Goal: Information Seeking & Learning: Learn about a topic

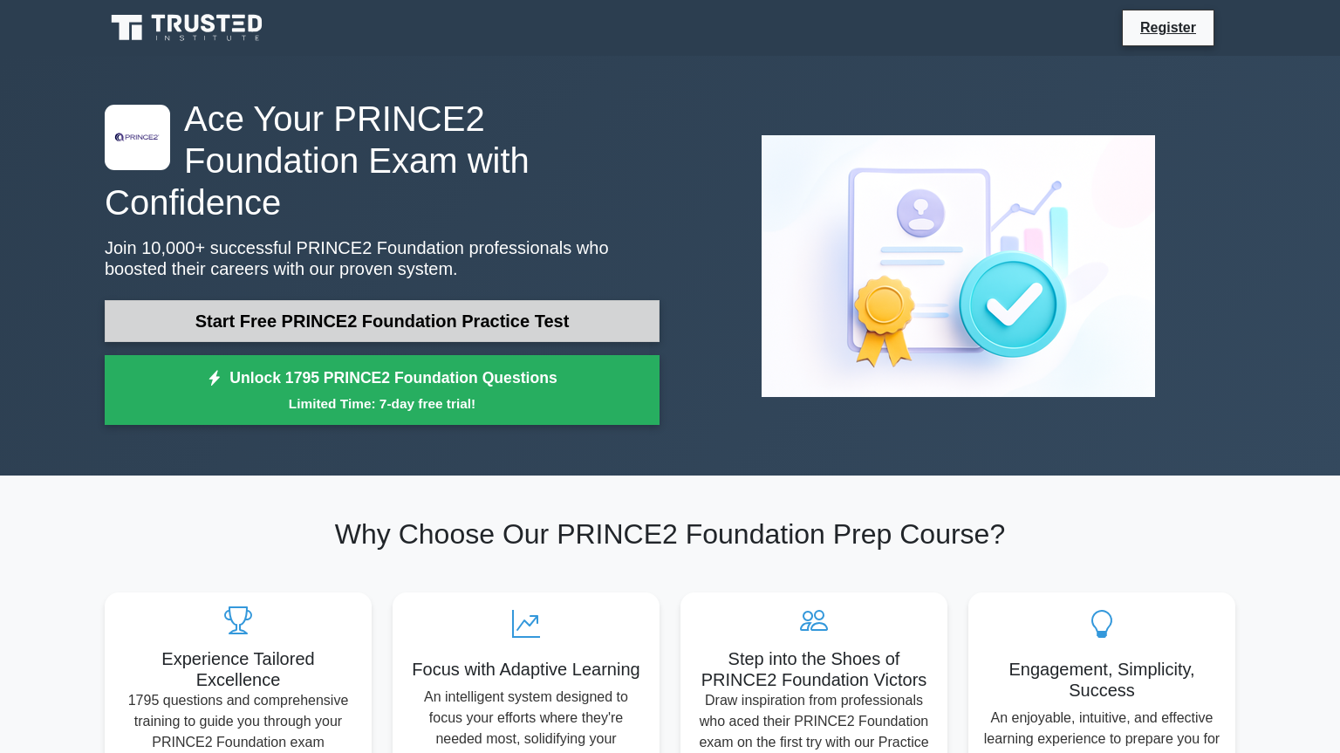
click at [383, 300] on link "Start Free PRINCE2 Foundation Practice Test" at bounding box center [382, 321] width 555 height 42
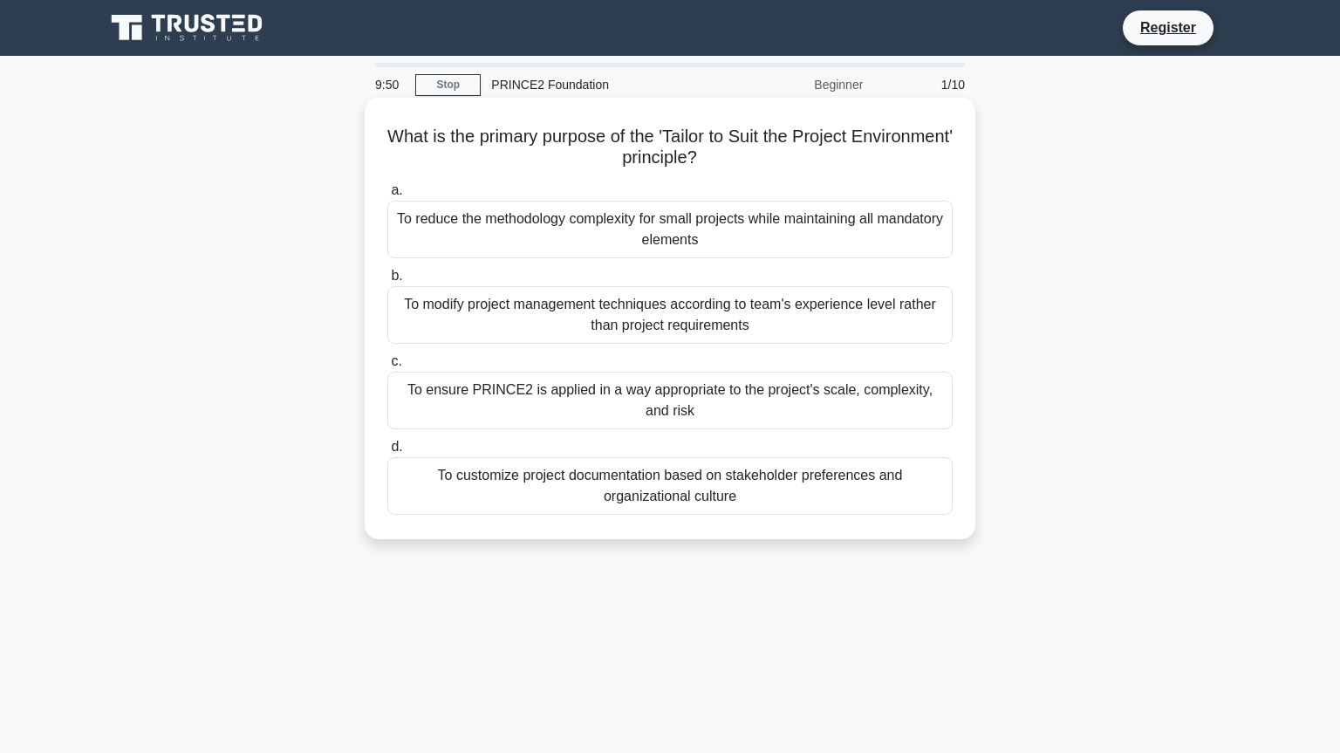
click at [579, 413] on div "To ensure PRINCE2 is applied in a way appropriate to the project's scale, compl…" at bounding box center [669, 401] width 565 height 58
click at [387, 367] on input "c. To ensure PRINCE2 is applied in a way appropriate to the project's scale, co…" at bounding box center [387, 361] width 0 height 11
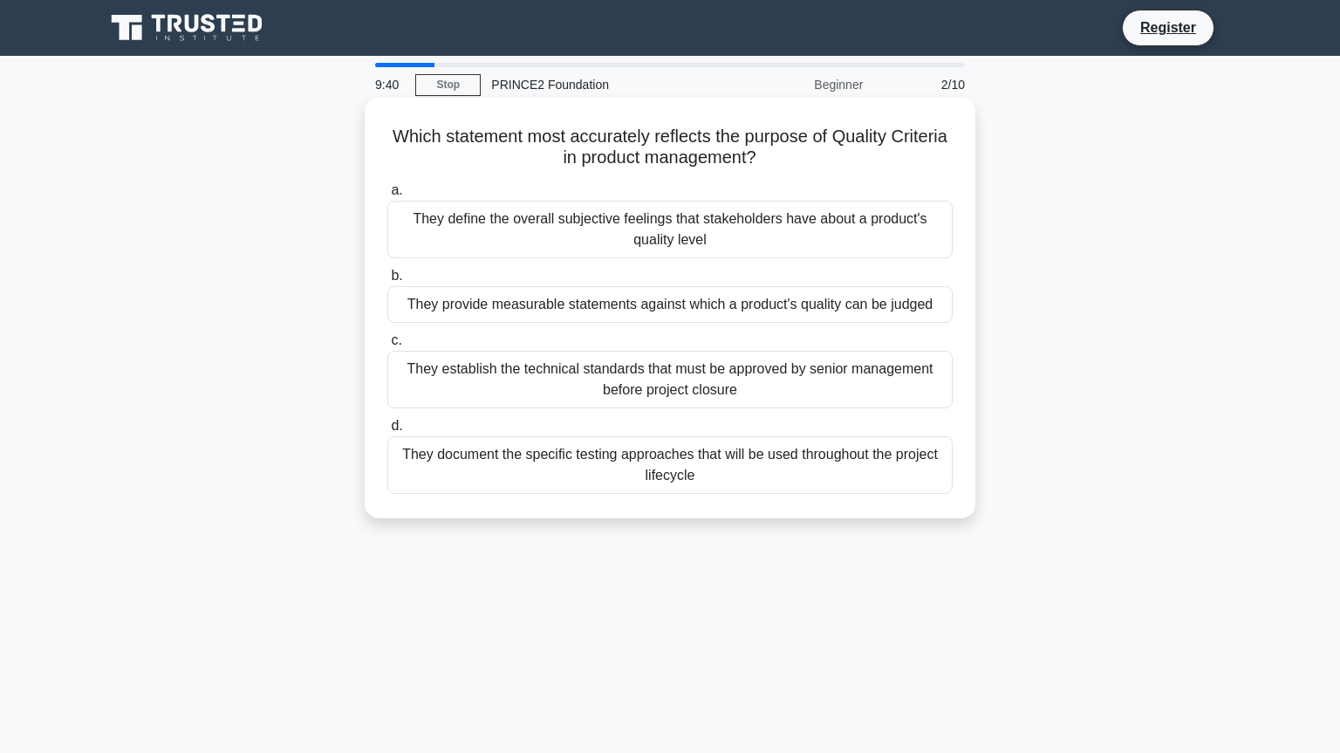
click at [524, 310] on div "They provide measurable statements against which a product's quality can be jud…" at bounding box center [669, 304] width 565 height 37
click at [387, 282] on input "b. They provide measurable statements against which a product's quality can be …" at bounding box center [387, 275] width 0 height 11
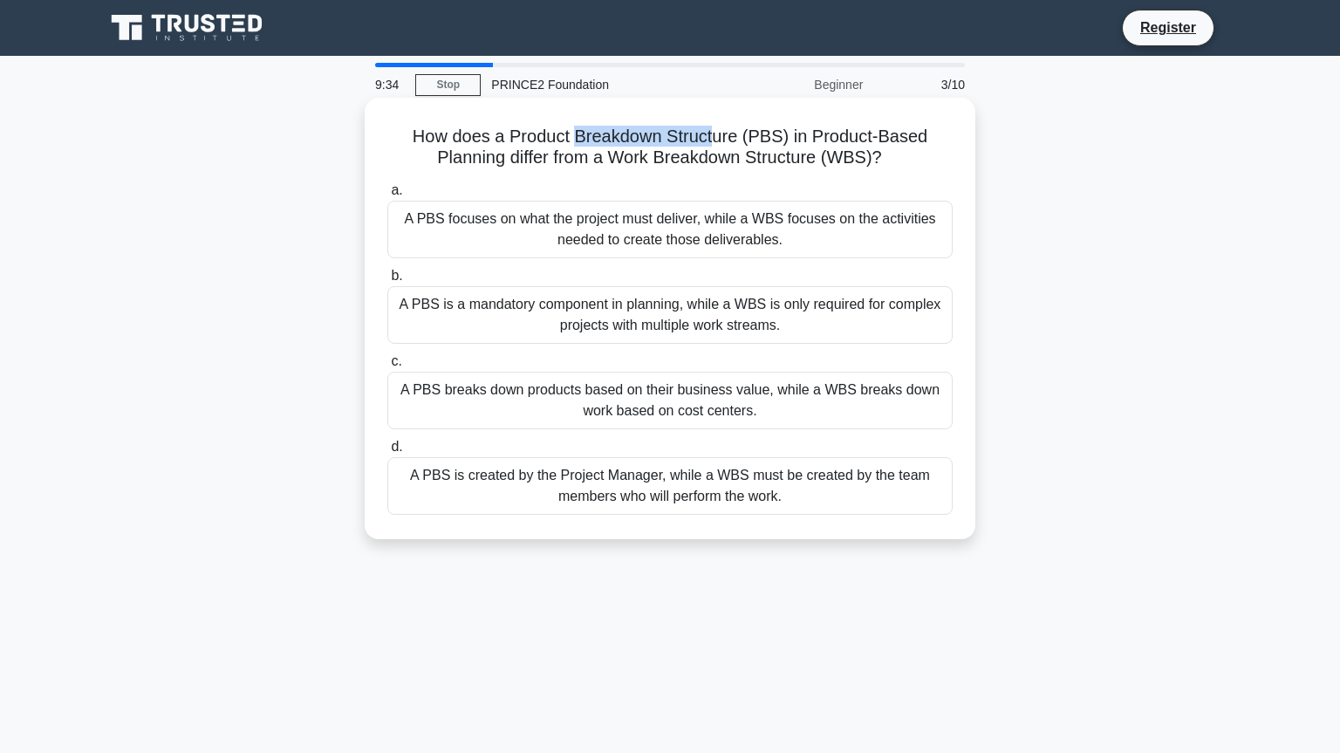
drag, startPoint x: 583, startPoint y: 134, endPoint x: 712, endPoint y: 130, distance: 129.2
click at [712, 130] on h5 "How does a Product Breakdown Structure (PBS) in Product-Based Planning differ f…" at bounding box center [670, 148] width 569 height 44
drag, startPoint x: 620, startPoint y: 161, endPoint x: 866, endPoint y: 160, distance: 246.1
click at [866, 160] on h5 "How does a Product Breakdown Structure (PBS) in Product-Based Planning differ f…" at bounding box center [670, 148] width 569 height 44
click at [613, 230] on div "A PBS focuses on what the project must deliver, while a WBS focuses on the acti…" at bounding box center [669, 230] width 565 height 58
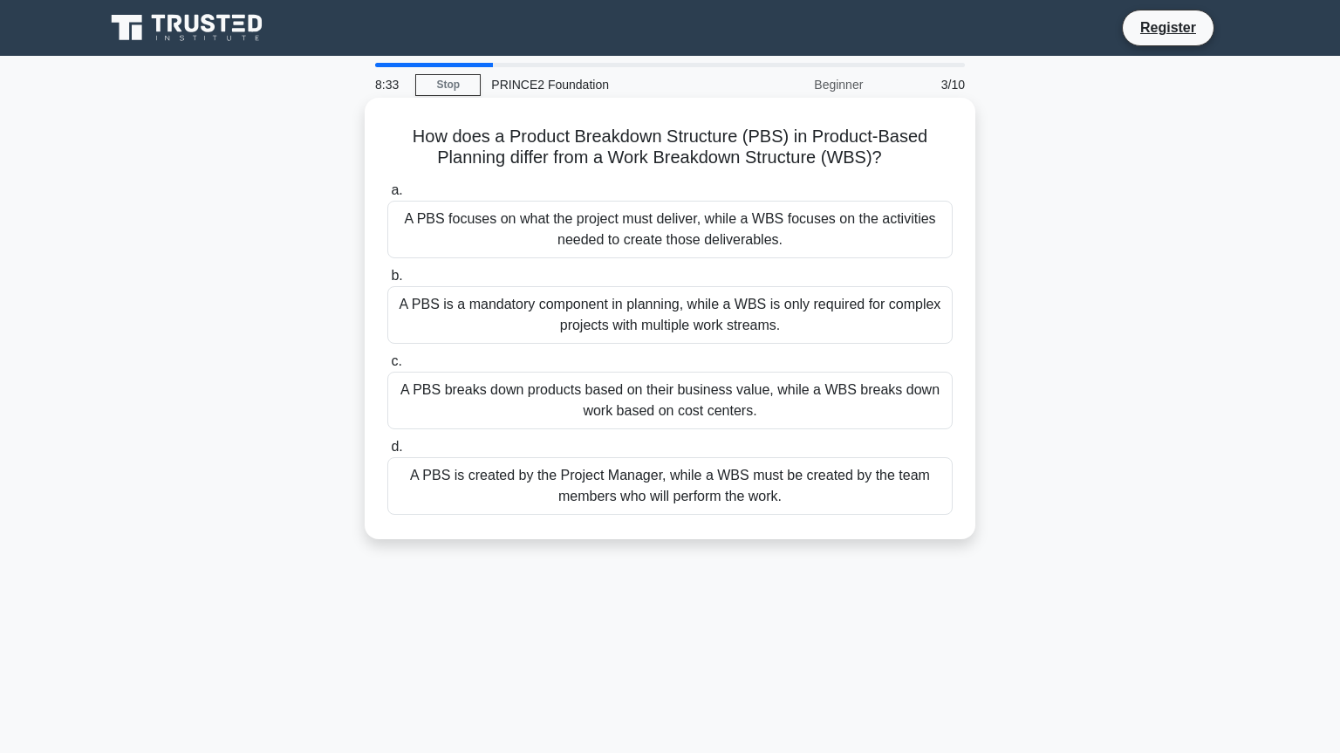
click at [387, 196] on input "a. A PBS focuses on what the project must deliver, while a WBS focuses on the a…" at bounding box center [387, 190] width 0 height 11
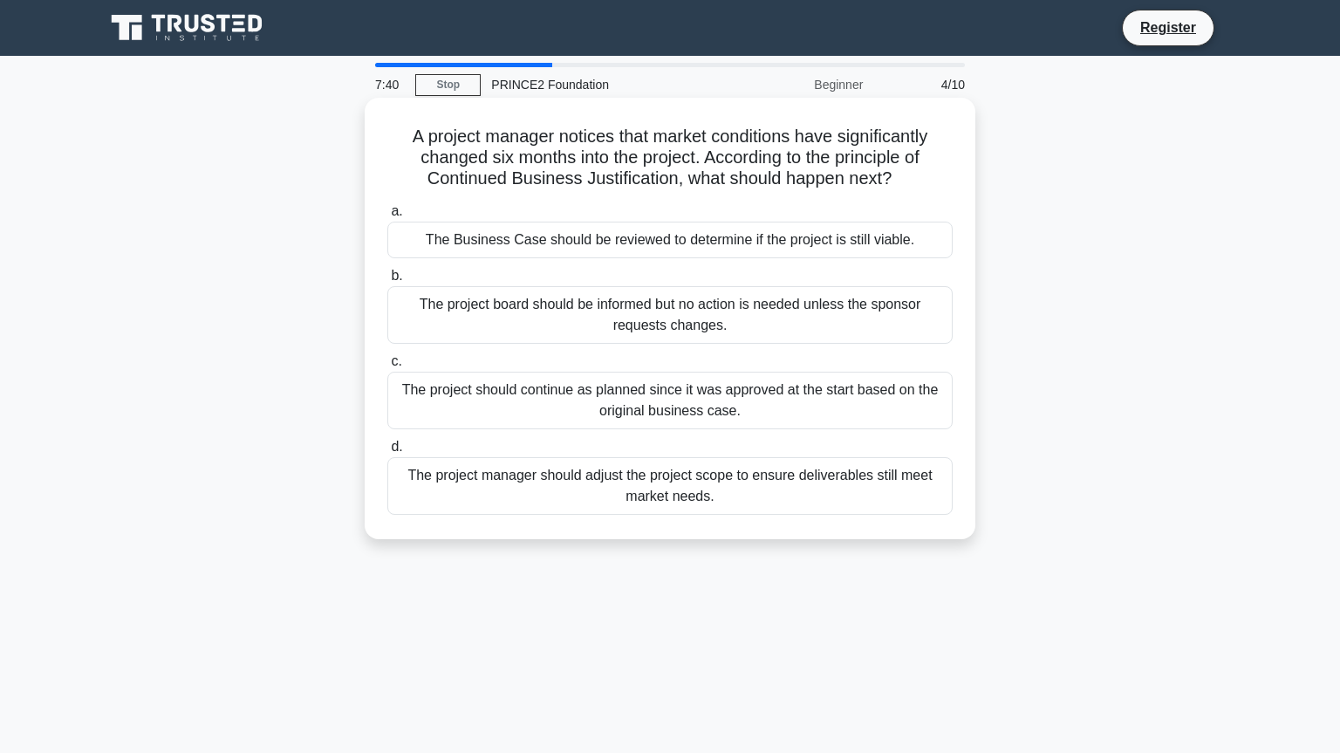
click at [645, 245] on div "The Business Case should be reviewed to determine if the project is still viabl…" at bounding box center [669, 240] width 565 height 37
click at [387, 217] on input "a. The Business Case should be reviewed to determine if the project is still vi…" at bounding box center [387, 211] width 0 height 11
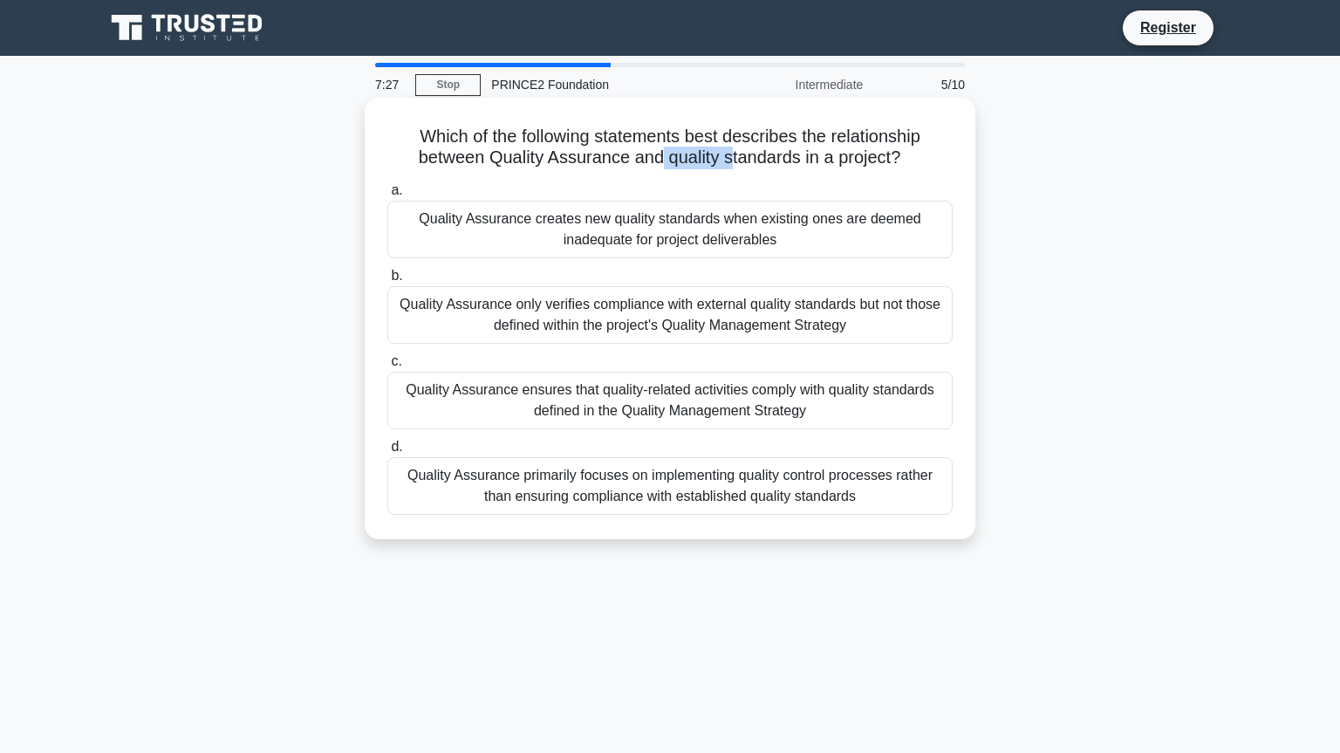
drag, startPoint x: 730, startPoint y: 152, endPoint x: 659, endPoint y: 161, distance: 72.1
click at [659, 161] on h5 "Which of the following statements best describes the relationship between Quali…" at bounding box center [670, 148] width 569 height 44
click at [554, 415] on div "Quality Assurance ensures that quality-related activities comply with quality s…" at bounding box center [669, 401] width 565 height 58
click at [387, 367] on input "c. Quality Assurance ensures that quality-related activities comply with qualit…" at bounding box center [387, 361] width 0 height 11
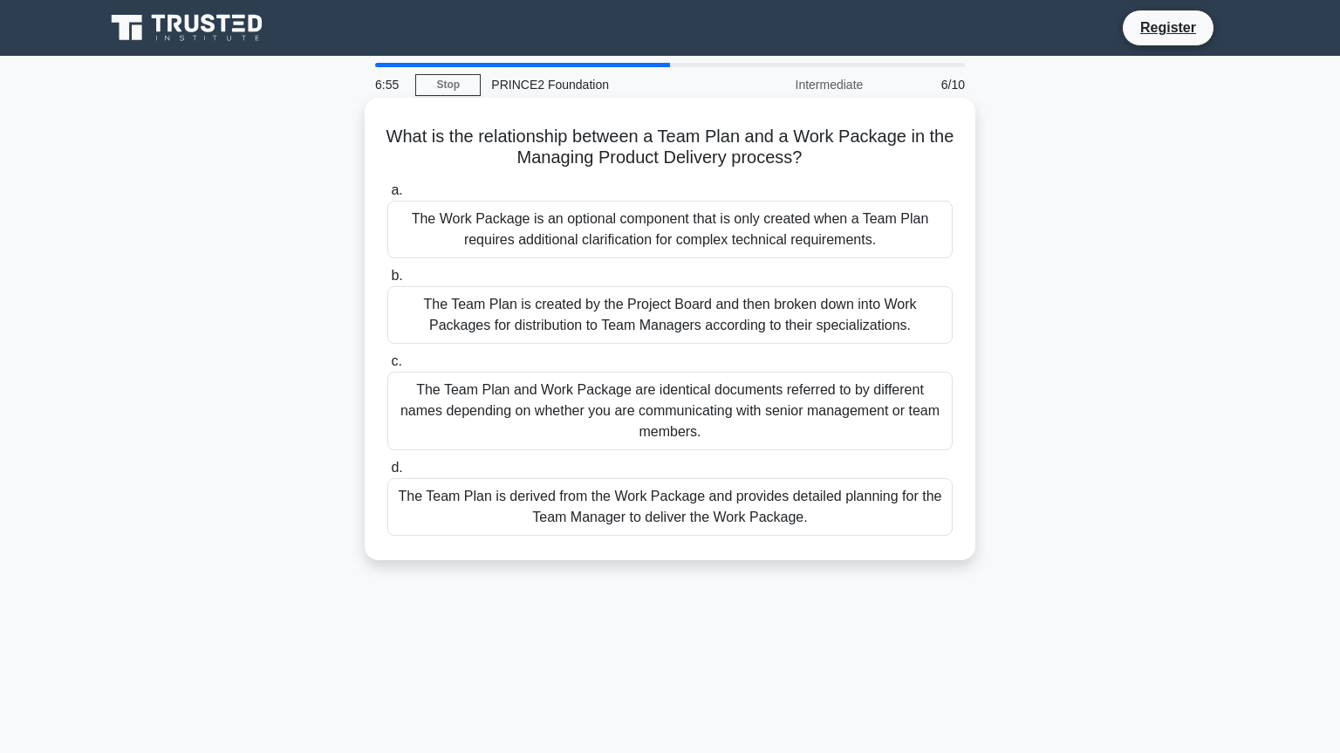
click at [526, 506] on div "The Team Plan is derived from the Work Package and provides detailed planning f…" at bounding box center [669, 507] width 565 height 58
click at [387, 474] on input "d. The Team Plan is derived from the Work Package and provides detailed plannin…" at bounding box center [387, 467] width 0 height 11
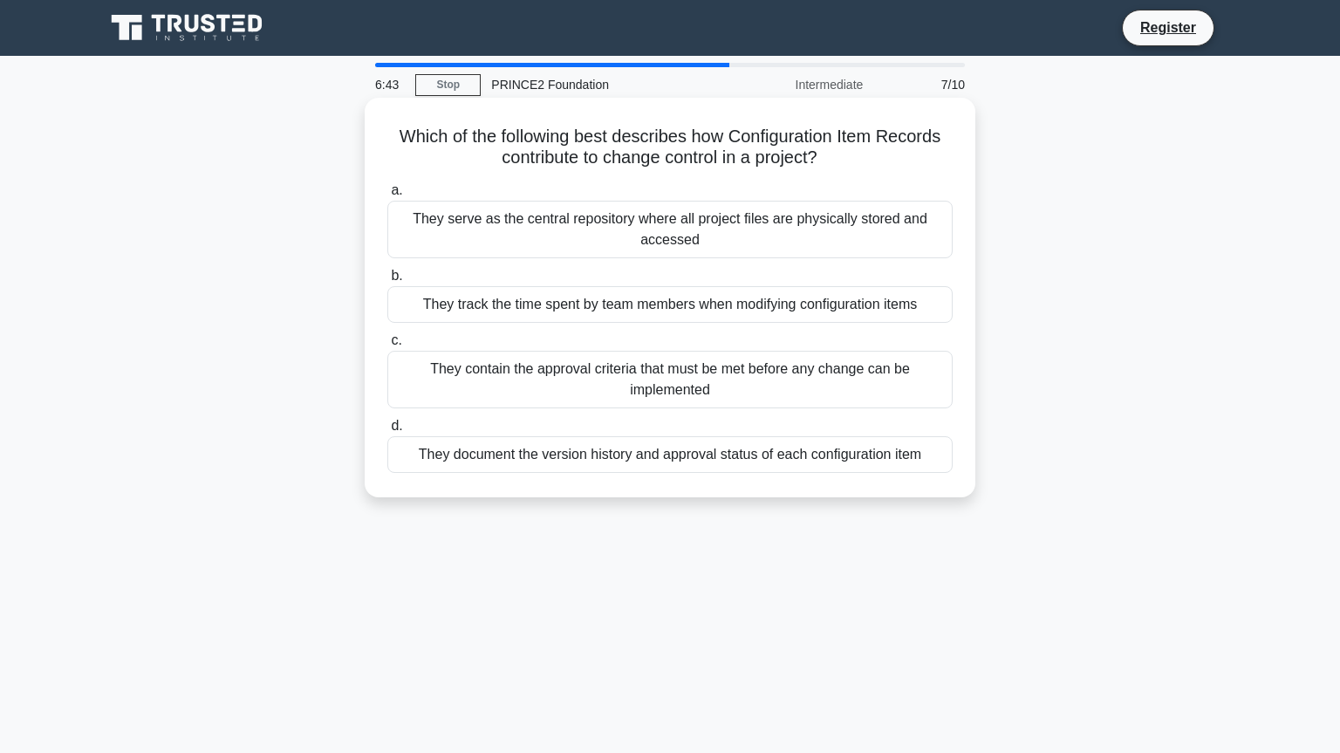
click at [620, 451] on div "They document the version history and approval status of each configuration item" at bounding box center [669, 454] width 565 height 37
click at [387, 432] on input "d. They document the version history and approval status of each configuration …" at bounding box center [387, 426] width 0 height 11
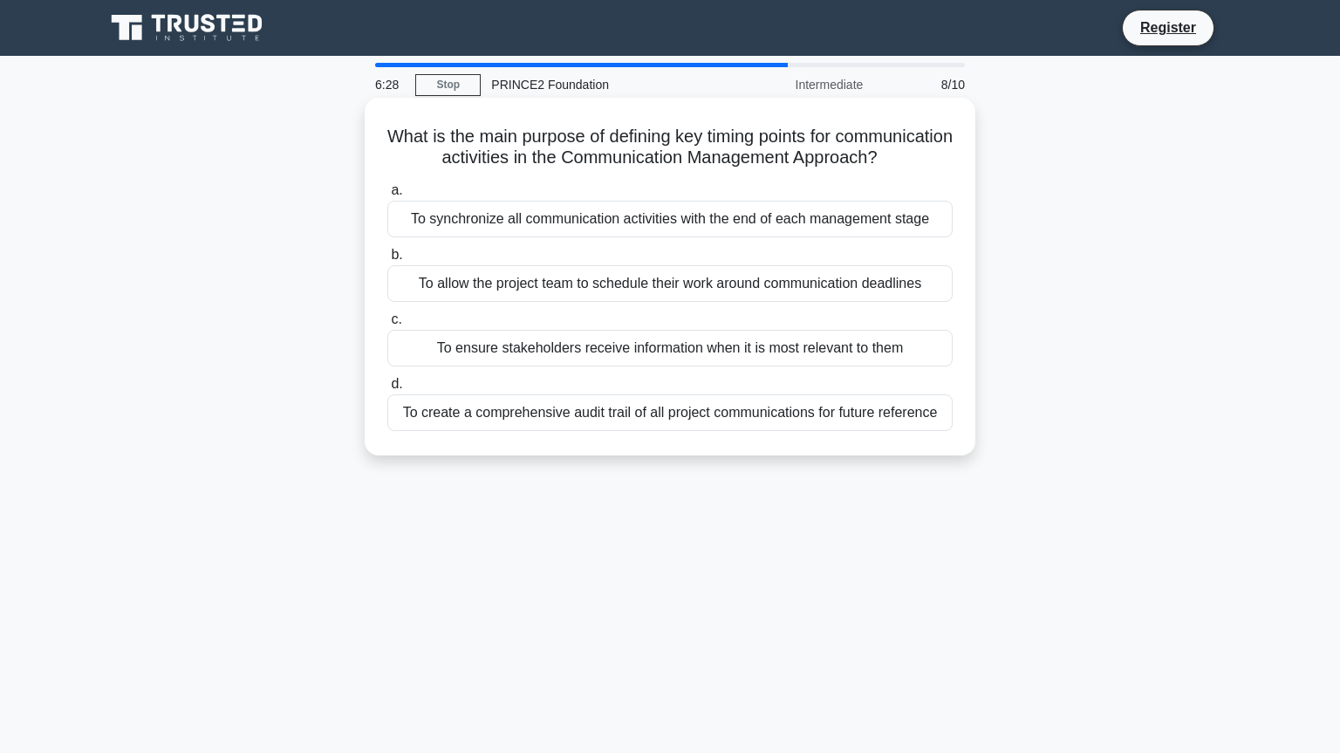
click at [704, 302] on div "To allow the project team to schedule their work around communication deadlines" at bounding box center [669, 283] width 565 height 37
click at [387, 261] on input "b. To allow the project team to schedule their work around communication deadli…" at bounding box center [387, 255] width 0 height 11
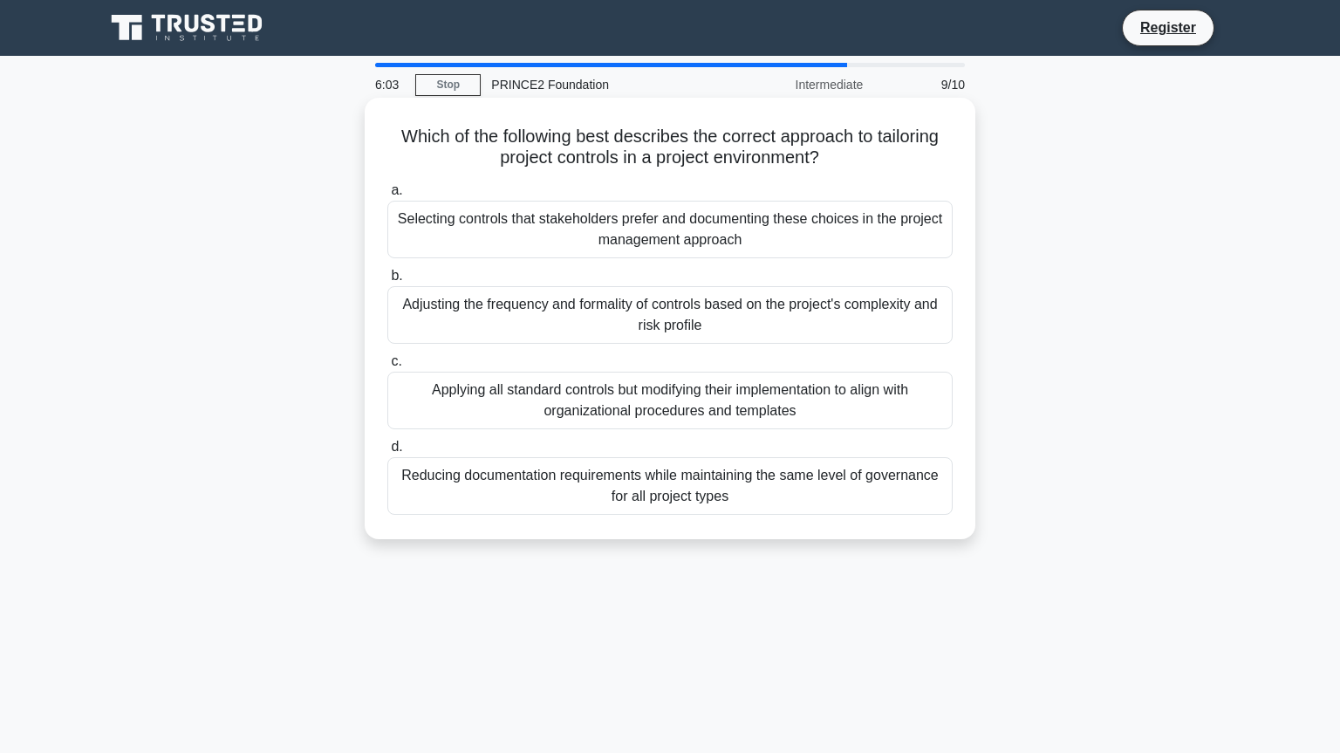
click at [702, 311] on div "Adjusting the frequency and formality of controls based on the project's comple…" at bounding box center [669, 315] width 565 height 58
click at [387, 282] on input "b. Adjusting the frequency and formality of controls based on the project's com…" at bounding box center [387, 275] width 0 height 11
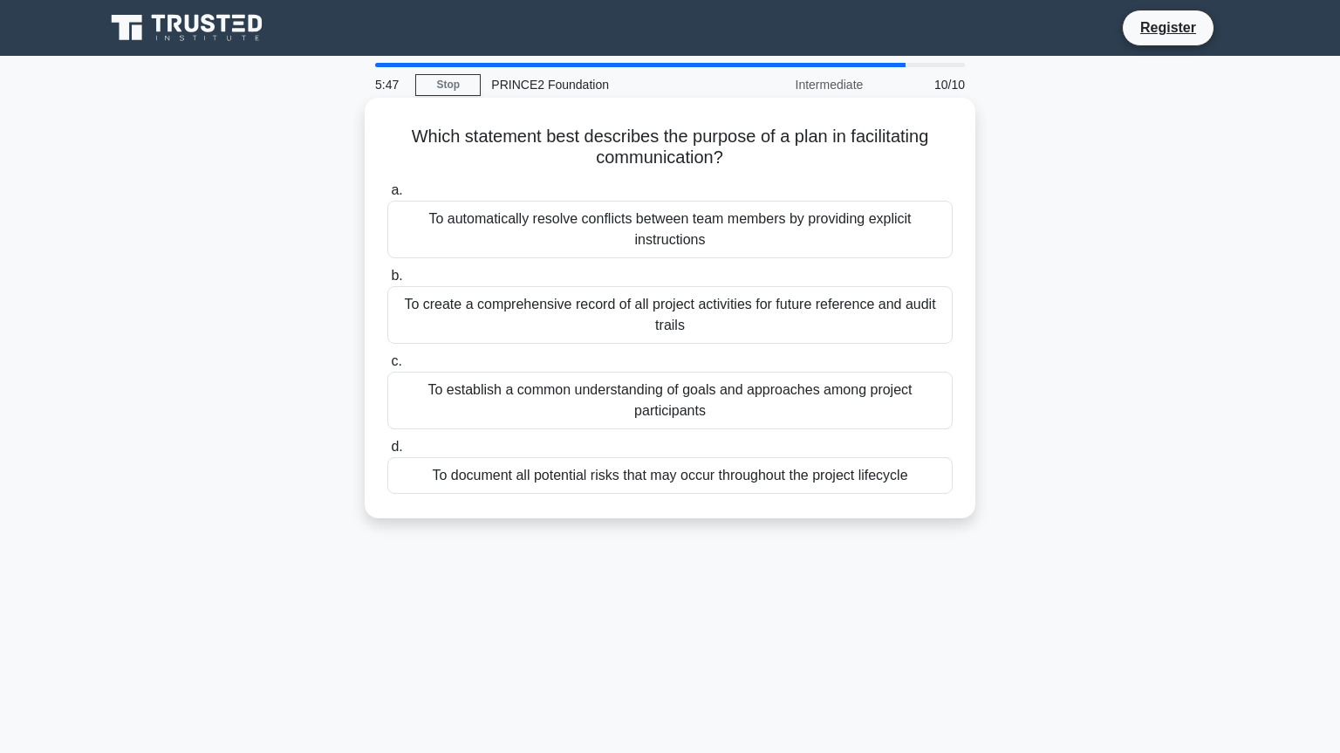
click at [667, 401] on div "To establish a common understanding of goals and approaches among project parti…" at bounding box center [669, 401] width 565 height 58
click at [387, 367] on input "c. To establish a common understanding of goals and approaches among project pa…" at bounding box center [387, 361] width 0 height 11
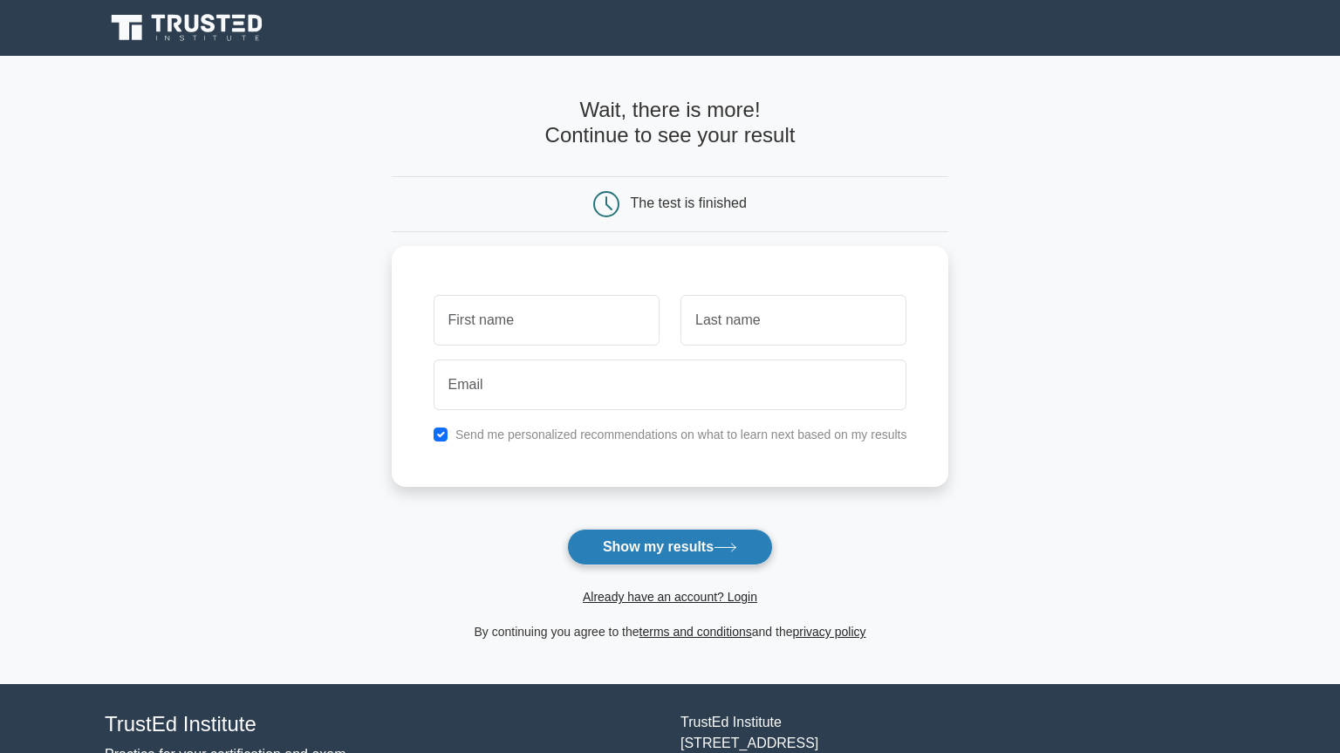
click at [719, 543] on button "Show my results" at bounding box center [670, 547] width 206 height 37
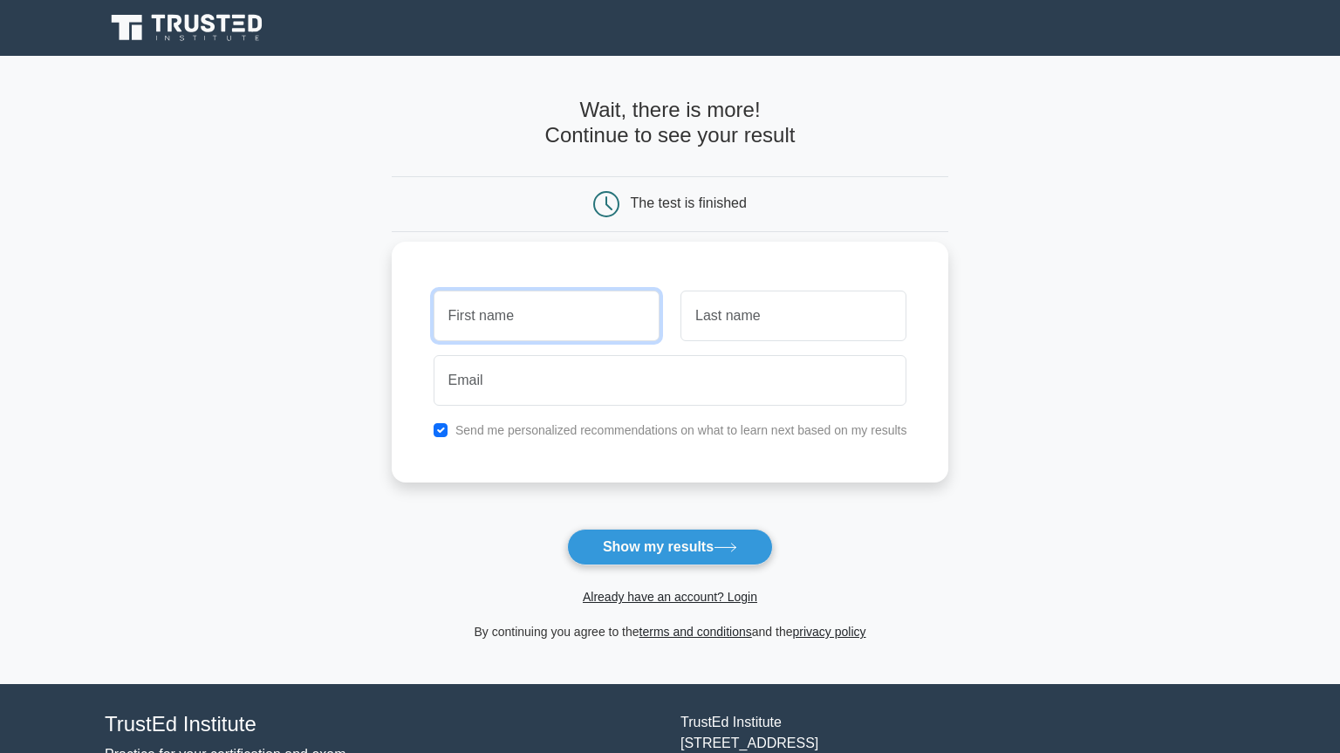
type input "γ"
type input "G"
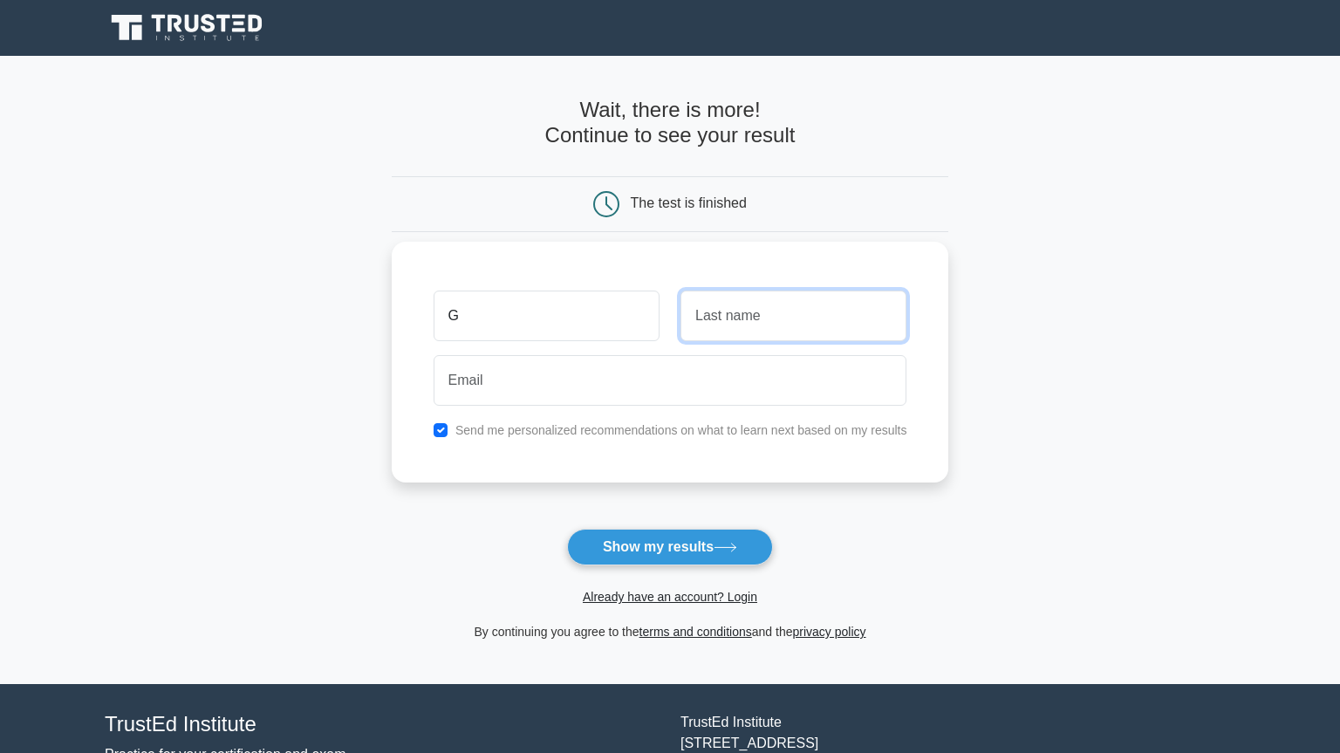
click at [775, 326] on input "text" at bounding box center [794, 316] width 226 height 51
type input "g"
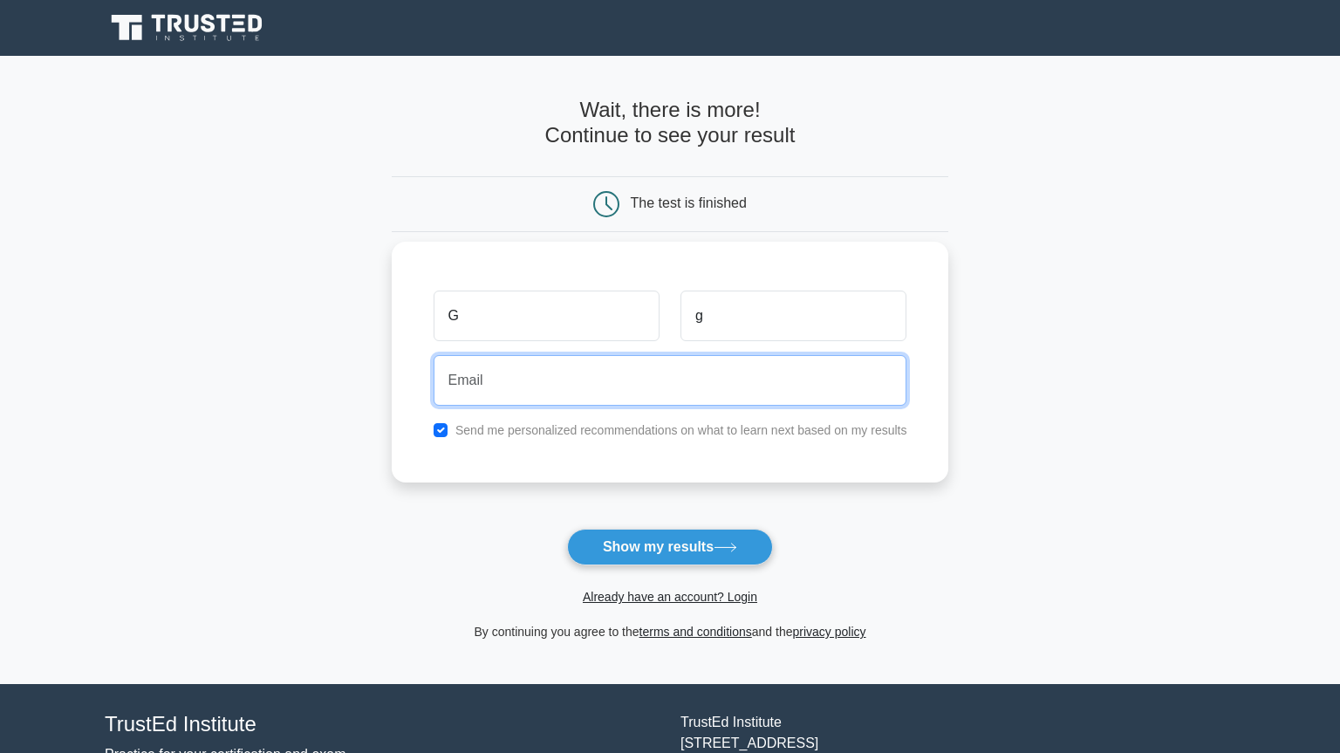
click at [576, 397] on input "email" at bounding box center [671, 380] width 474 height 51
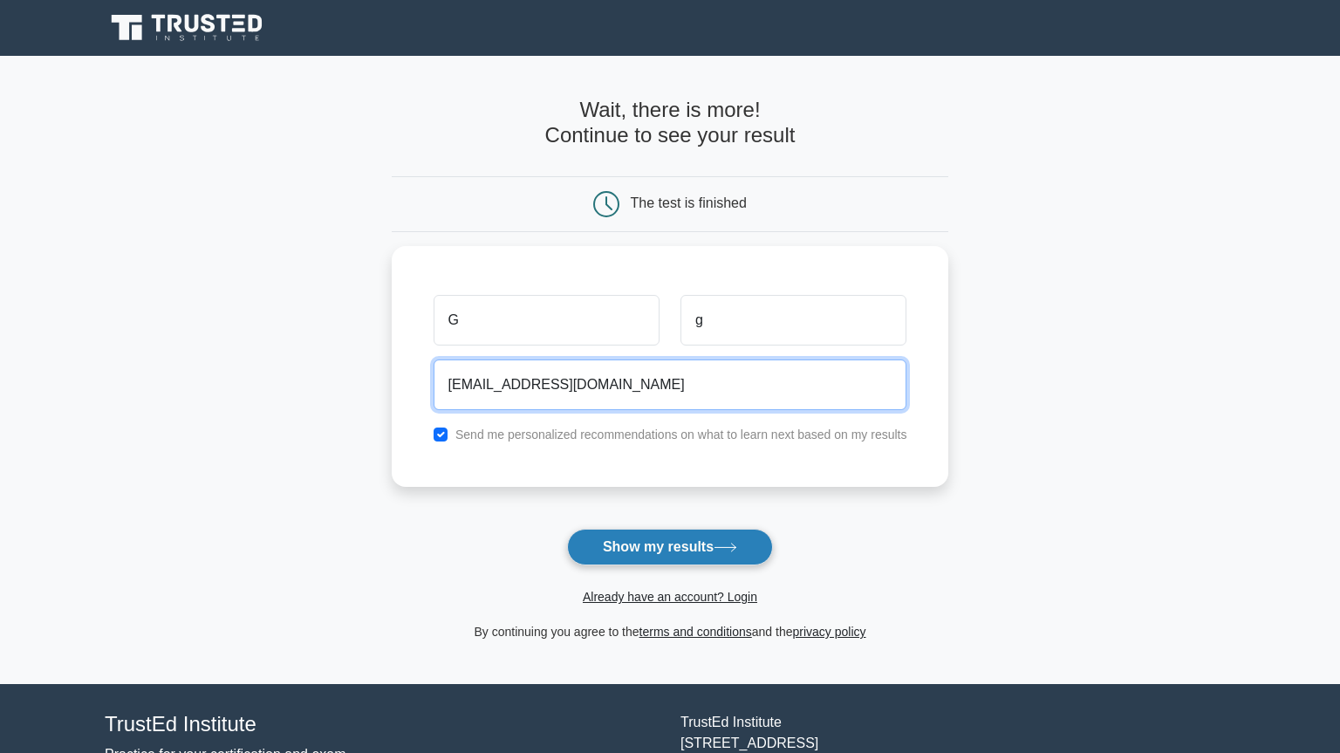
type input "gbelesio70@gmail.com"
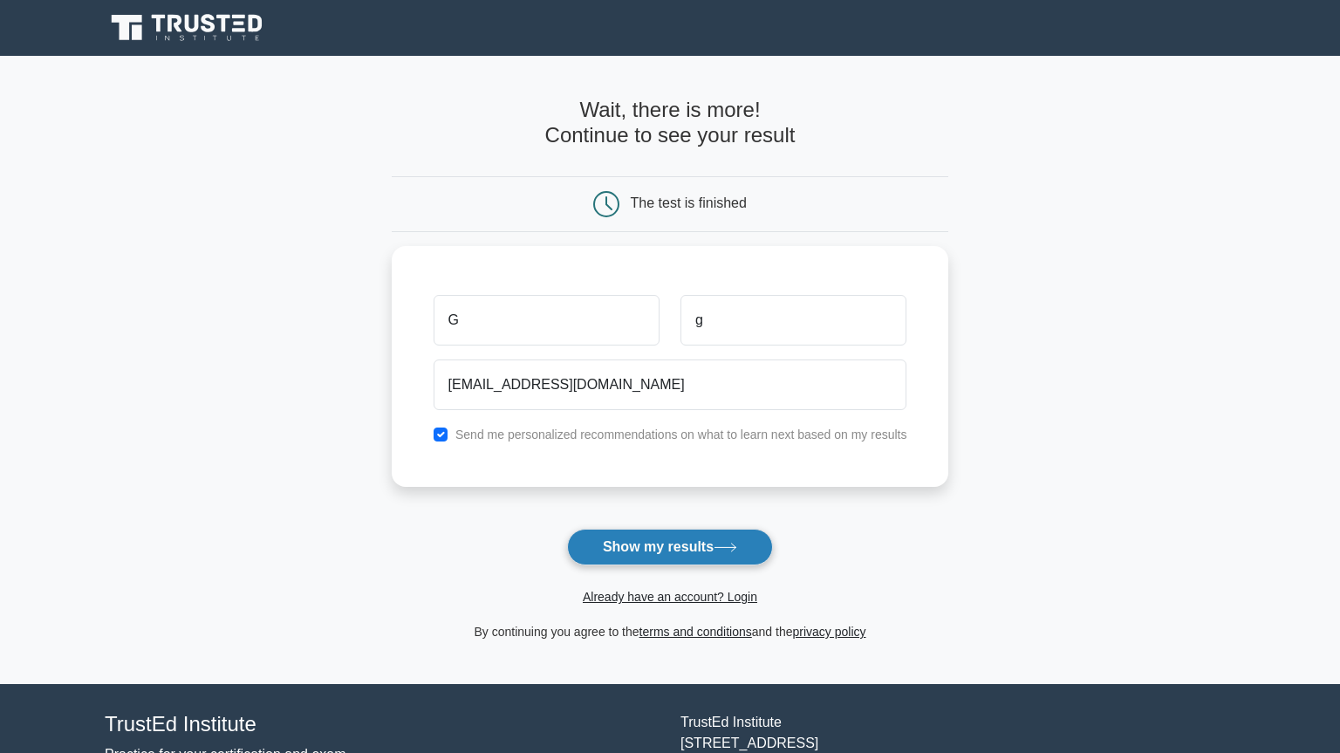
click at [676, 551] on button "Show my results" at bounding box center [670, 547] width 206 height 37
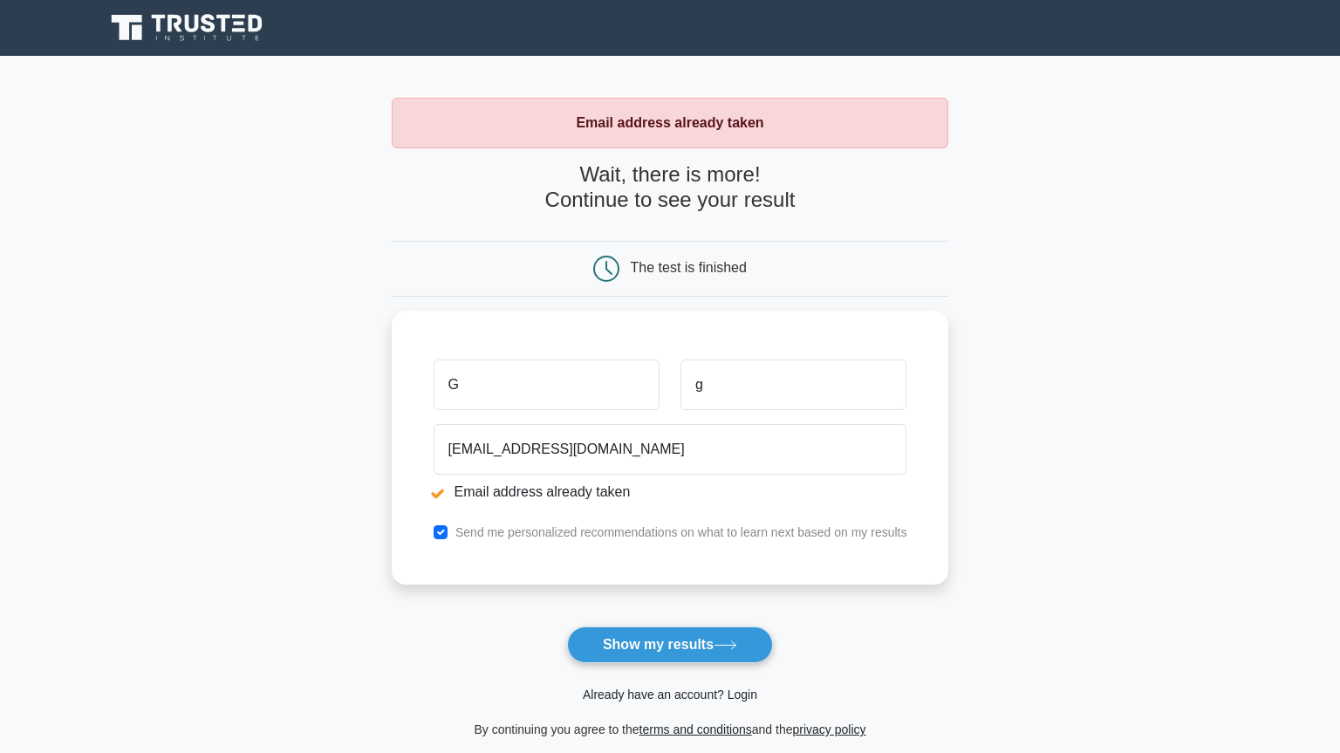
click at [610, 692] on link "Already have an account? Login" at bounding box center [670, 695] width 175 height 14
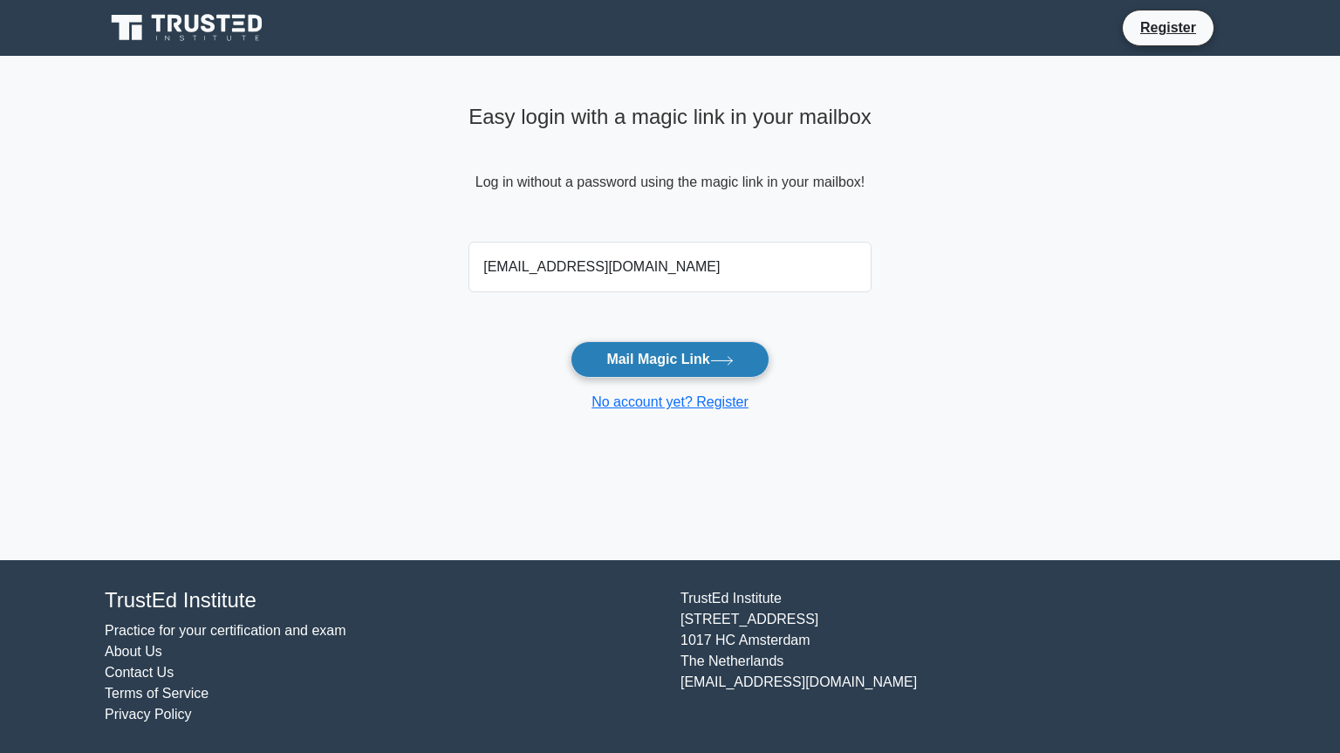
type input "[EMAIL_ADDRESS][DOMAIN_NAME]"
click at [638, 358] on button "Mail Magic Link" at bounding box center [670, 359] width 198 height 37
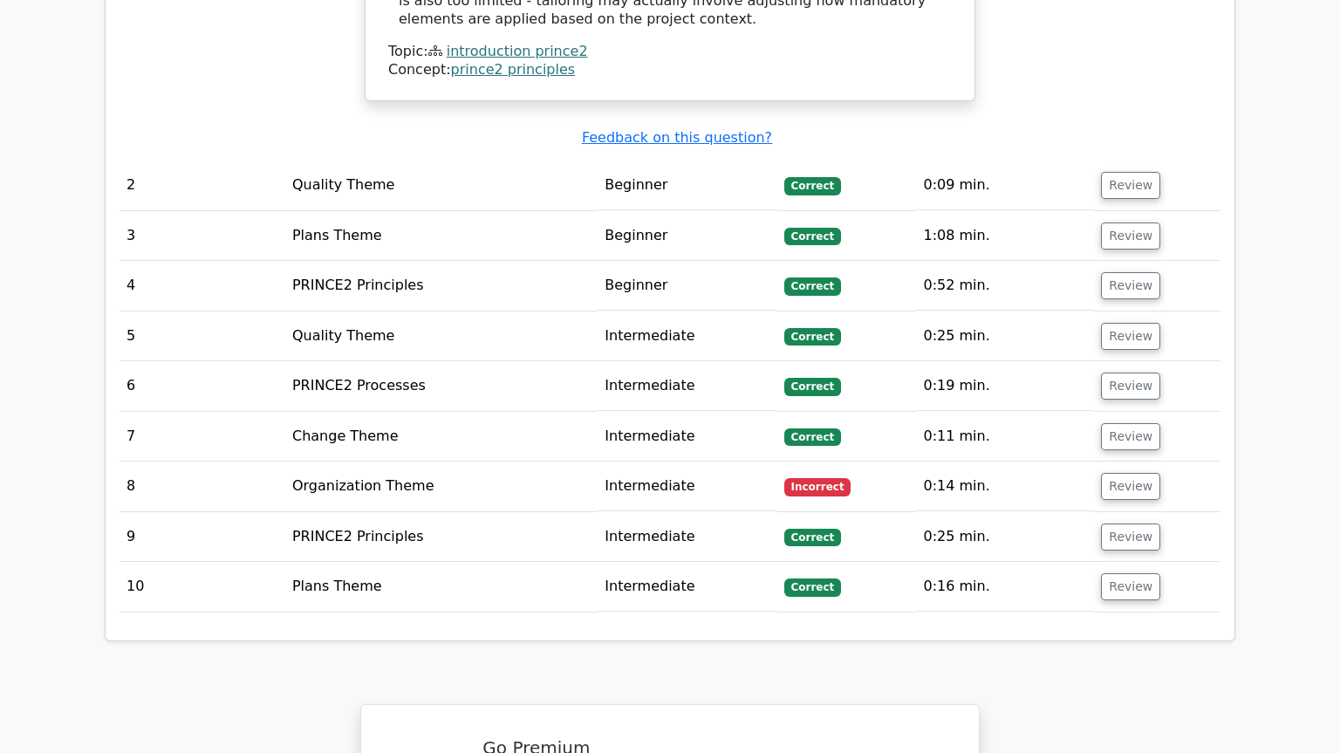
scroll to position [2373, 0]
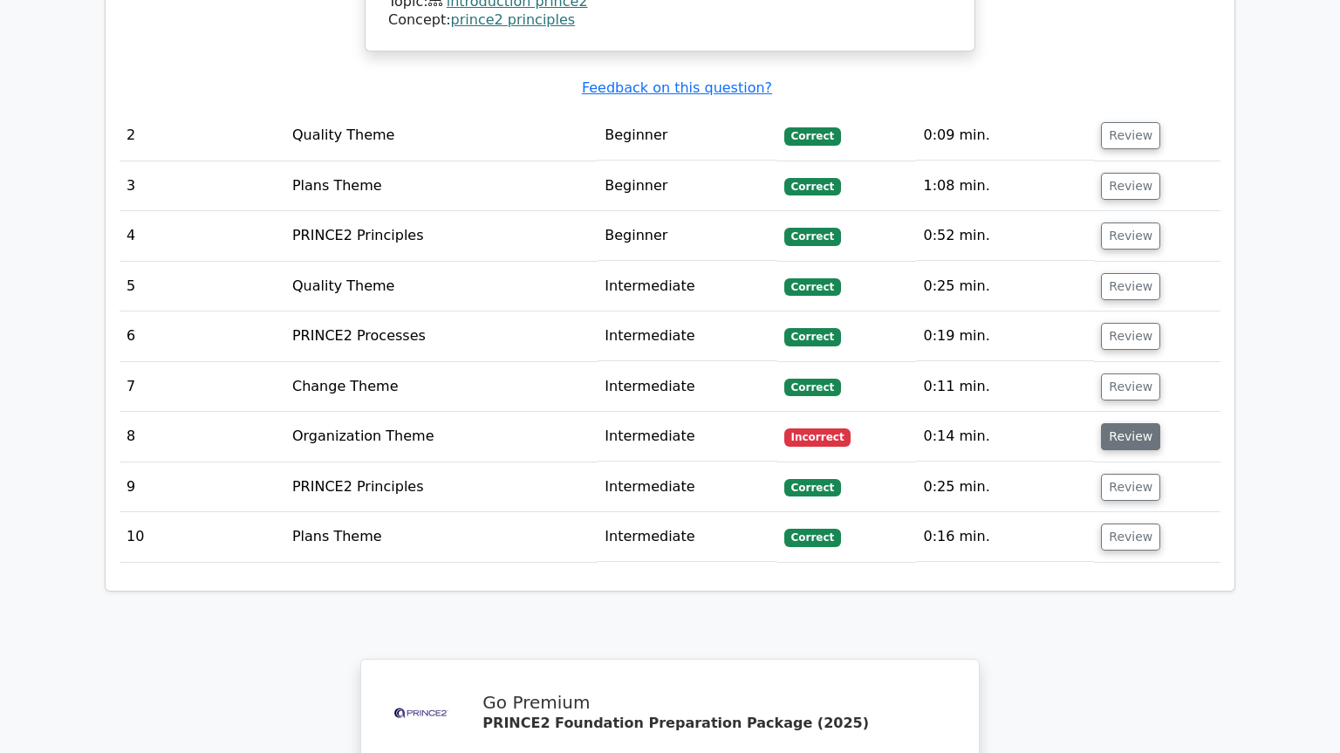
click at [1139, 423] on button "Review" at bounding box center [1130, 436] width 59 height 27
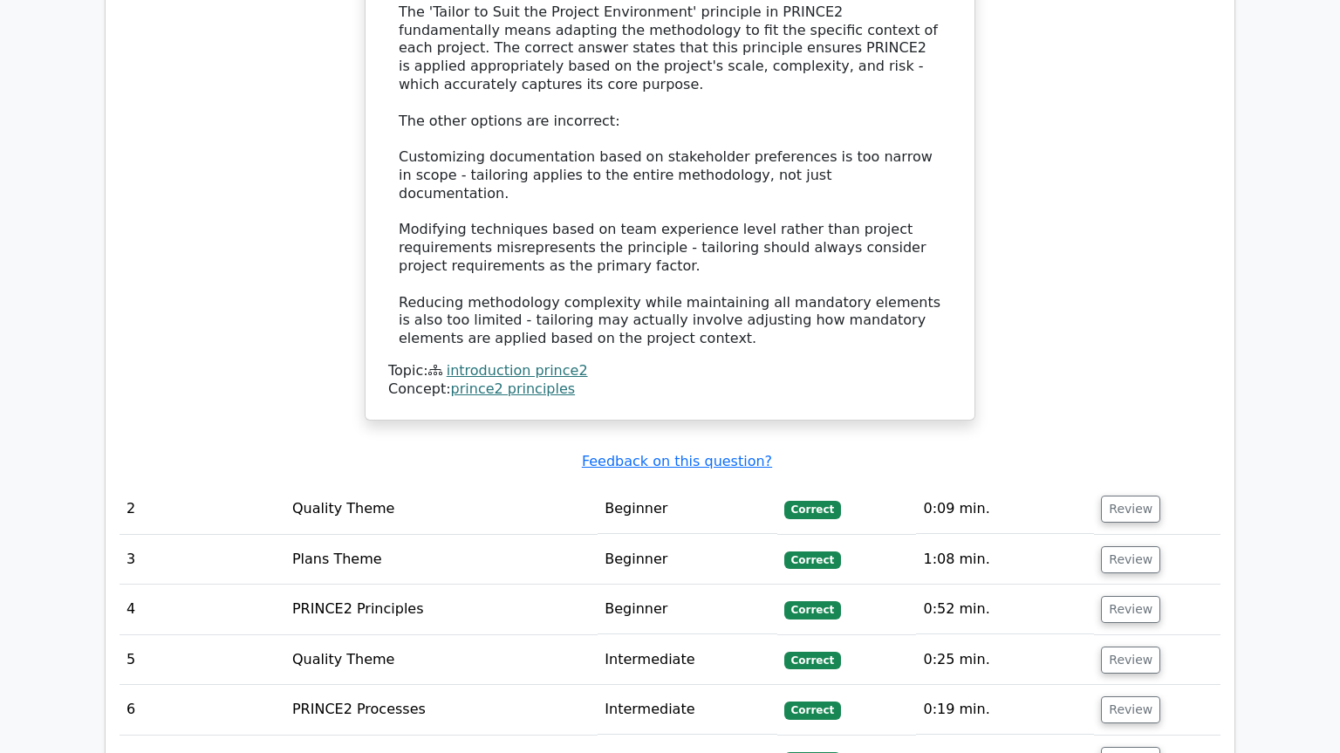
scroll to position [2017, 0]
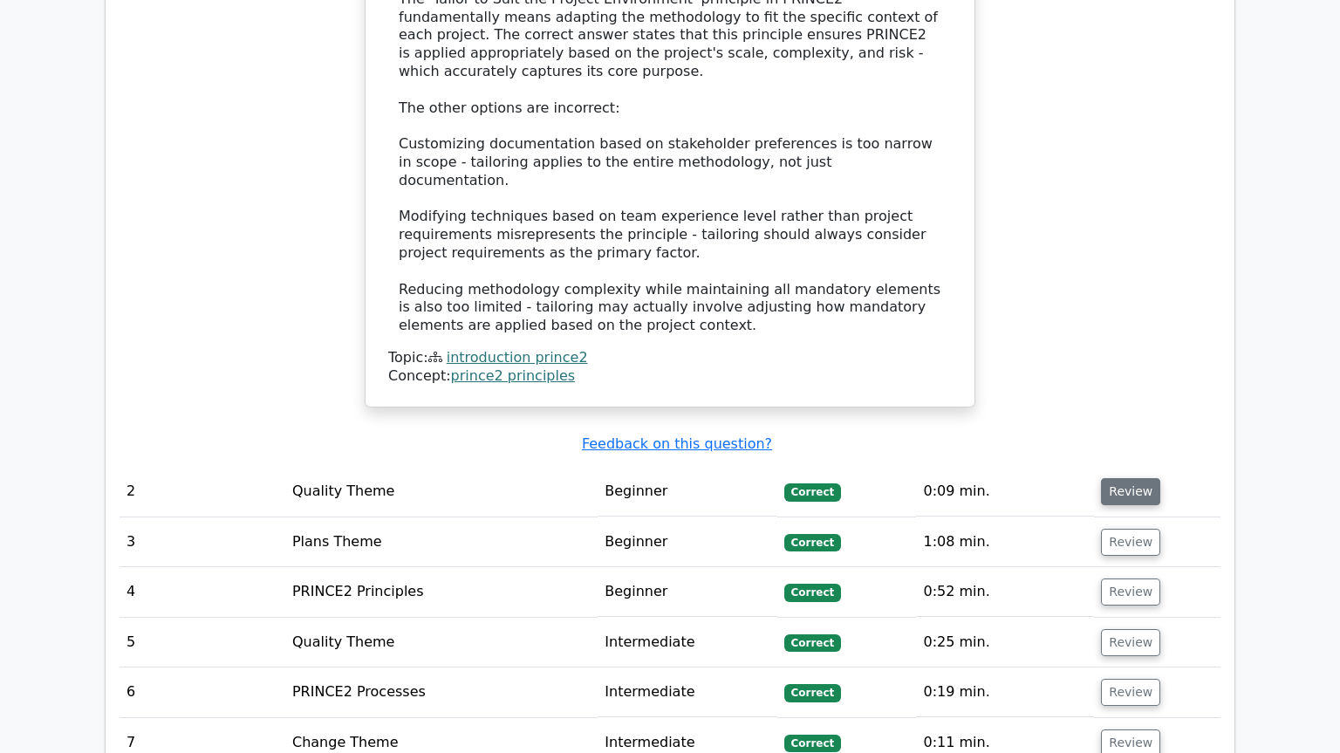
click at [1119, 478] on button "Review" at bounding box center [1130, 491] width 59 height 27
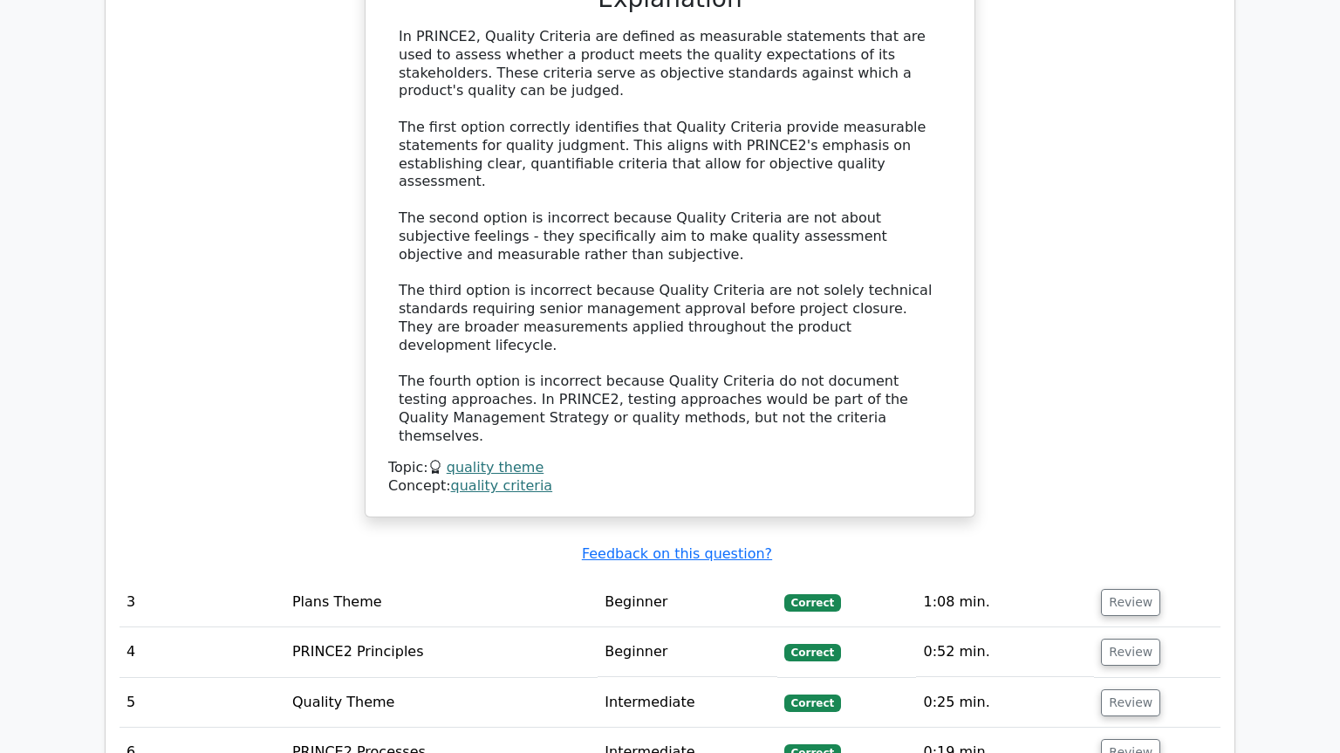
scroll to position [2967, 0]
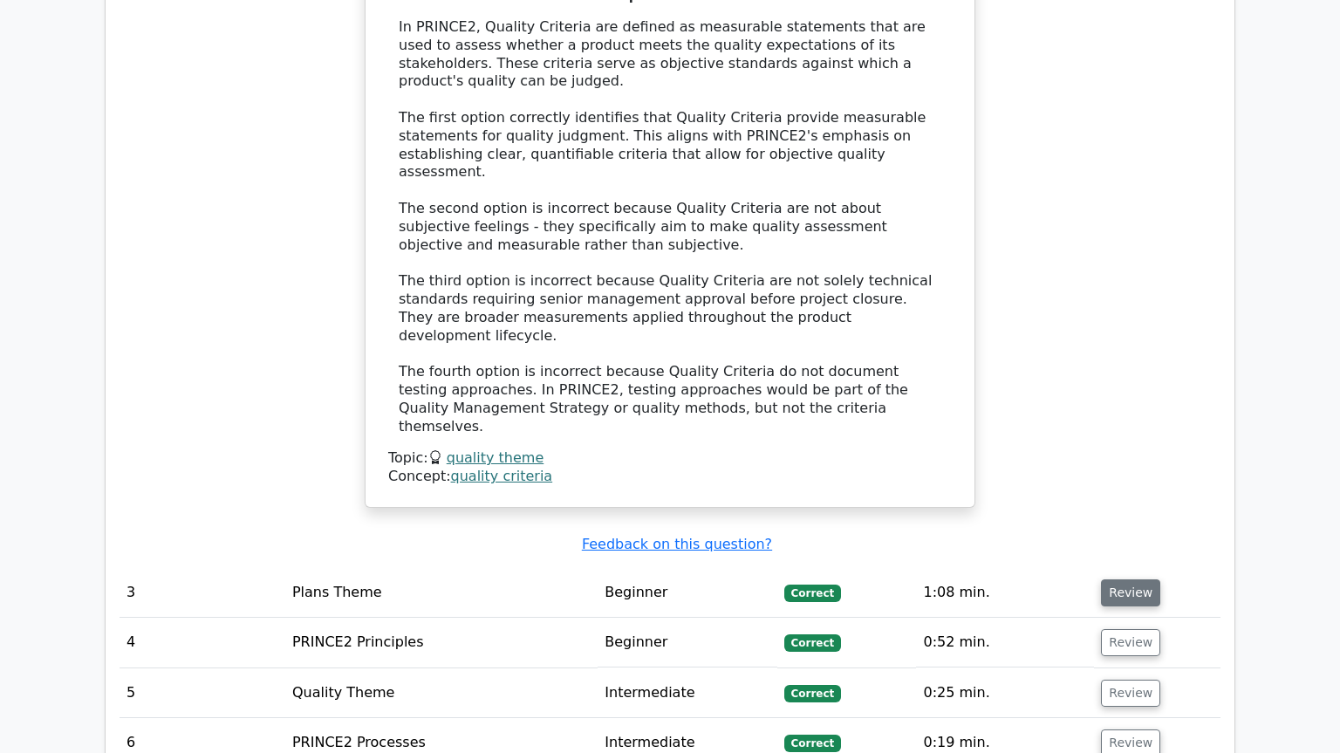
click at [1127, 579] on button "Review" at bounding box center [1130, 592] width 59 height 27
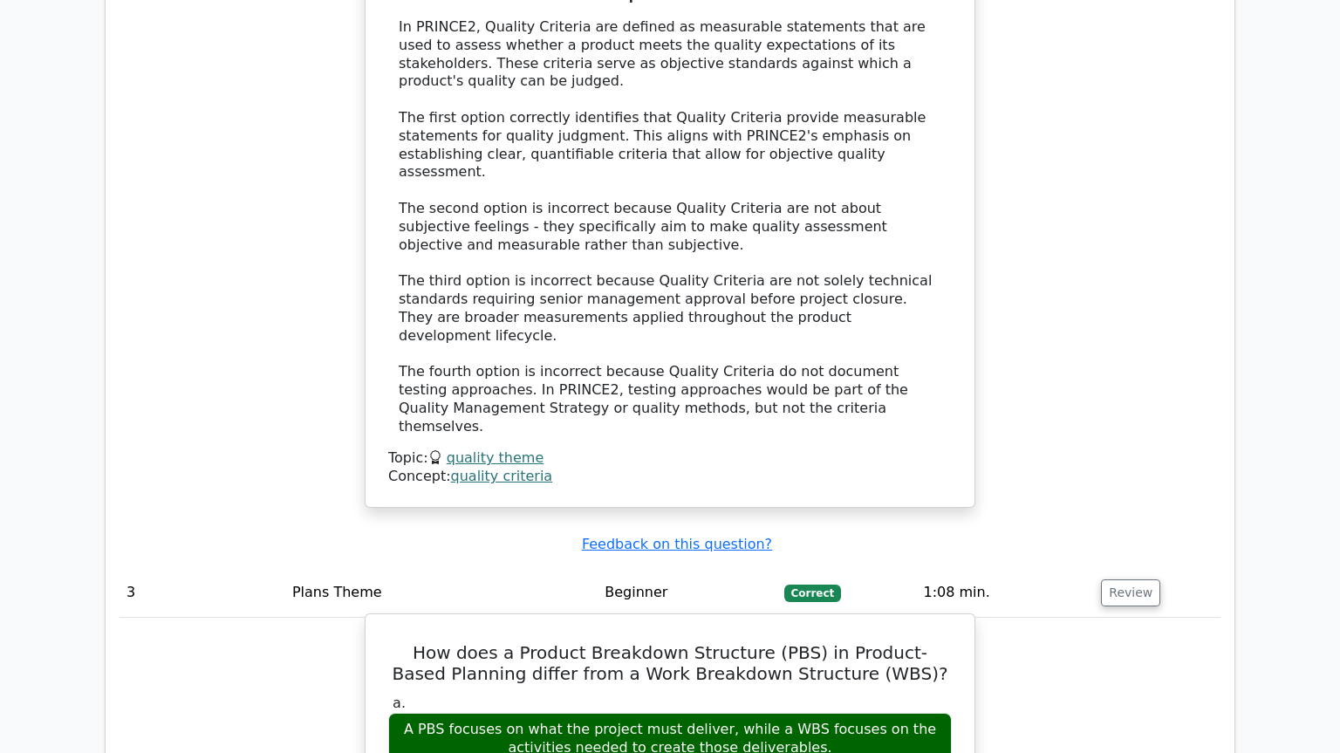
click at [605, 642] on h5 "How does a Product Breakdown Structure (PBS) in Product-Based Planning differ f…" at bounding box center [670, 663] width 567 height 42
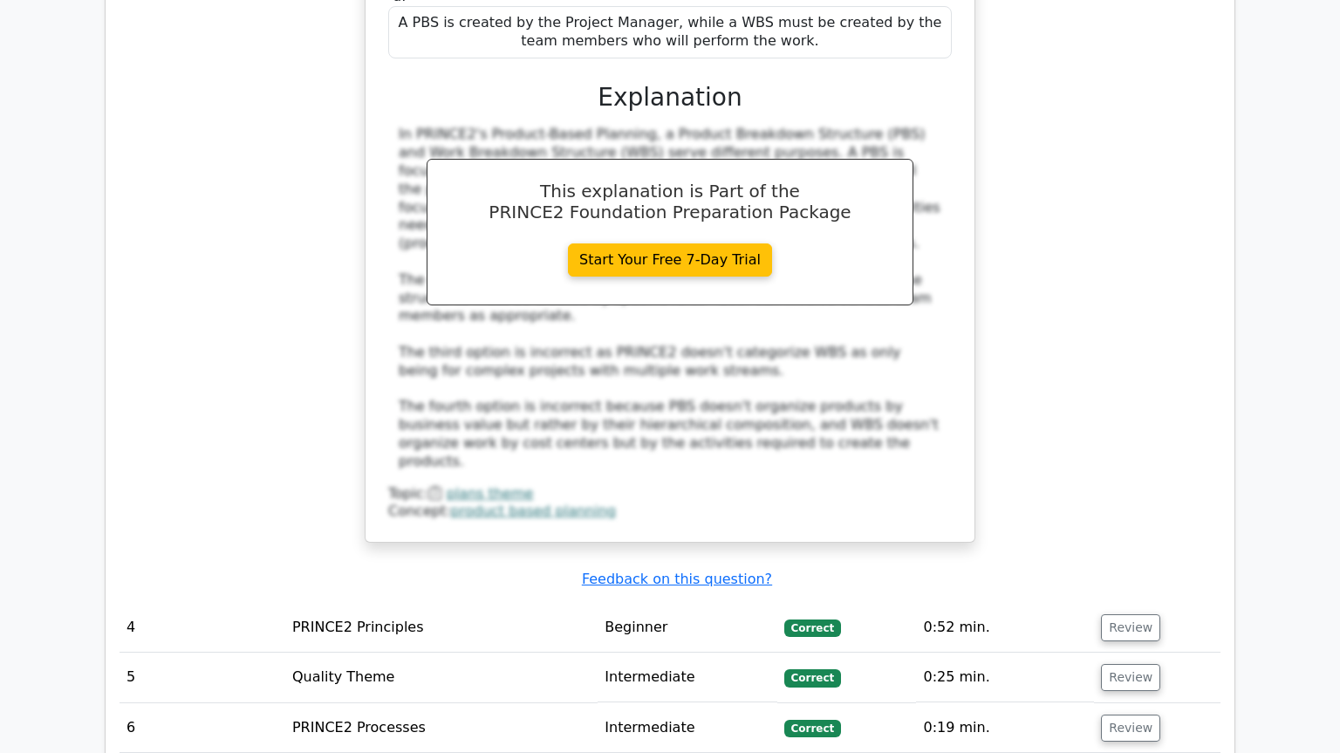
scroll to position [3916, 0]
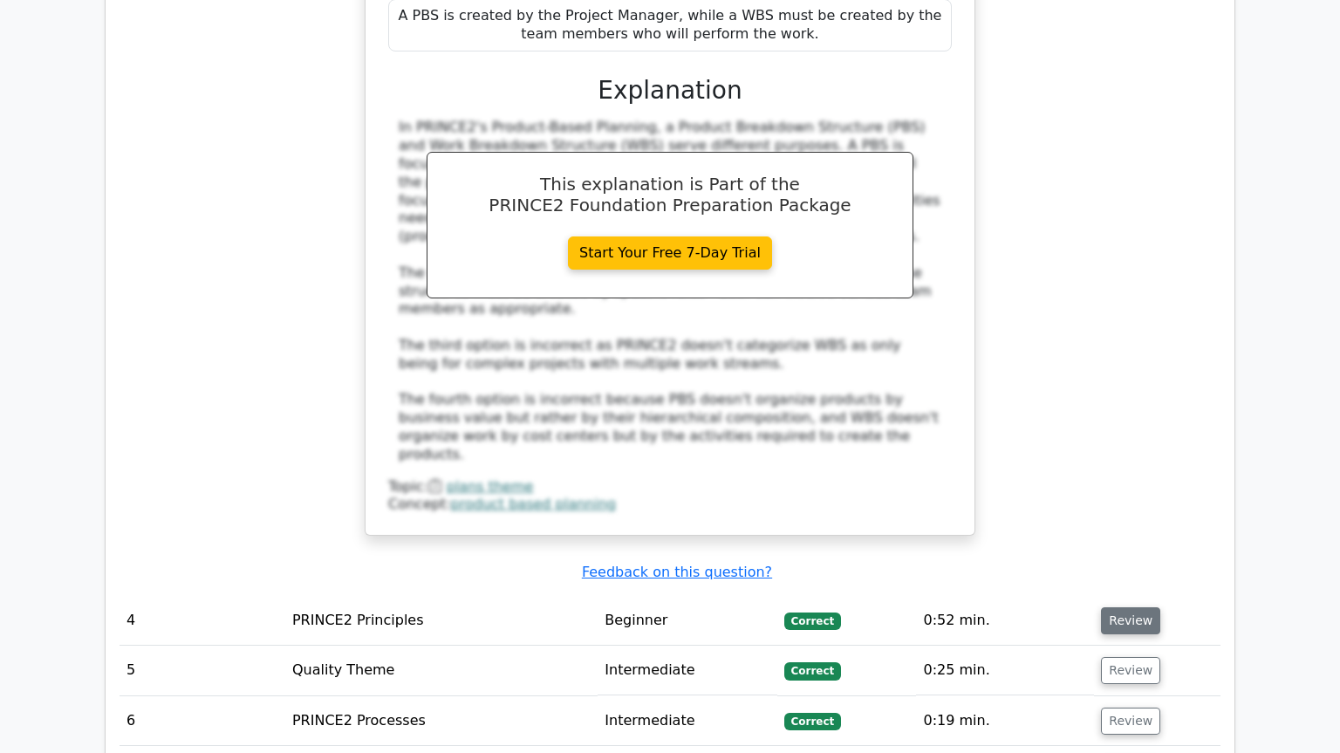
click at [1134, 607] on button "Review" at bounding box center [1130, 620] width 59 height 27
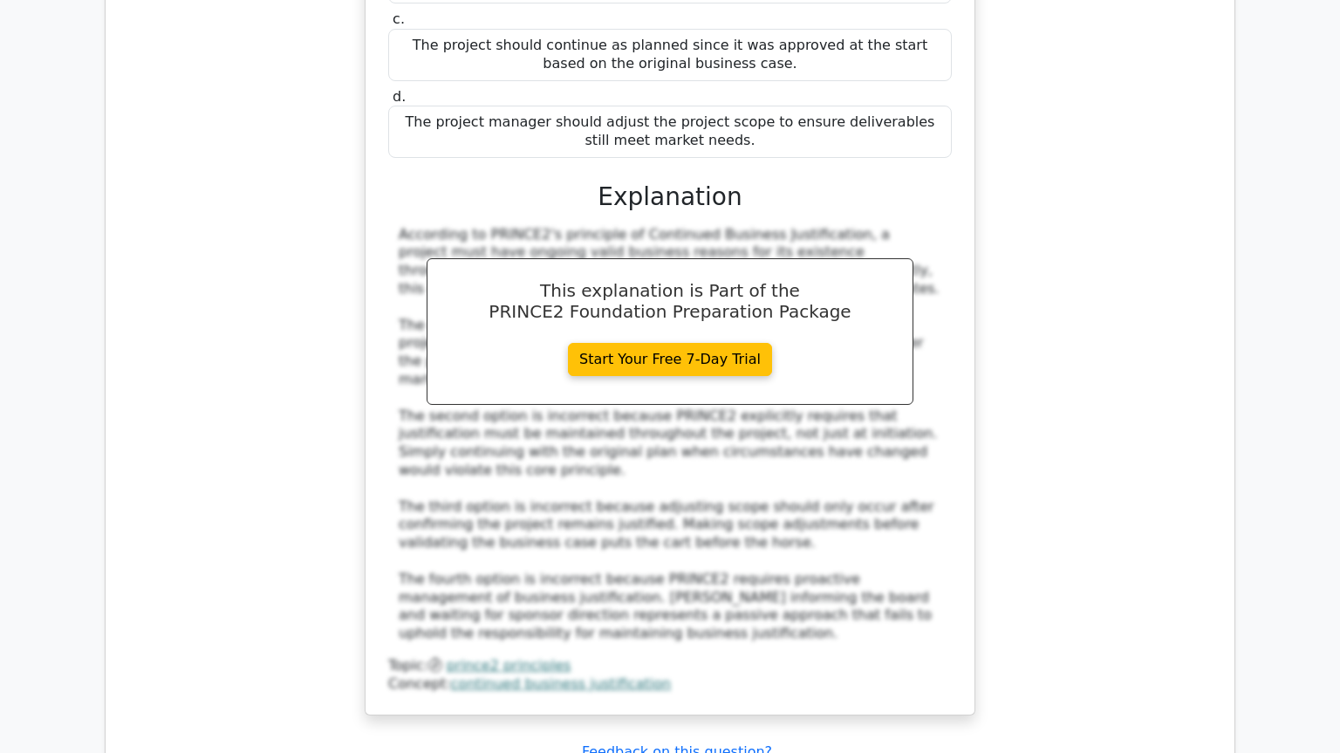
scroll to position [4865, 0]
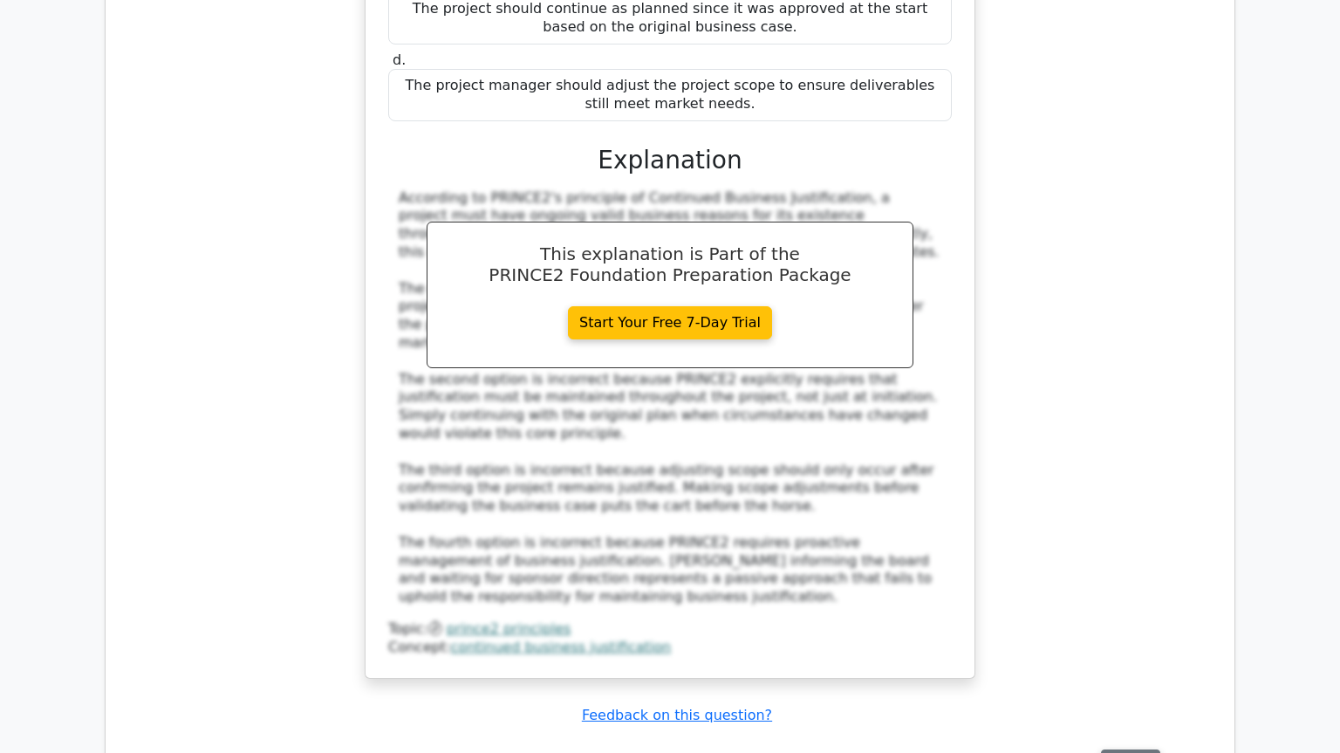
click at [1129, 750] on button "Review" at bounding box center [1130, 763] width 59 height 27
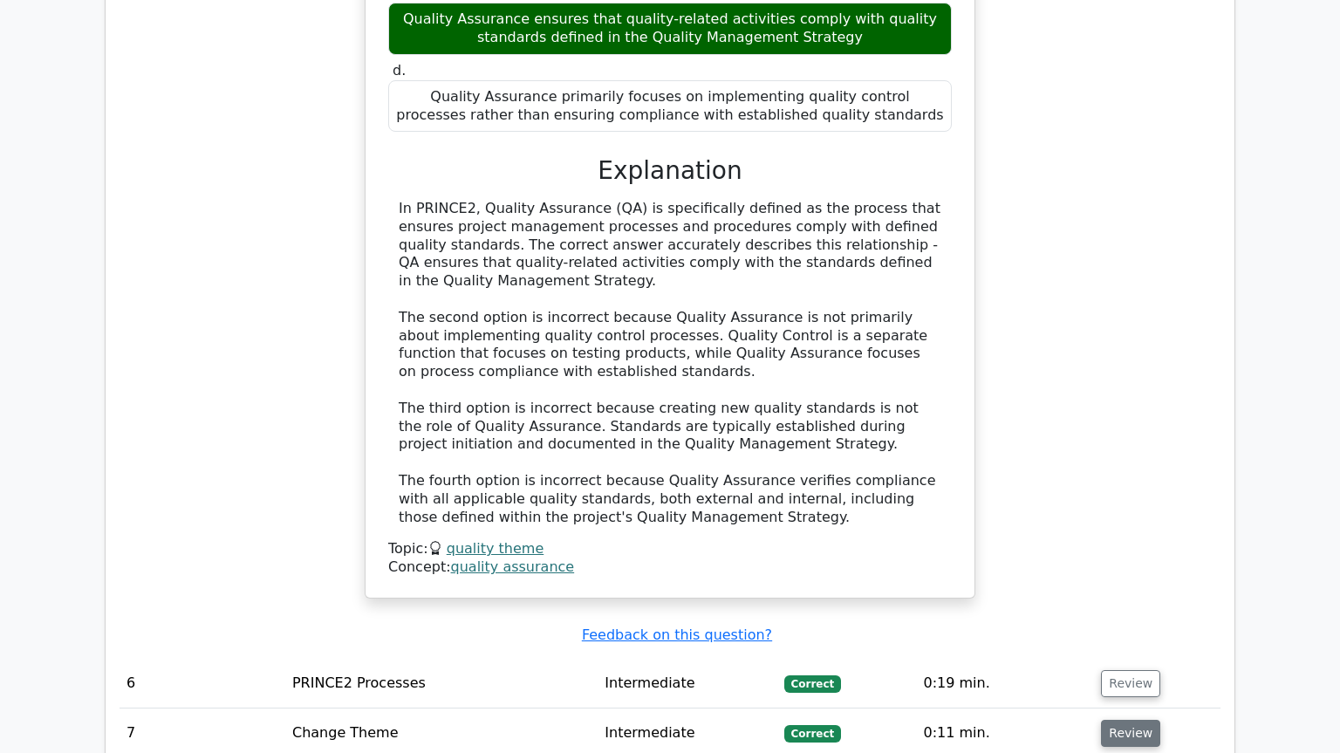
scroll to position [5933, 0]
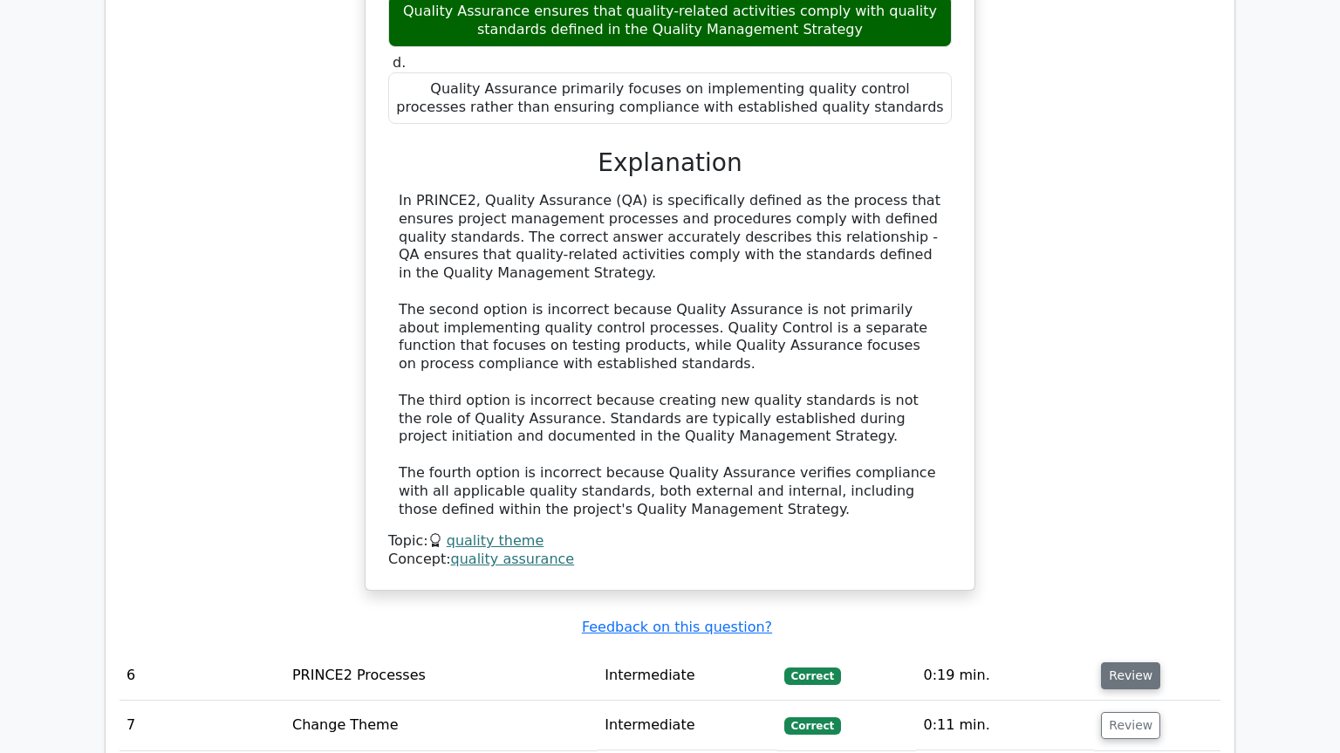
click at [1136, 662] on button "Review" at bounding box center [1130, 675] width 59 height 27
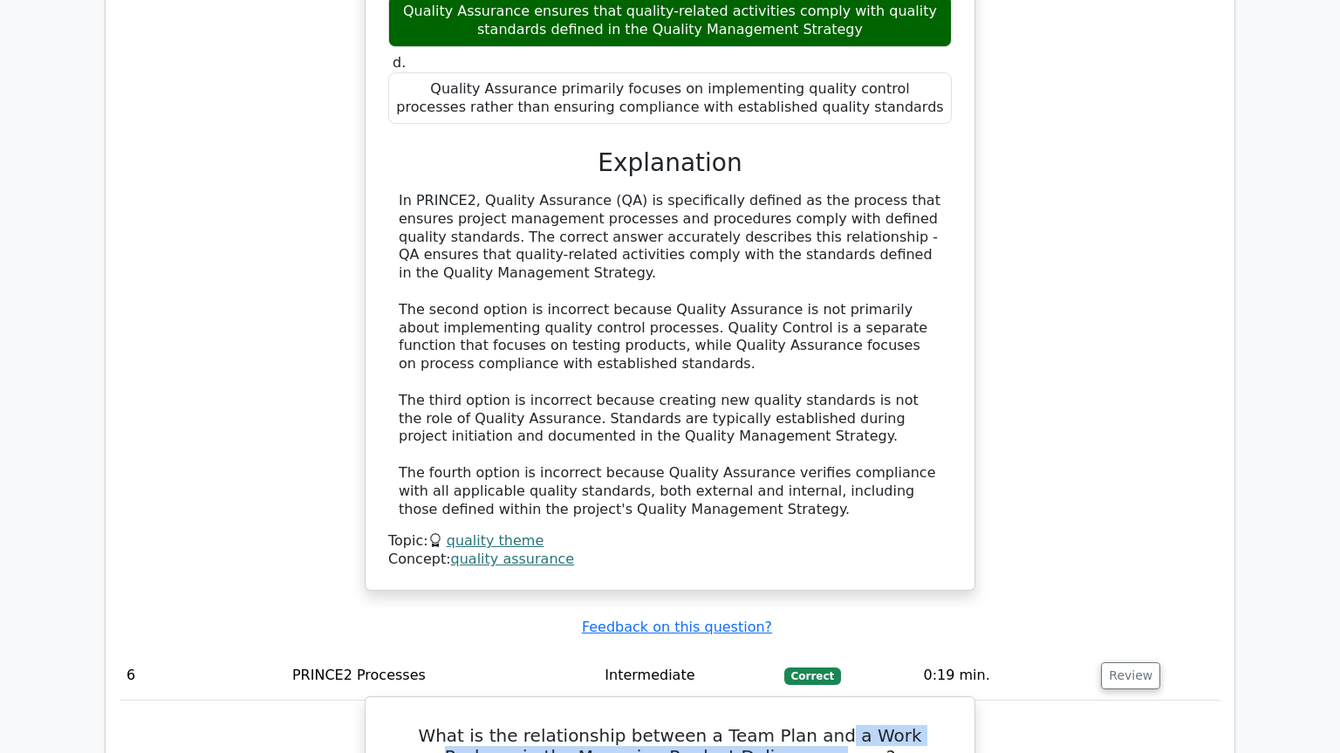
drag, startPoint x: 771, startPoint y: 434, endPoint x: 771, endPoint y: 451, distance: 17.5
click at [771, 725] on h5 "What is the relationship between a Team Plan and a Work Package in the Managing…" at bounding box center [670, 746] width 567 height 42
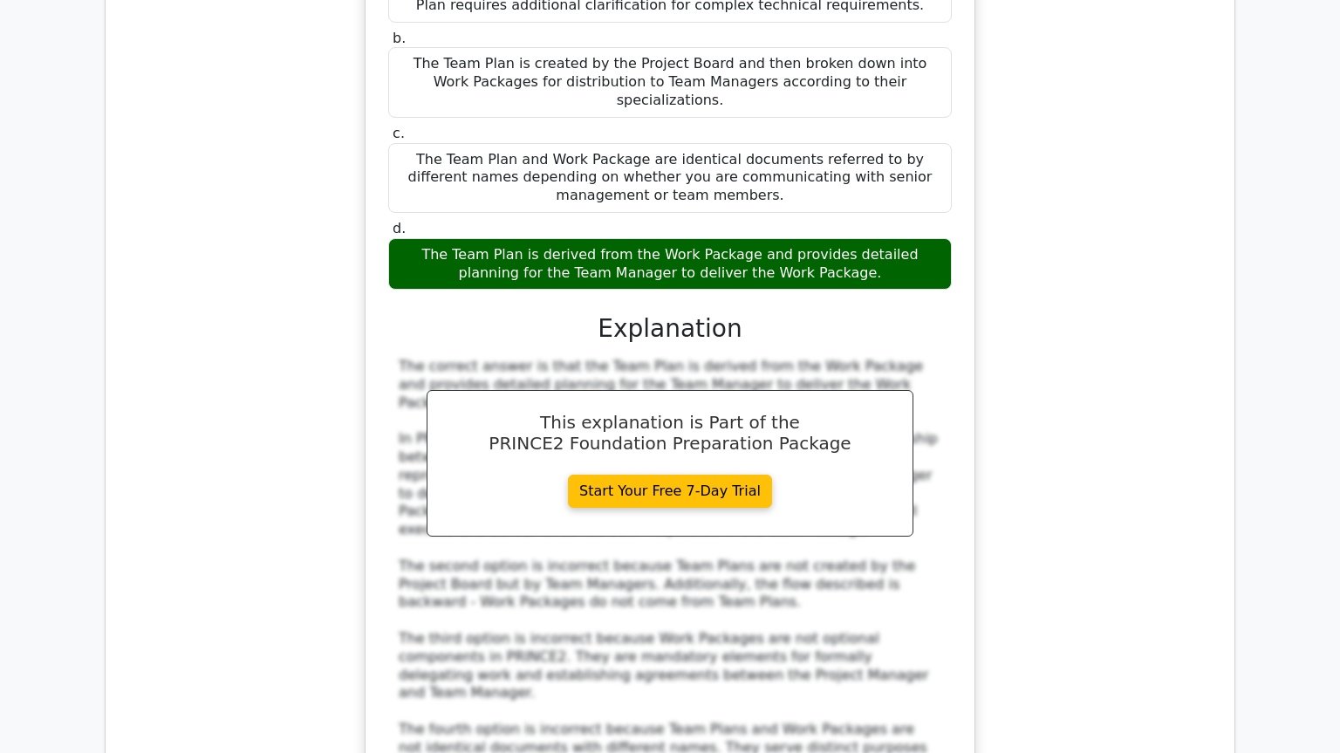
scroll to position [7001, 0]
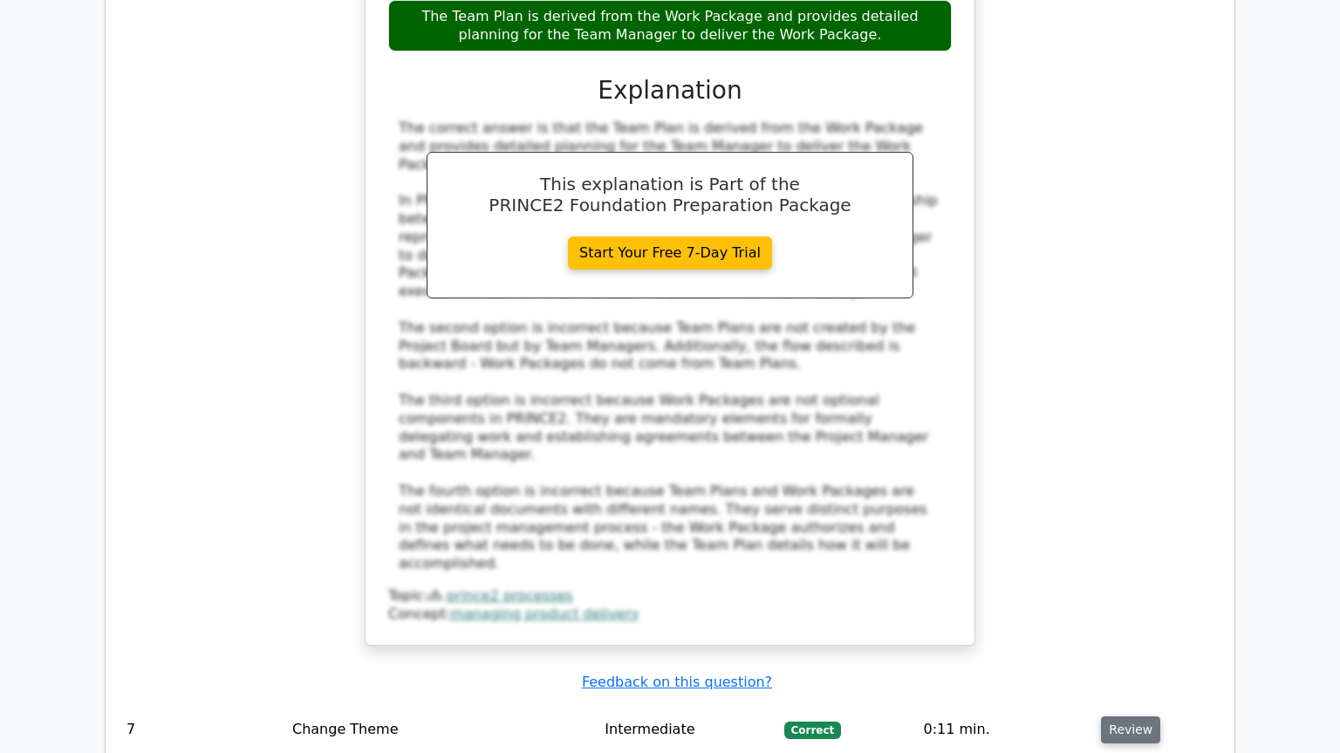
click at [1136, 716] on button "Review" at bounding box center [1130, 729] width 59 height 27
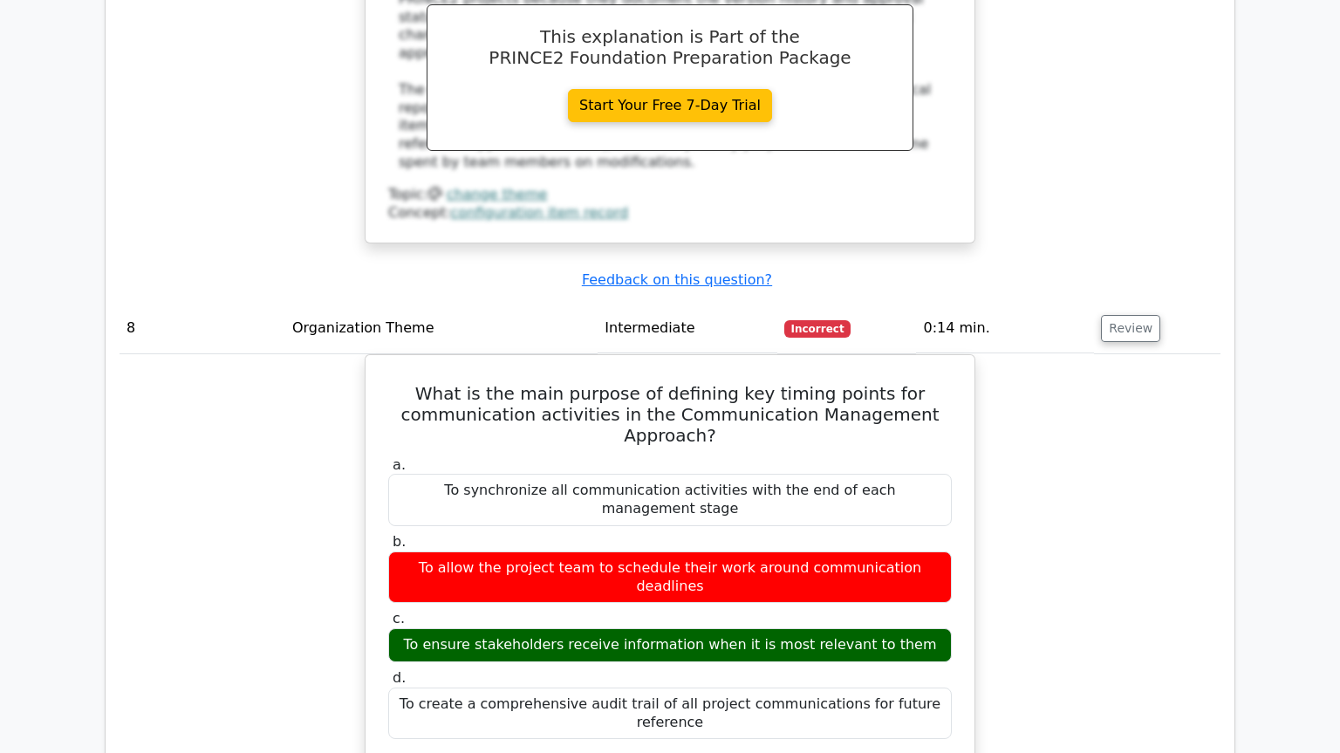
scroll to position [8188, 0]
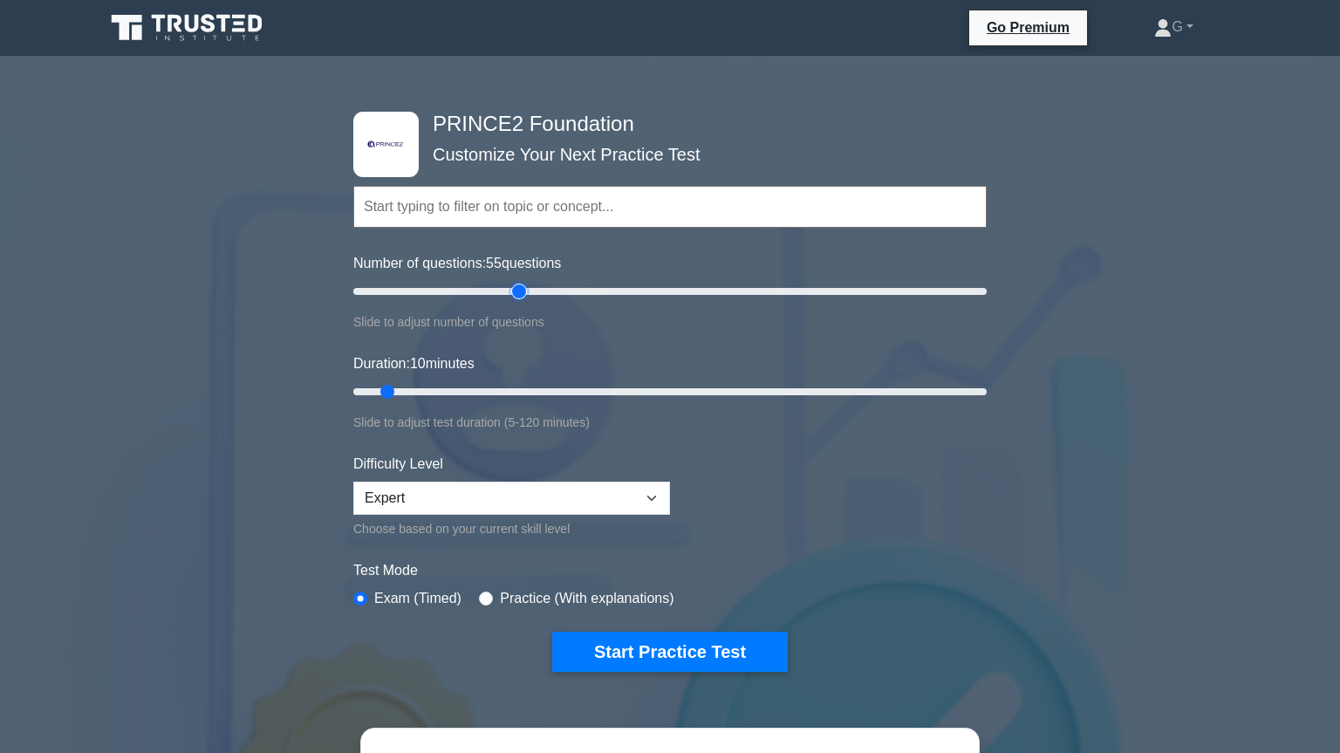
click at [520, 295] on input "Number of questions: 55 questions" at bounding box center [669, 291] width 633 height 21
click at [475, 293] on input "Number of questions: 55 questions" at bounding box center [669, 291] width 633 height 21
type input "25"
click at [424, 292] on input "Number of questions: 40 questions" at bounding box center [669, 291] width 633 height 21
click at [445, 389] on input "Duration: 20 minutes" at bounding box center [669, 391] width 633 height 21
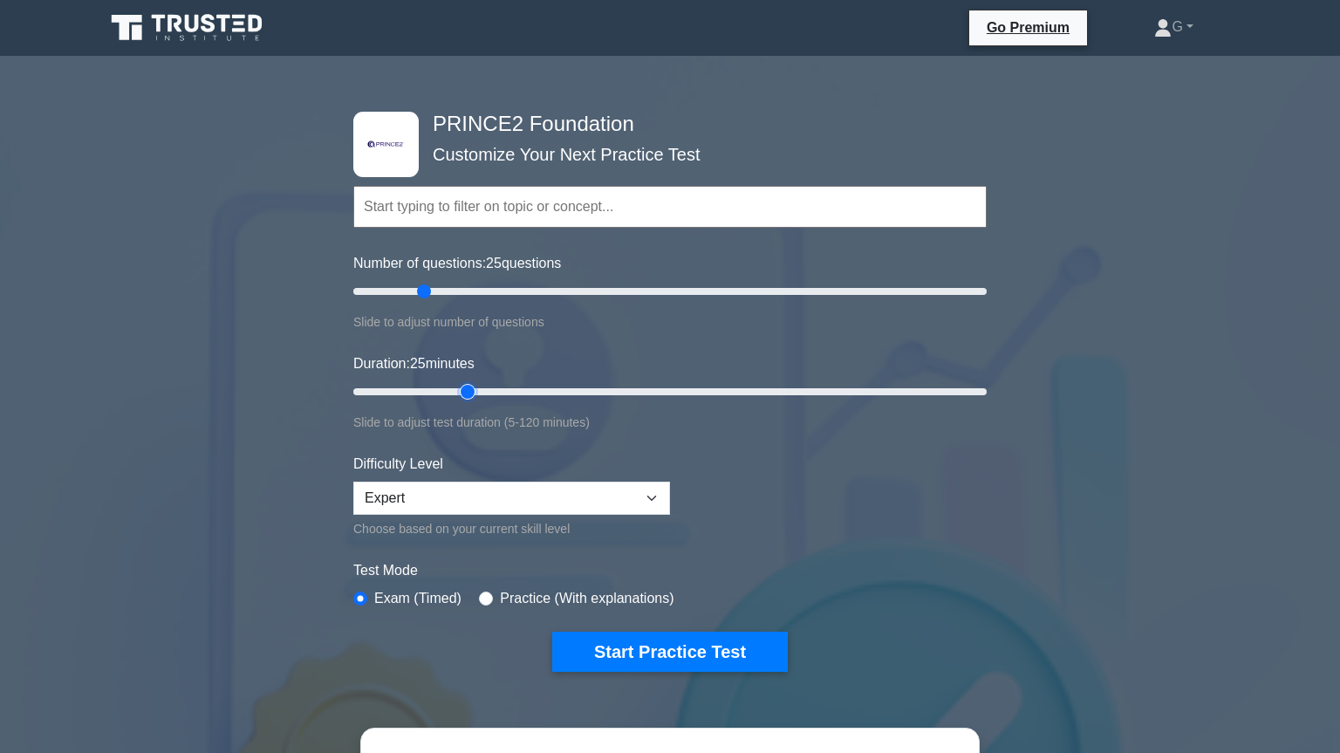
type input "25"
click at [465, 392] on input "Duration: 25 minutes" at bounding box center [669, 391] width 633 height 21
click at [586, 642] on button "Start Practice Test" at bounding box center [670, 652] width 236 height 40
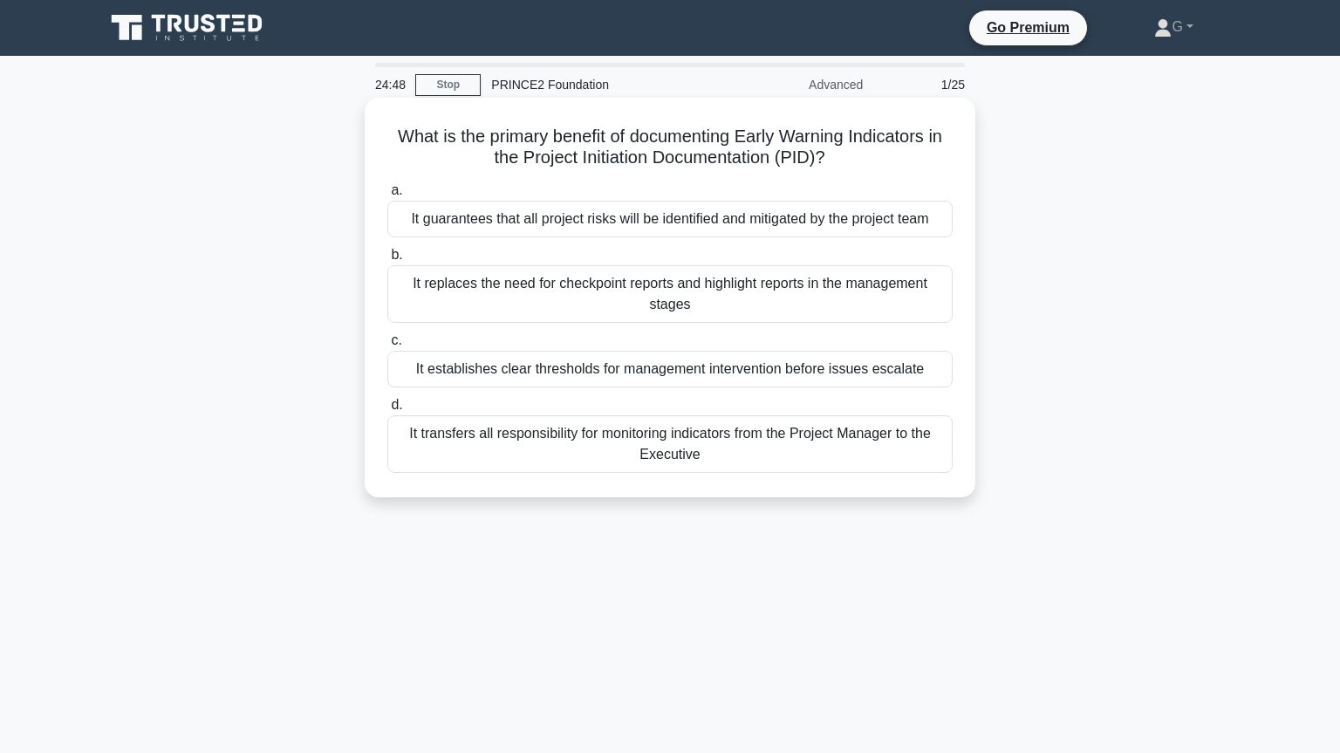
click at [625, 216] on div "It guarantees that all project risks will be identified and mitigated by the pr…" at bounding box center [669, 219] width 565 height 37
click at [387, 196] on input "a. It guarantees that all project risks will be identified and mitigated by the…" at bounding box center [387, 190] width 0 height 11
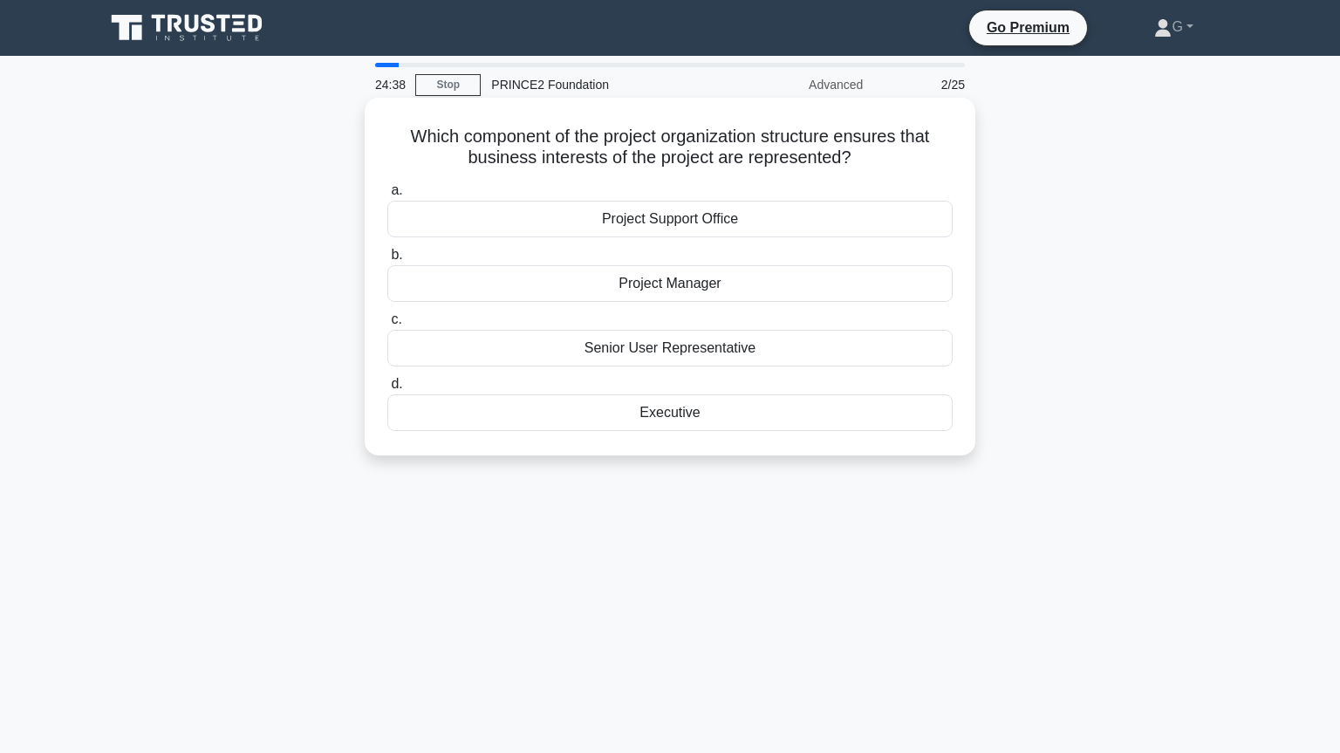
click at [623, 427] on div "Executive" at bounding box center [669, 412] width 565 height 37
click at [387, 390] on input "d. Executive" at bounding box center [387, 384] width 0 height 11
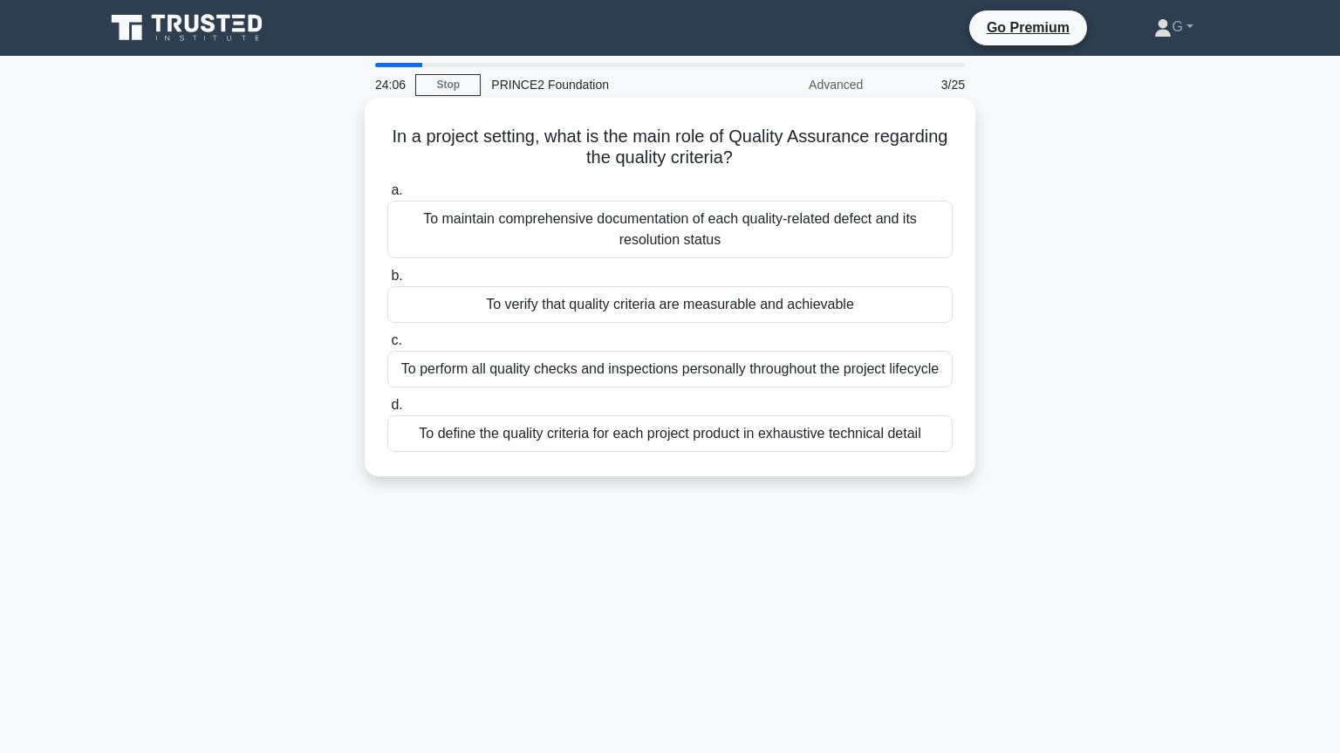
click at [687, 312] on div "To verify that quality criteria are measurable and achievable" at bounding box center [669, 304] width 565 height 37
click at [387, 282] on input "b. To verify that quality criteria are measurable and achievable" at bounding box center [387, 275] width 0 height 11
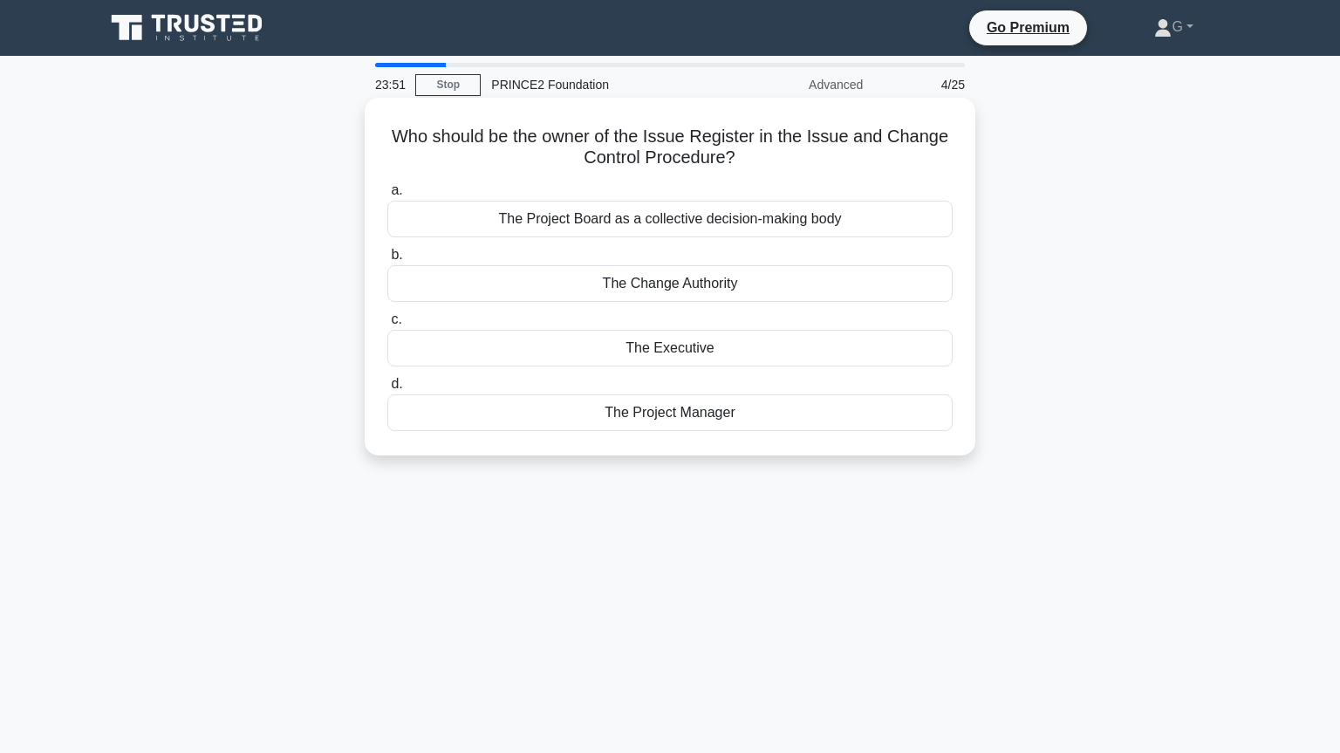
click at [670, 415] on div "The Project Manager" at bounding box center [669, 412] width 565 height 37
click at [387, 390] on input "d. The Project Manager" at bounding box center [387, 384] width 0 height 11
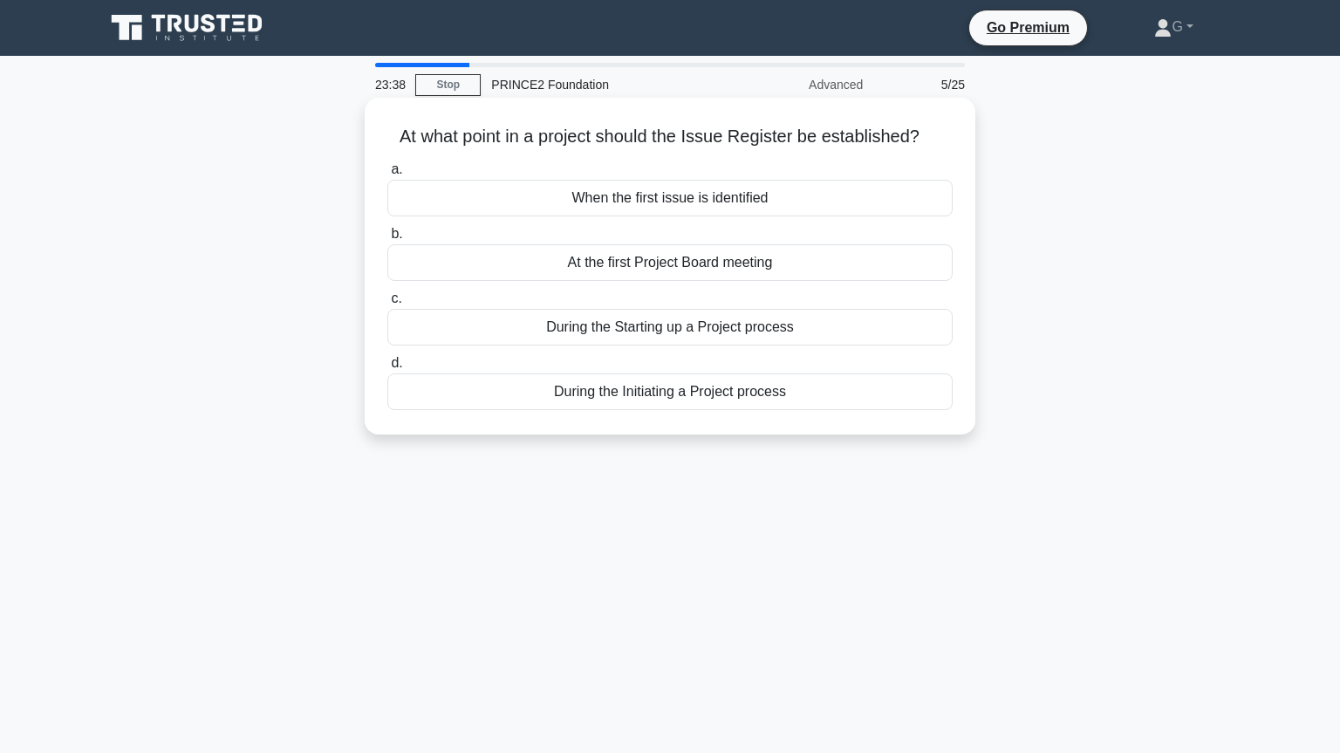
click at [700, 331] on div "During the Starting up a Project process" at bounding box center [669, 327] width 565 height 37
click at [387, 305] on input "c. During the Starting up a Project process" at bounding box center [387, 298] width 0 height 11
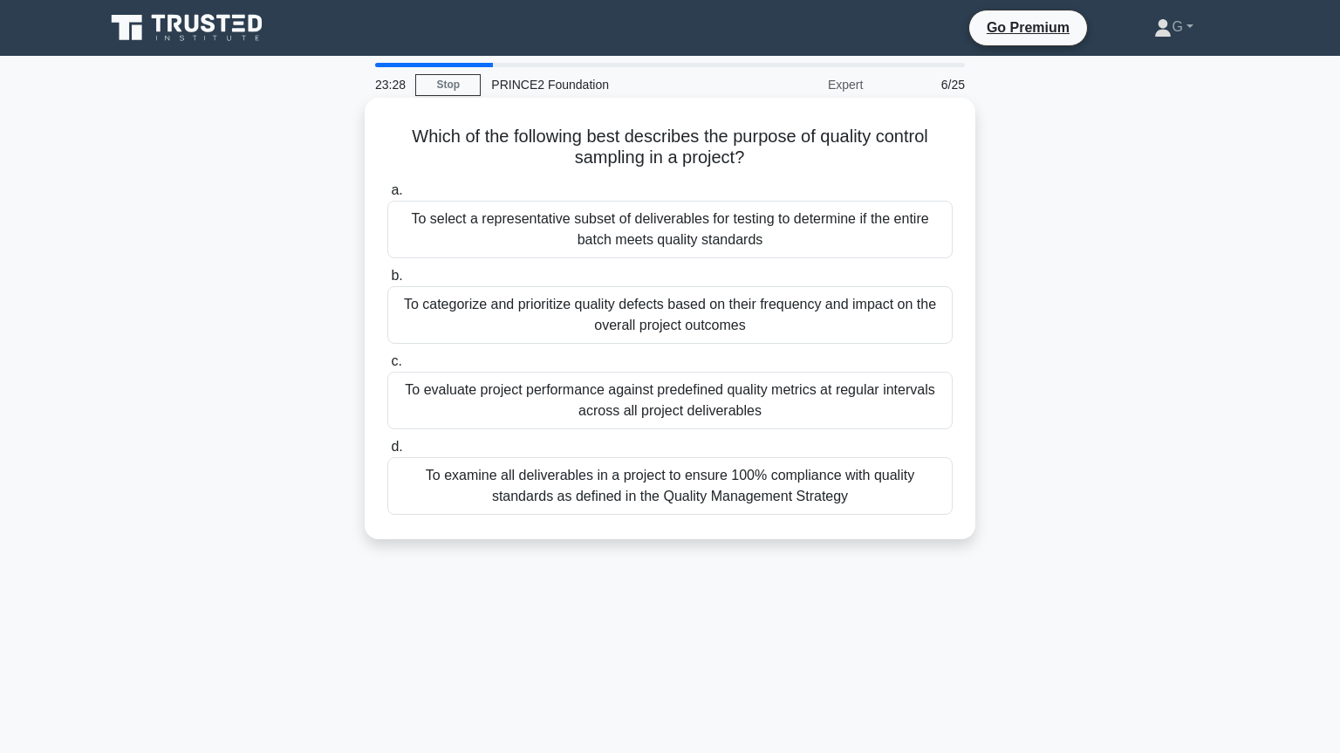
click at [658, 250] on div "To select a representative subset of deliverables for testing to determine if t…" at bounding box center [669, 230] width 565 height 58
click at [387, 196] on input "a. To select a representative subset of deliverables for testing to determine i…" at bounding box center [387, 190] width 0 height 11
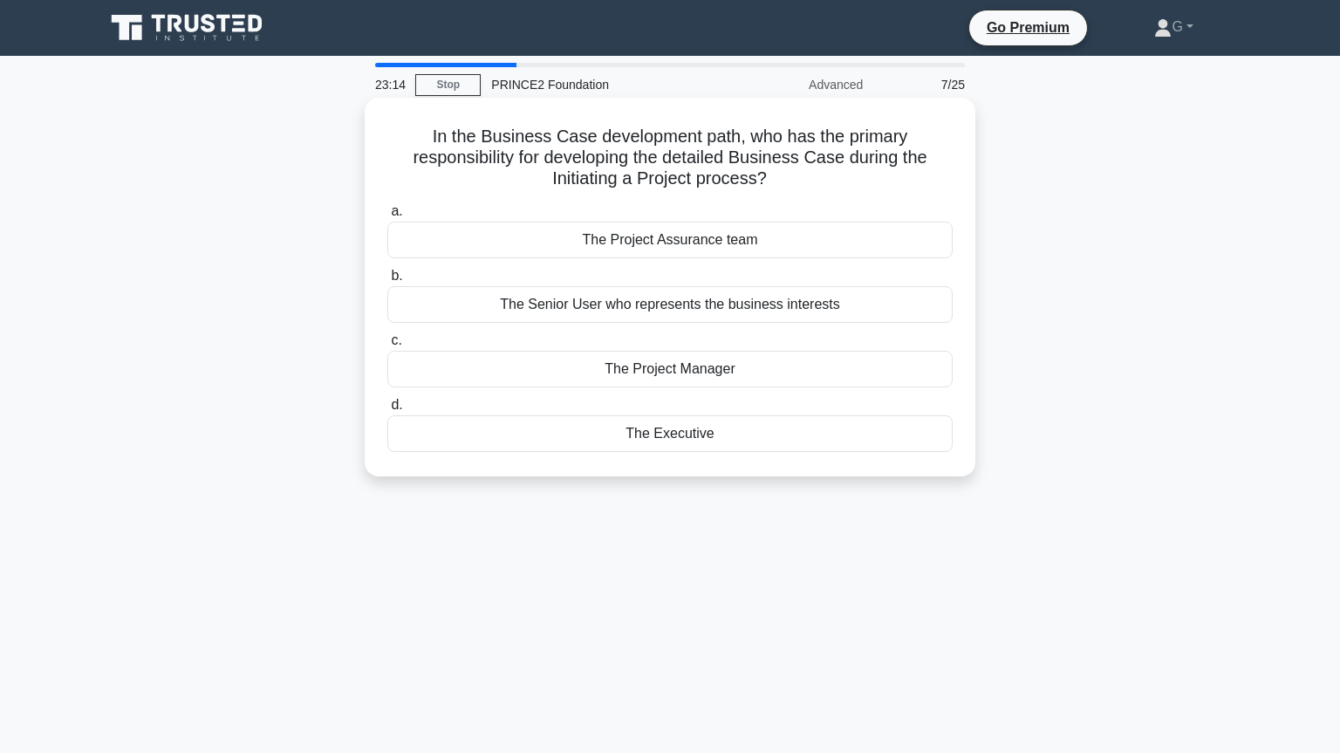
click at [613, 375] on div "The Project Manager" at bounding box center [669, 369] width 565 height 37
click at [387, 346] on input "c. The Project Manager" at bounding box center [387, 340] width 0 height 11
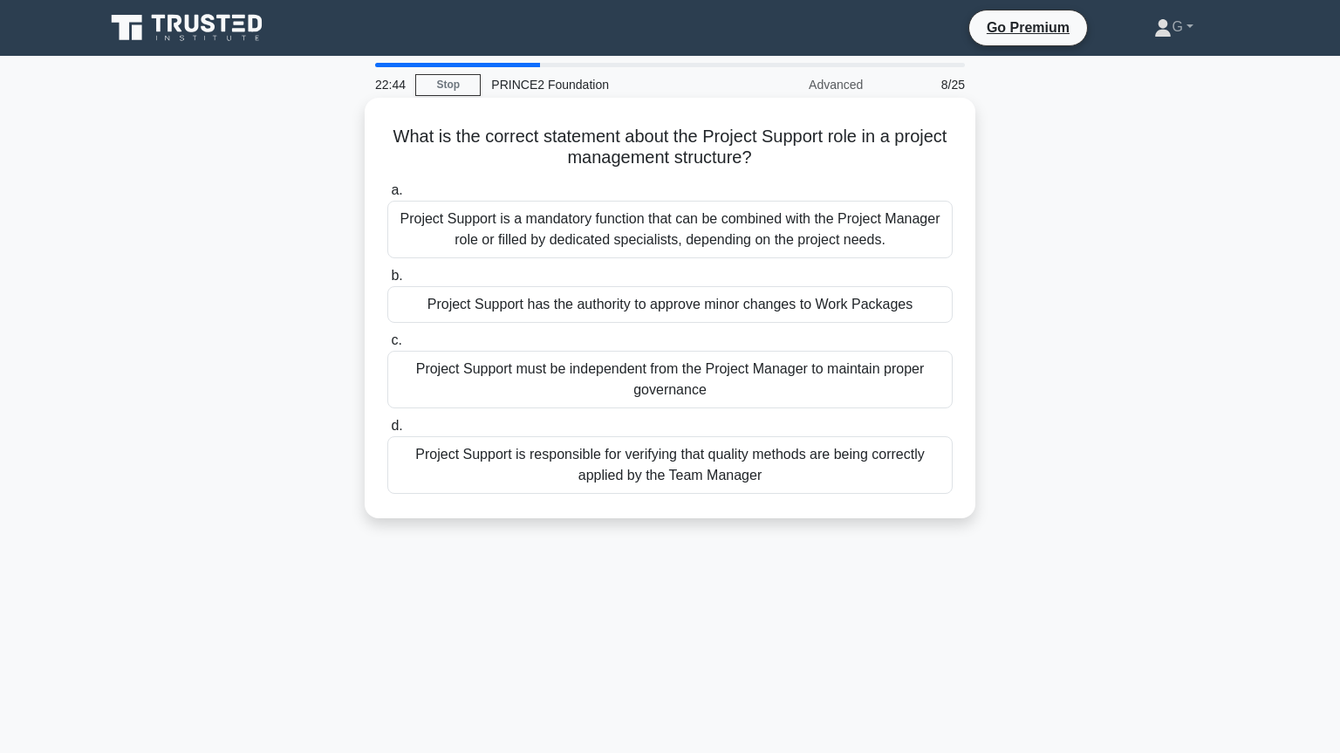
click at [709, 227] on div "Project Support is a mandatory function that can be combined with the Project M…" at bounding box center [669, 230] width 565 height 58
click at [387, 196] on input "a. Project Support is a mandatory function that can be combined with the Projec…" at bounding box center [387, 190] width 0 height 11
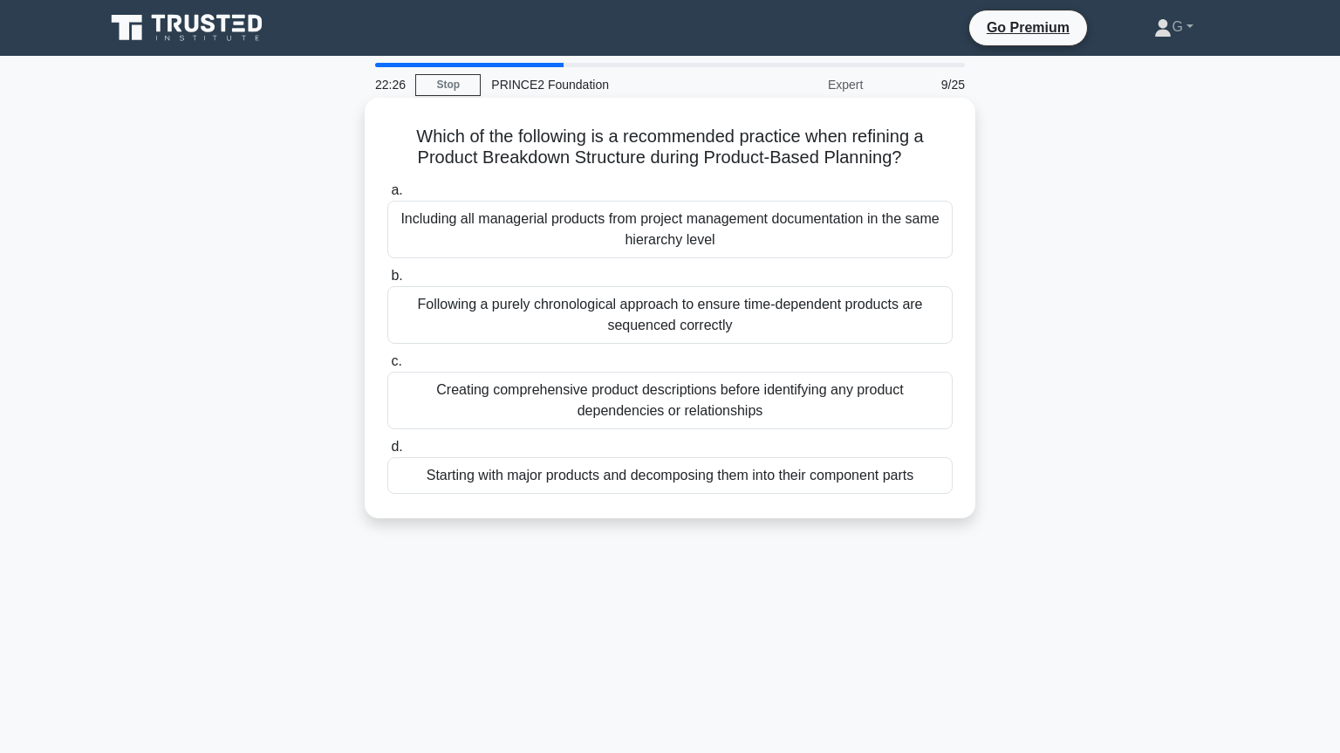
click at [700, 475] on div "Starting with major products and decomposing them into their component parts" at bounding box center [669, 475] width 565 height 37
click at [387, 453] on input "d. Starting with major products and decomposing them into their component parts" at bounding box center [387, 447] width 0 height 11
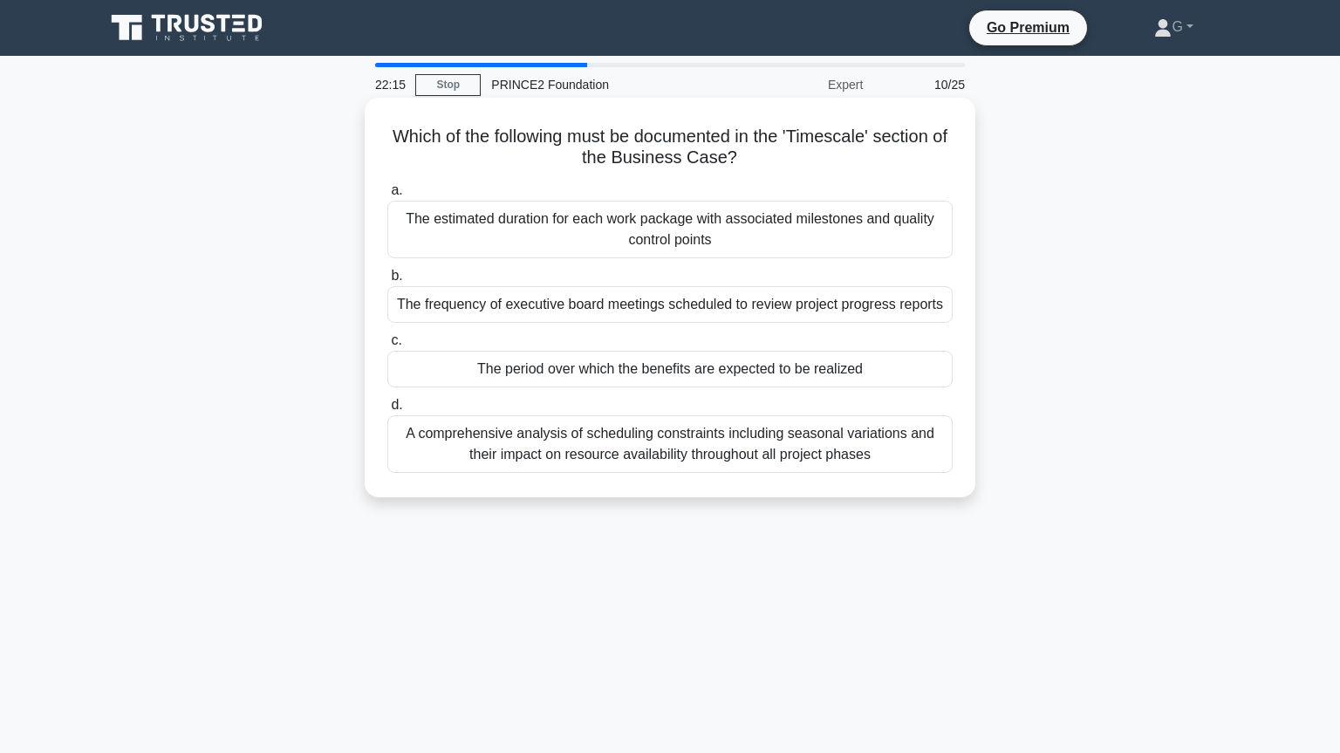
click at [729, 377] on div "The period over which the benefits are expected to be realized" at bounding box center [669, 369] width 565 height 37
click at [387, 346] on input "c. The period over which the benefits are expected to be realized" at bounding box center [387, 340] width 0 height 11
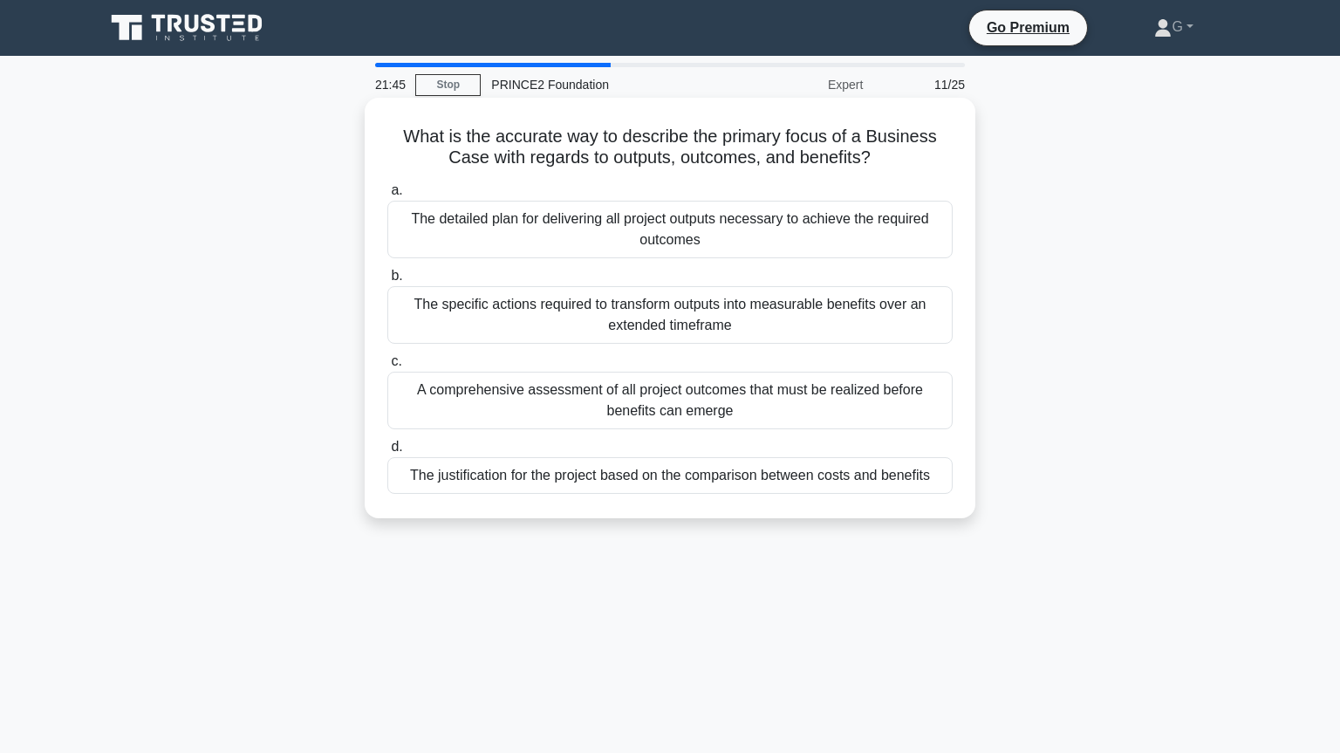
click at [623, 489] on div "The justification for the project based on the comparison between costs and ben…" at bounding box center [669, 475] width 565 height 37
click at [387, 453] on input "d. The justification for the project based on the comparison between costs and …" at bounding box center [387, 447] width 0 height 11
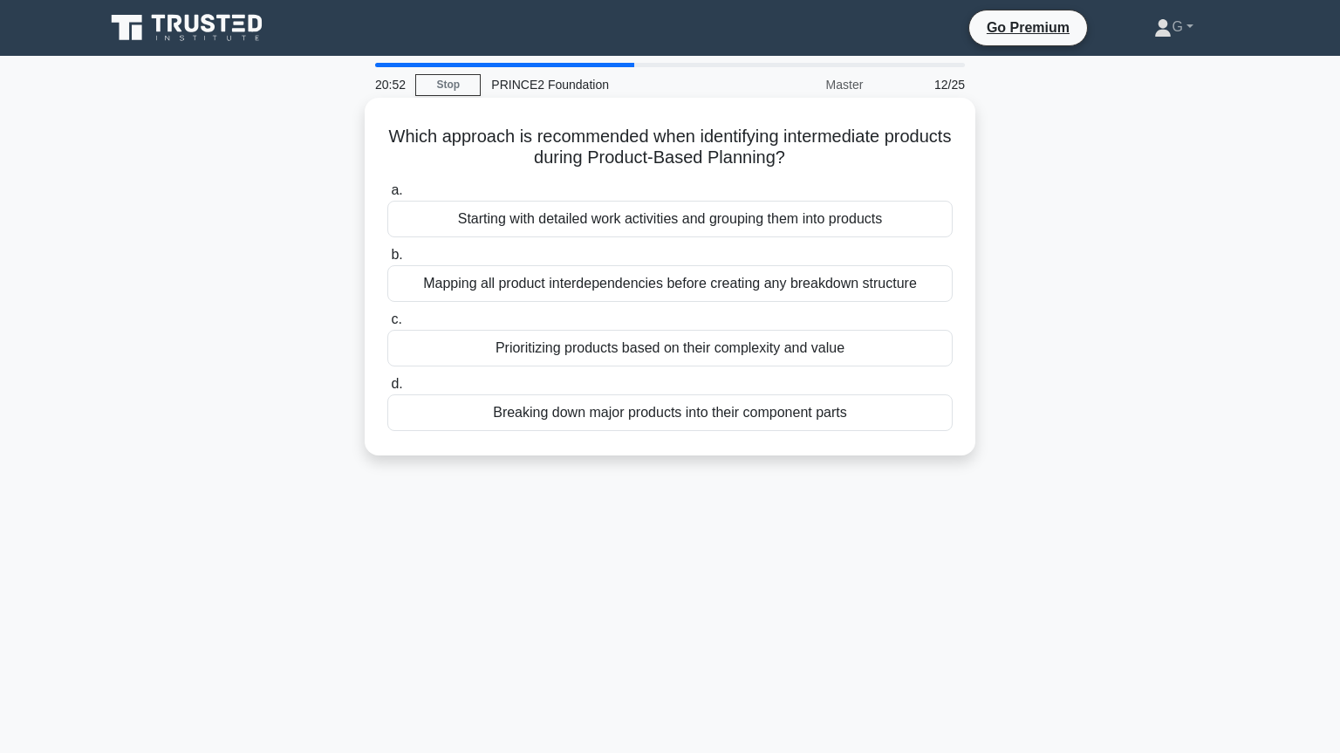
click at [553, 418] on div "Breaking down major products into their component parts" at bounding box center [669, 412] width 565 height 37
click at [387, 390] on input "d. Breaking down major products into their component parts" at bounding box center [387, 384] width 0 height 11
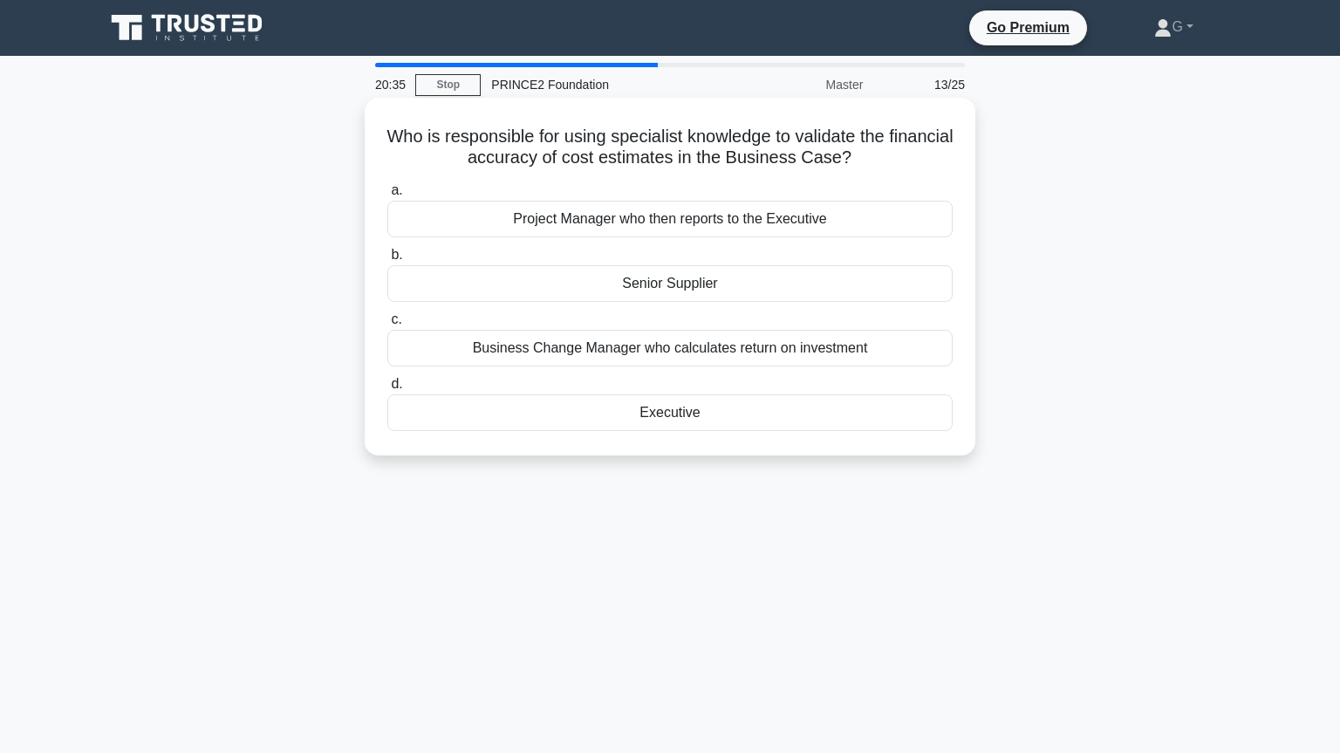
click at [603, 409] on div "Executive" at bounding box center [669, 412] width 565 height 37
click at [387, 390] on input "d. Executive" at bounding box center [387, 384] width 0 height 11
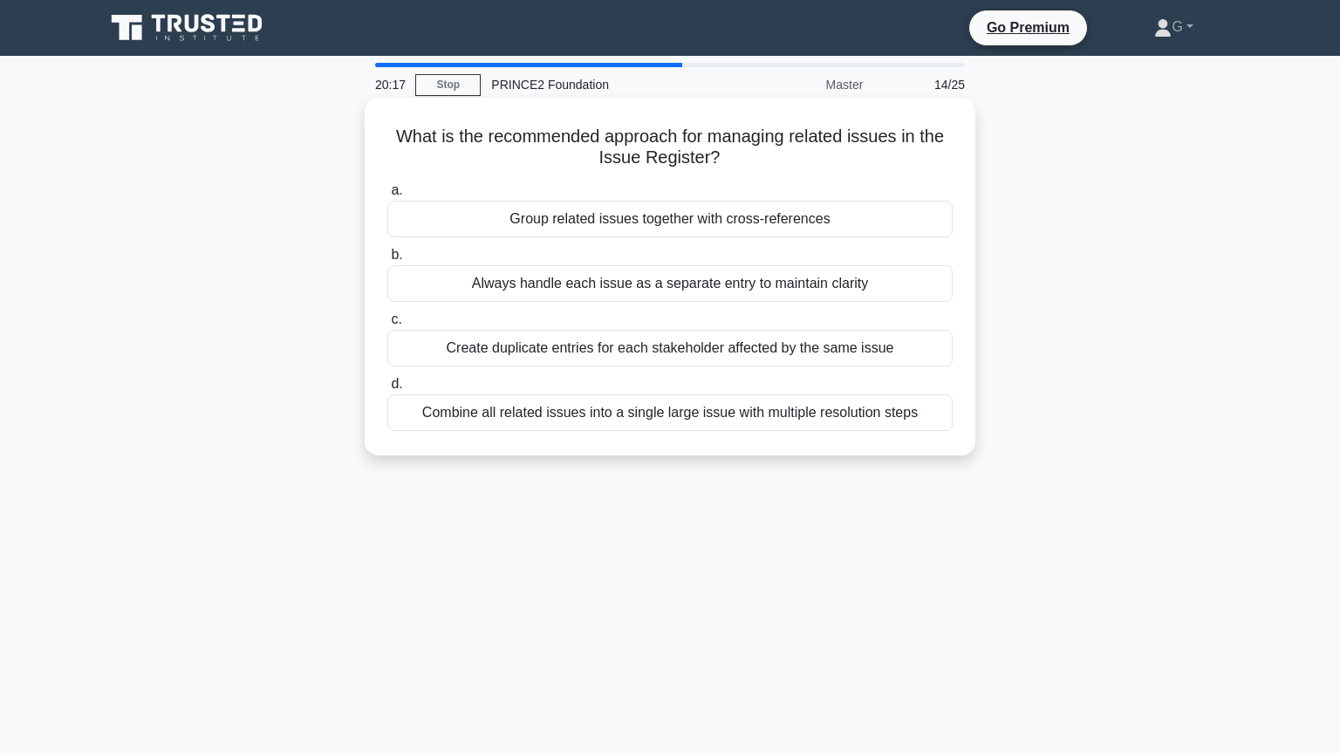
click at [636, 288] on div "Always handle each issue as a separate entry to maintain clarity" at bounding box center [669, 283] width 565 height 37
click at [387, 261] on input "b. Always handle each issue as a separate entry to maintain clarity" at bounding box center [387, 255] width 0 height 11
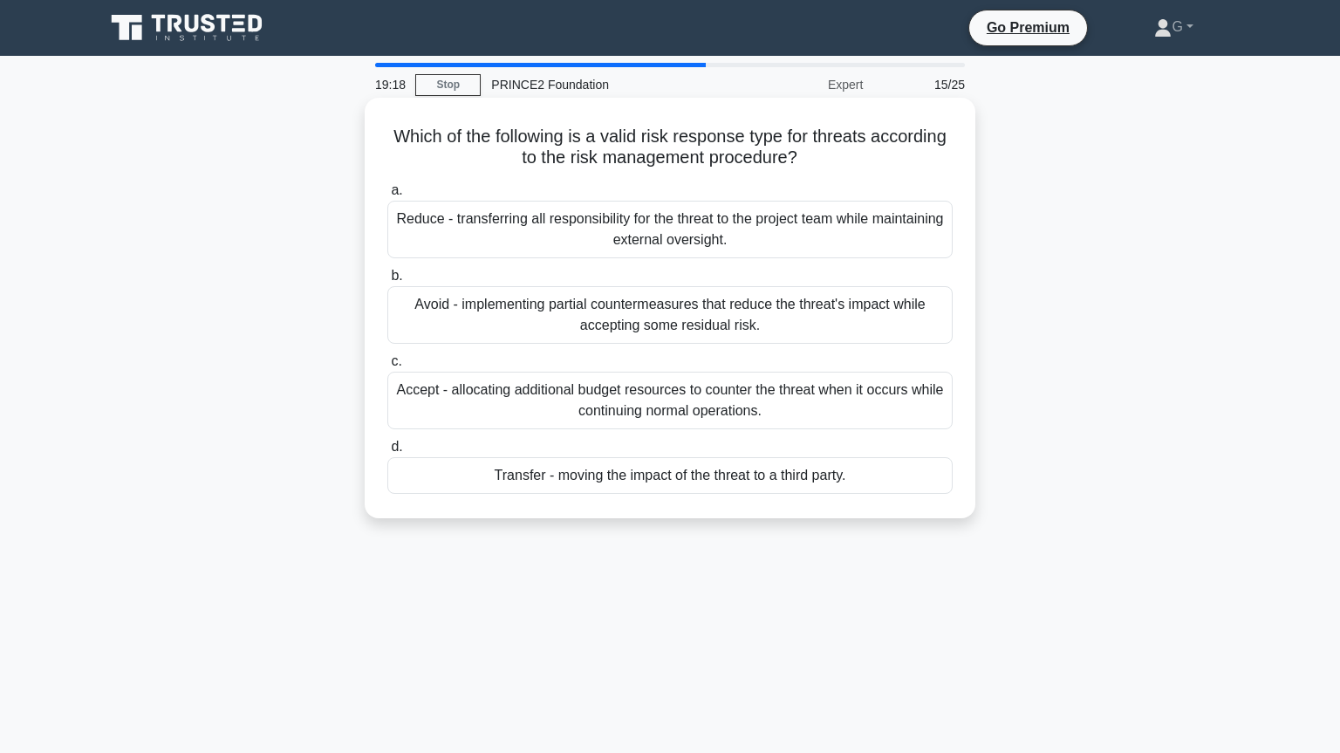
click at [827, 407] on div "Accept - allocating additional budget resources to counter the threat when it o…" at bounding box center [669, 401] width 565 height 58
click at [387, 367] on input "c. Accept - allocating additional budget resources to counter the threat when i…" at bounding box center [387, 361] width 0 height 11
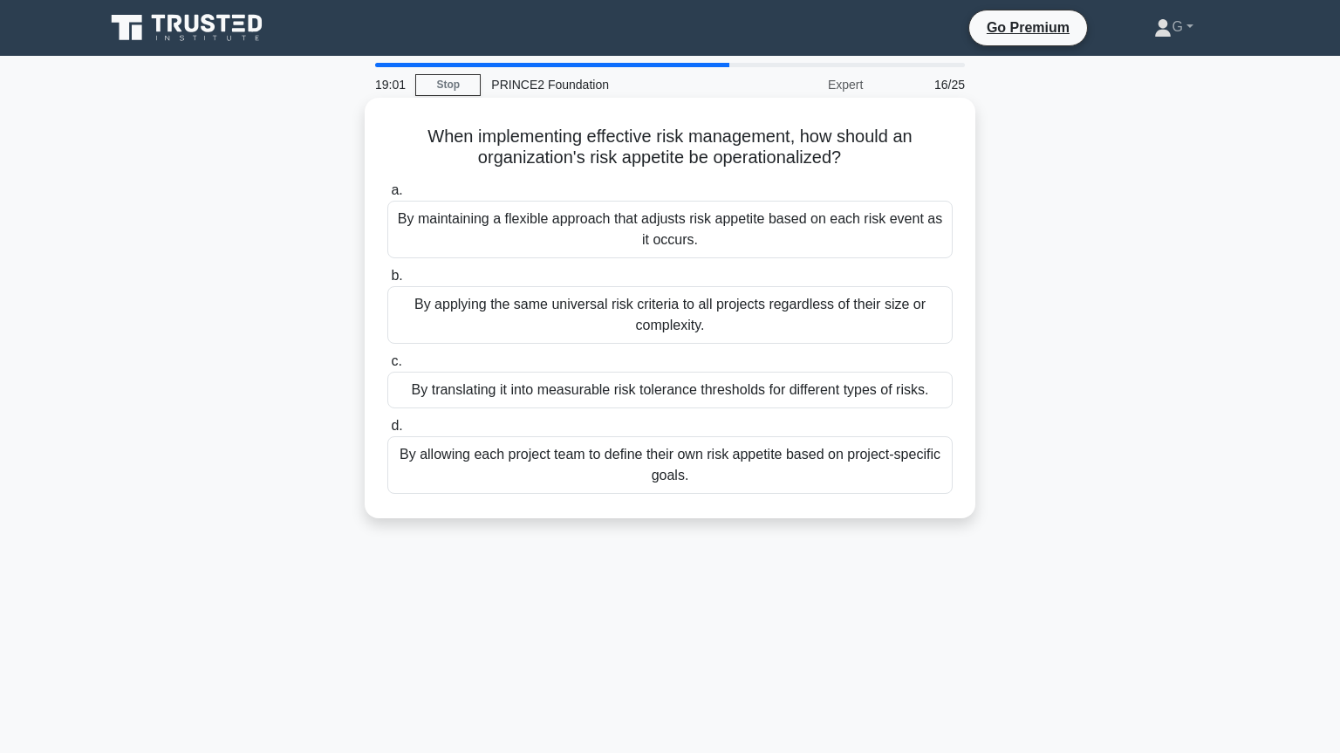
click at [834, 394] on div "By translating it into measurable risk tolerance thresholds for different types…" at bounding box center [669, 390] width 565 height 37
click at [387, 367] on input "c. By translating it into measurable risk tolerance thresholds for different ty…" at bounding box center [387, 361] width 0 height 11
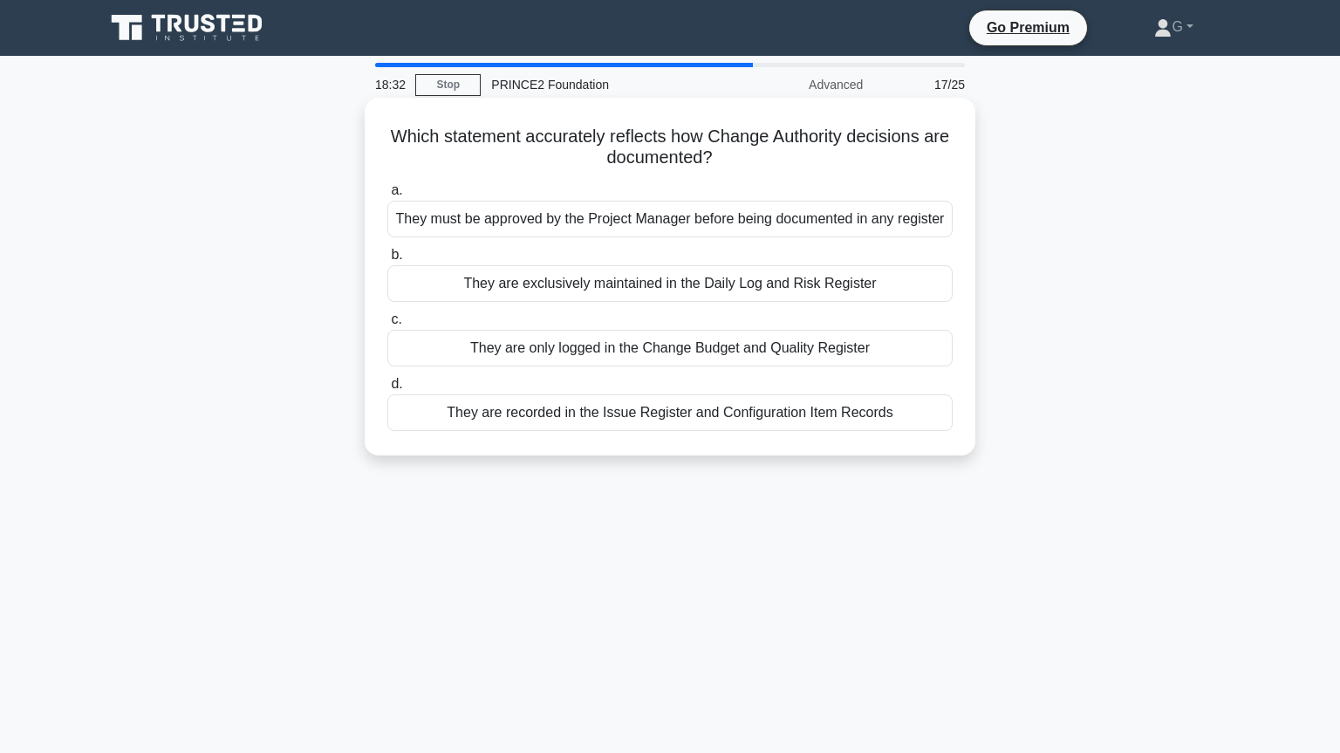
click at [732, 419] on div "They are recorded in the Issue Register and Configuration Item Records" at bounding box center [669, 412] width 565 height 37
click at [387, 390] on input "d. They are recorded in the Issue Register and Configuration Item Records" at bounding box center [387, 384] width 0 height 11
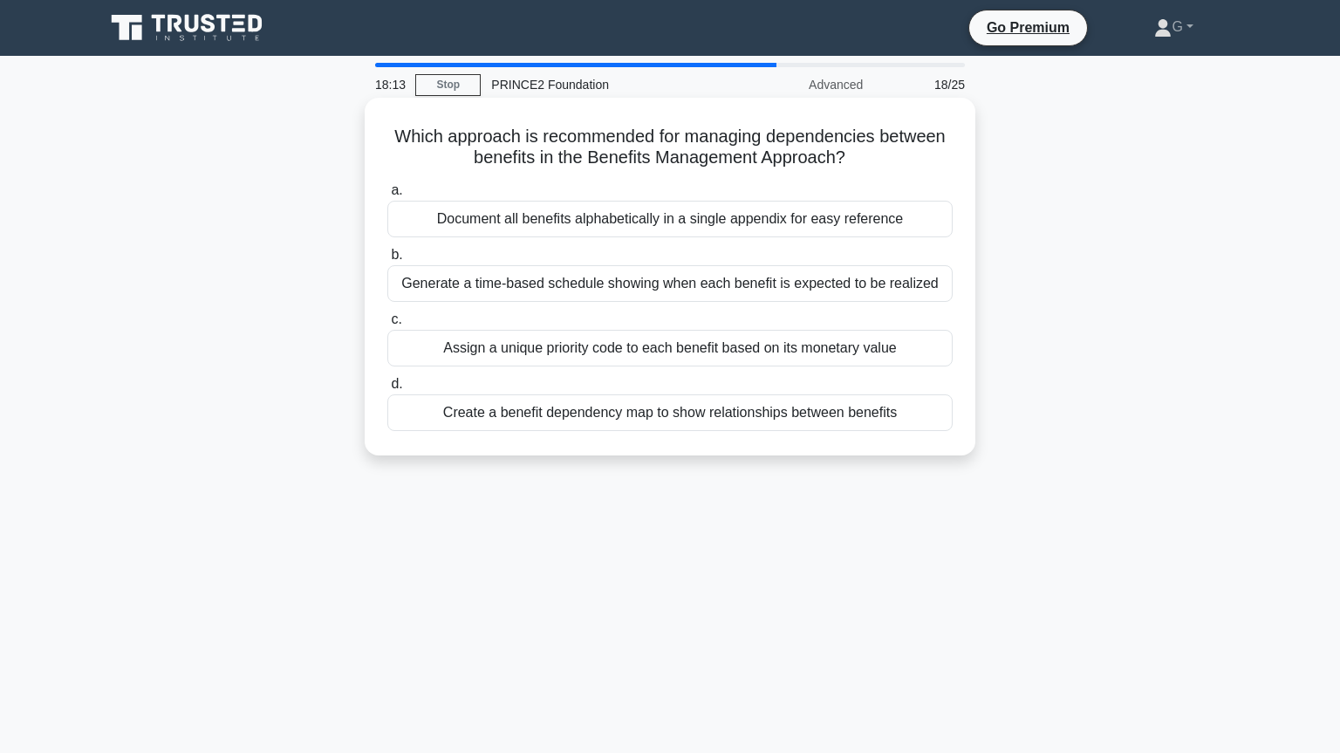
click at [770, 285] on div "Generate a time-based schedule showing when each benefit is expected to be real…" at bounding box center [669, 283] width 565 height 37
click at [387, 261] on input "b. Generate a time-based schedule showing when each benefit is expected to be r…" at bounding box center [387, 255] width 0 height 11
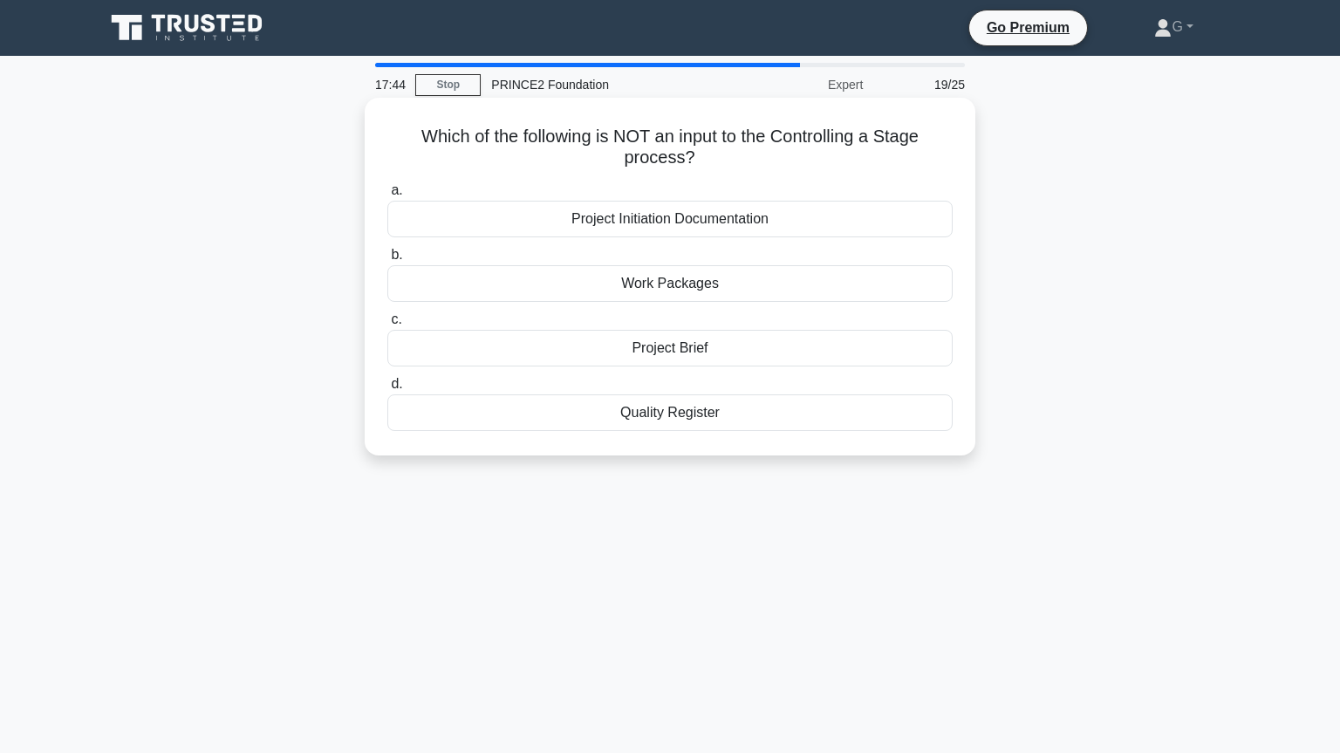
click at [741, 298] on div "Work Packages" at bounding box center [669, 283] width 565 height 37
click at [387, 261] on input "b. Work Packages" at bounding box center [387, 255] width 0 height 11
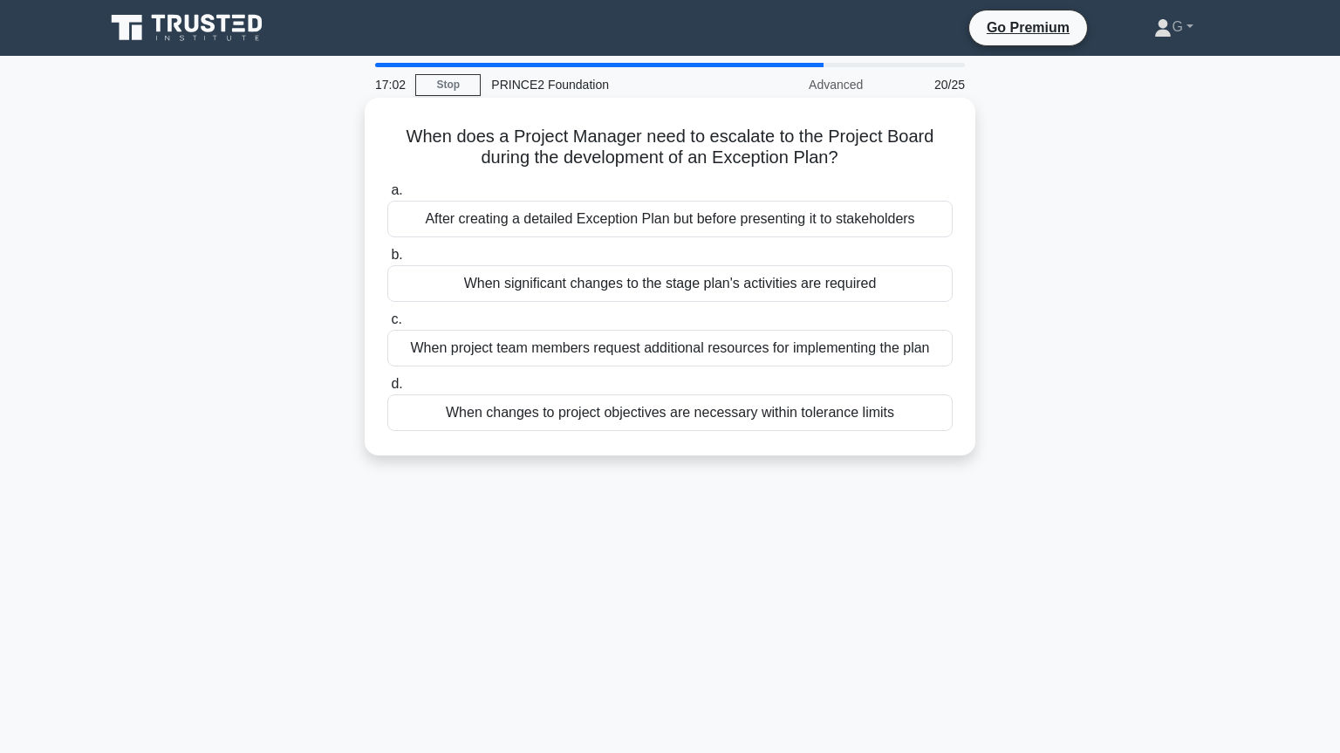
click at [558, 346] on div "When project team members request additional resources for implementing the plan" at bounding box center [669, 348] width 565 height 37
click at [387, 325] on input "c. When project team members request additional resources for implementing the …" at bounding box center [387, 319] width 0 height 11
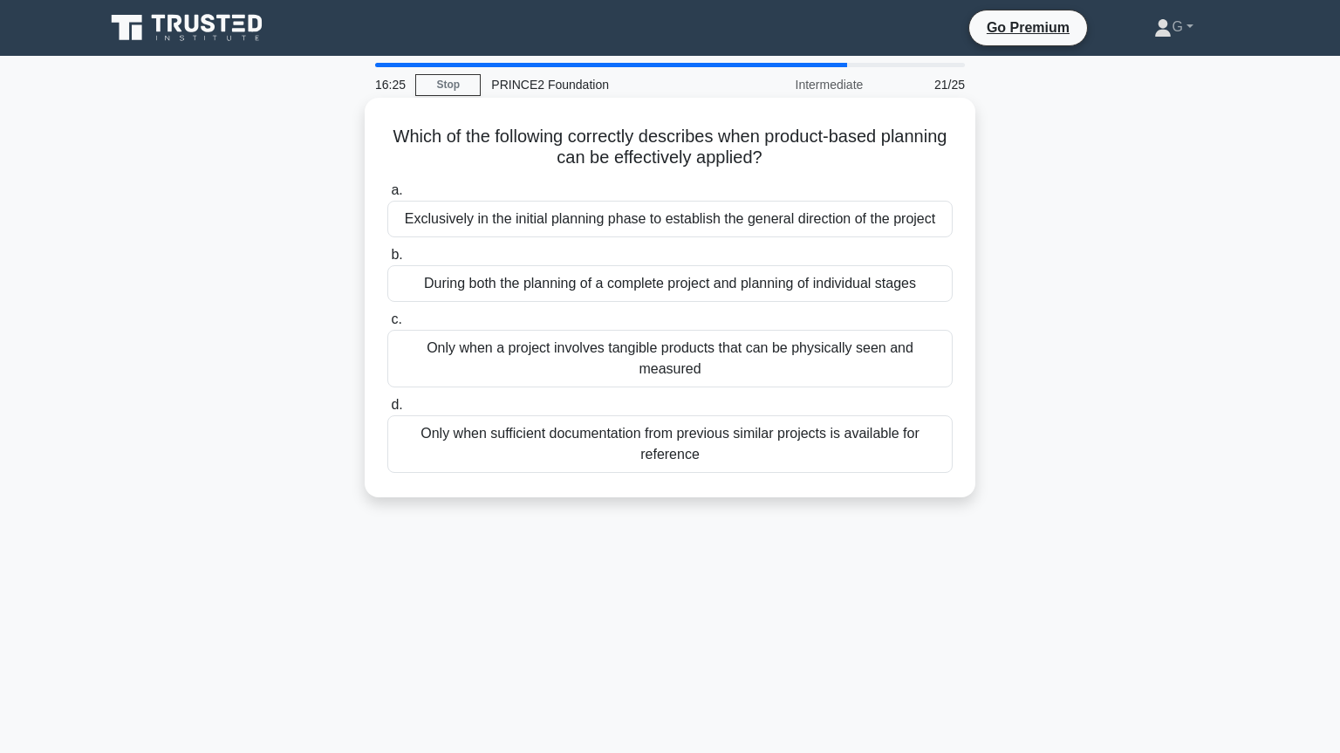
click at [571, 288] on div "During both the planning of a complete project and planning of individual stages" at bounding box center [669, 283] width 565 height 37
click at [387, 261] on input "b. During both the planning of a complete project and planning of individual st…" at bounding box center [387, 255] width 0 height 11
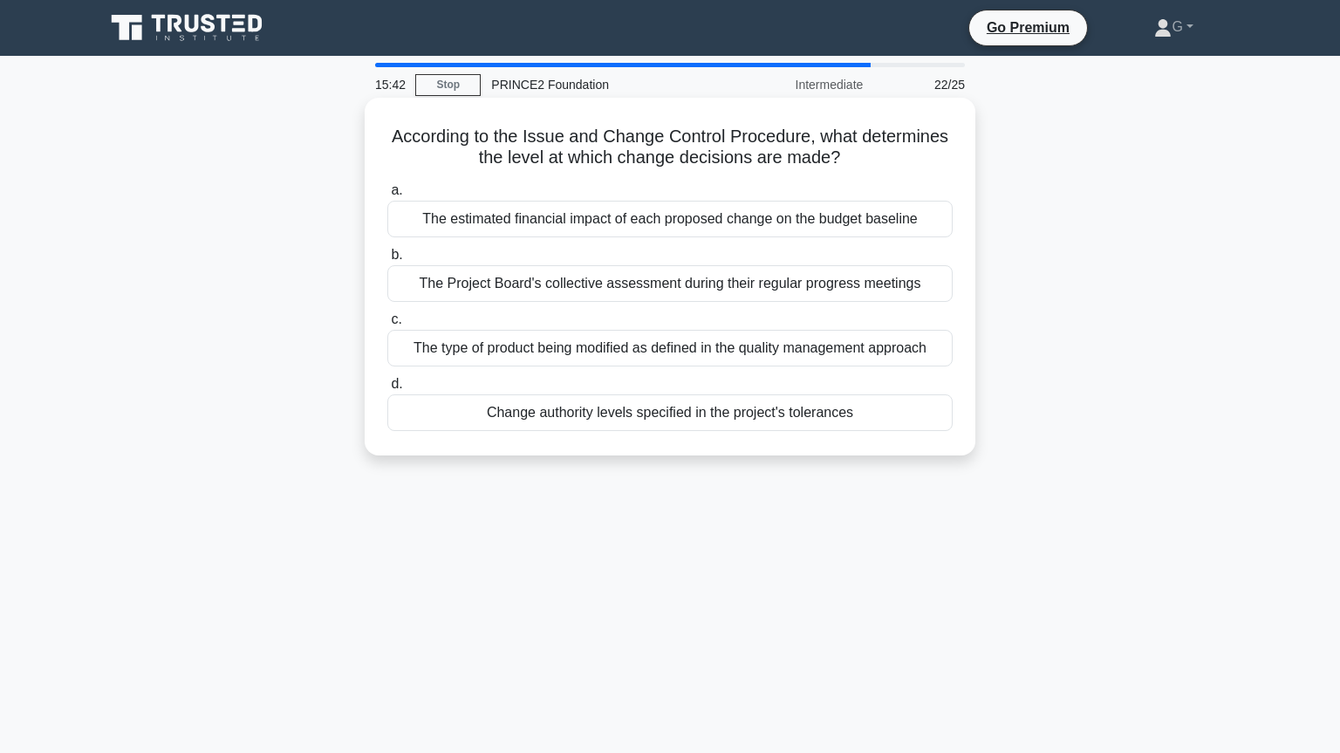
click at [544, 414] on div "Change authority levels specified in the project's tolerances" at bounding box center [669, 412] width 565 height 37
click at [387, 390] on input "d. Change authority levels specified in the project's tolerances" at bounding box center [387, 384] width 0 height 11
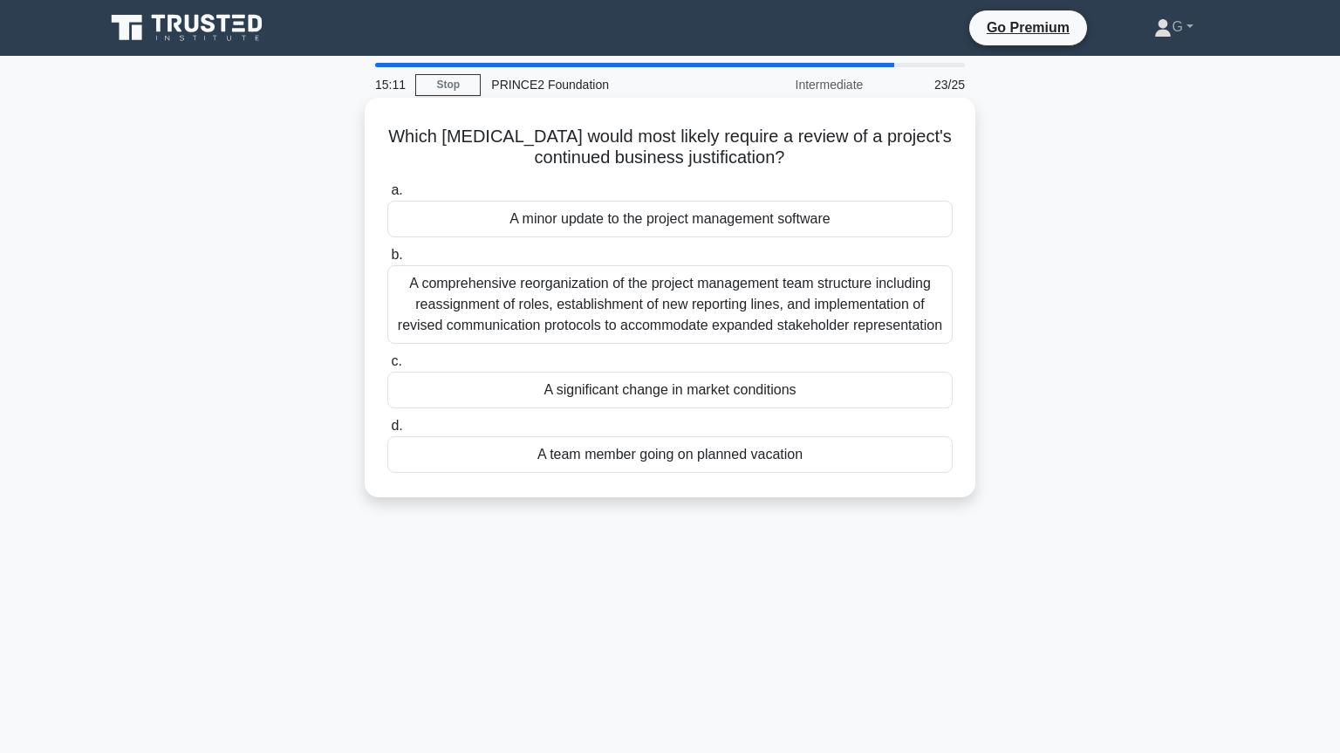
click at [561, 387] on div "A significant change in market conditions" at bounding box center [669, 390] width 565 height 37
click at [387, 367] on input "c. A significant change in market conditions" at bounding box center [387, 361] width 0 height 11
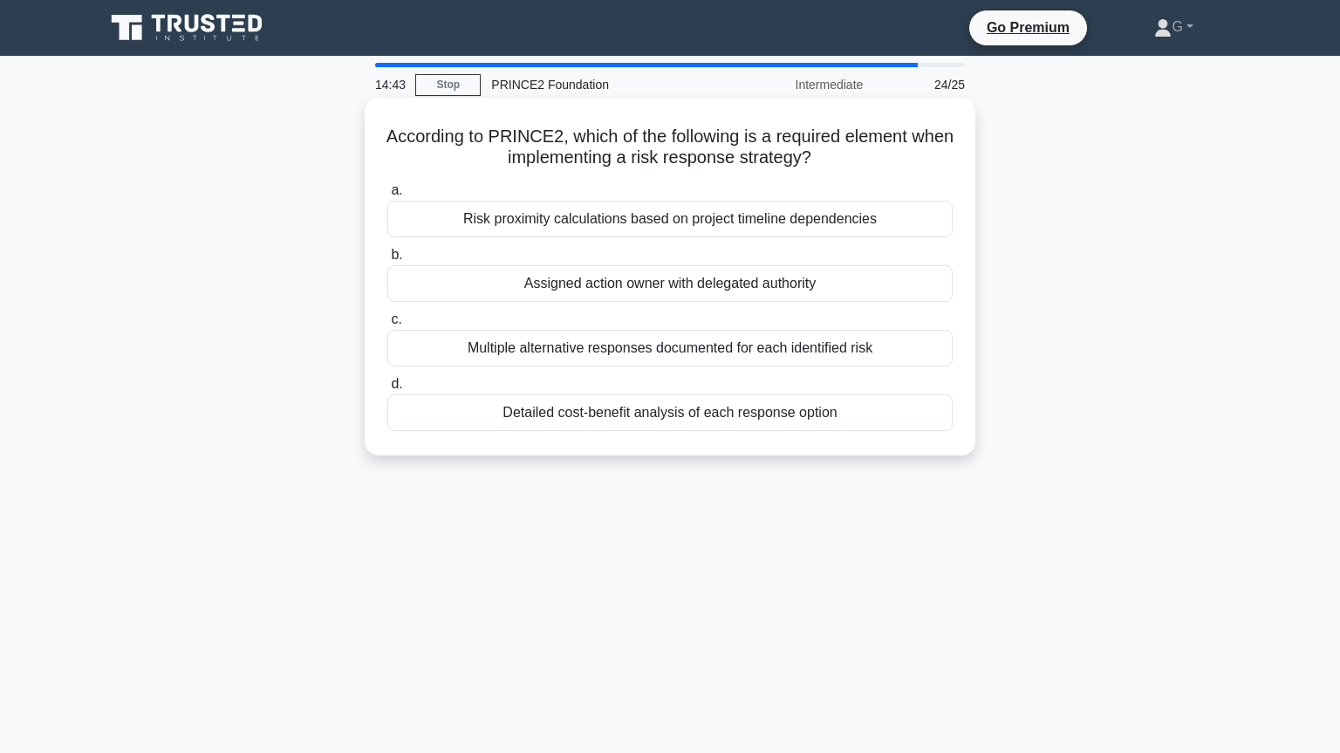
click at [599, 288] on div "Assigned action owner with delegated authority" at bounding box center [669, 283] width 565 height 37
click at [387, 261] on input "b. Assigned action owner with delegated authority" at bounding box center [387, 255] width 0 height 11
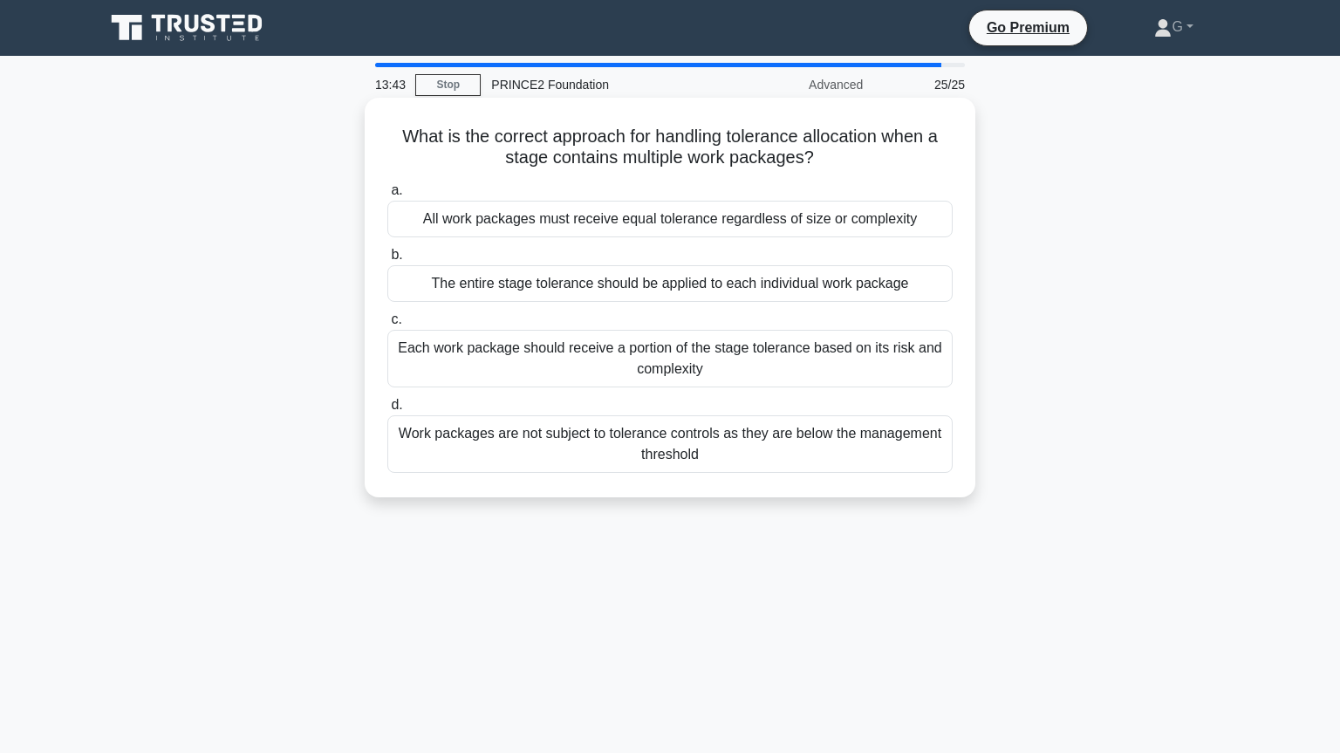
click at [613, 355] on div "Each work package should receive a portion of the stage tolerance based on its …" at bounding box center [669, 359] width 565 height 58
click at [387, 325] on input "c. Each work package should receive a portion of the stage tolerance based on i…" at bounding box center [387, 319] width 0 height 11
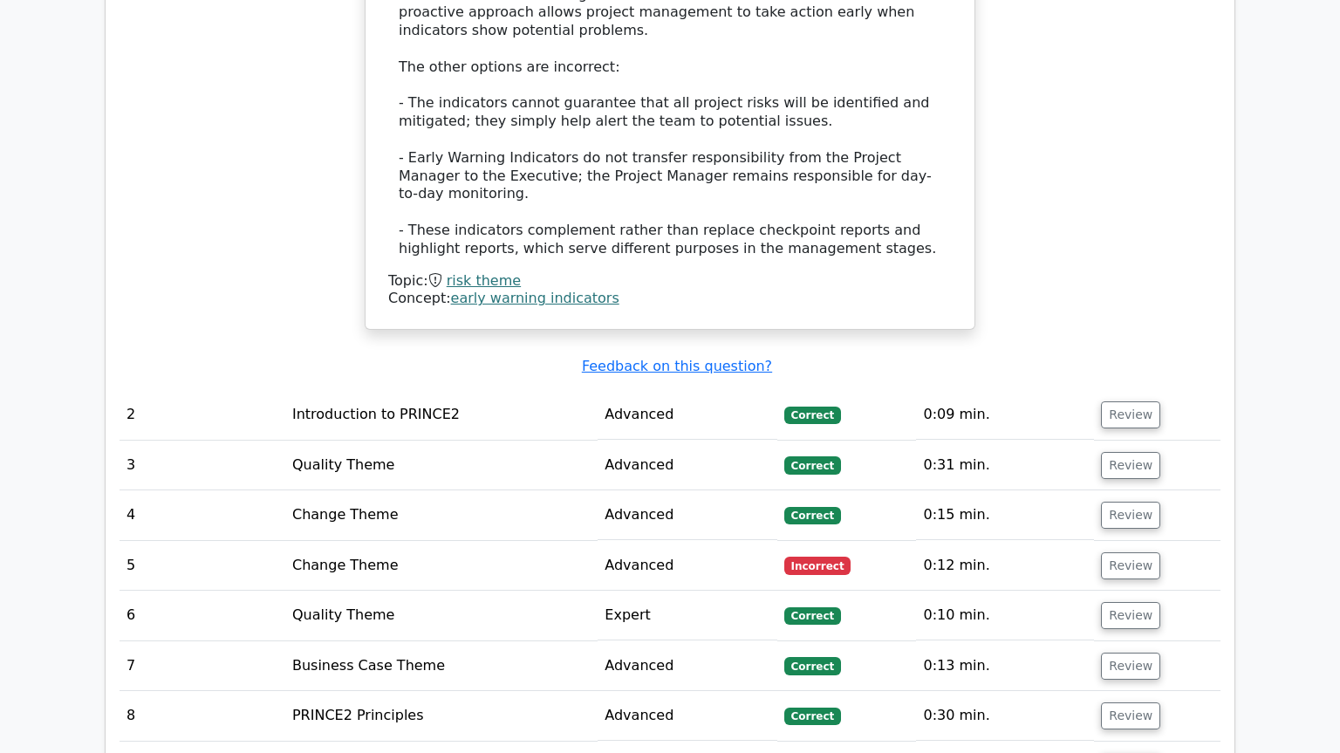
scroll to position [2136, 0]
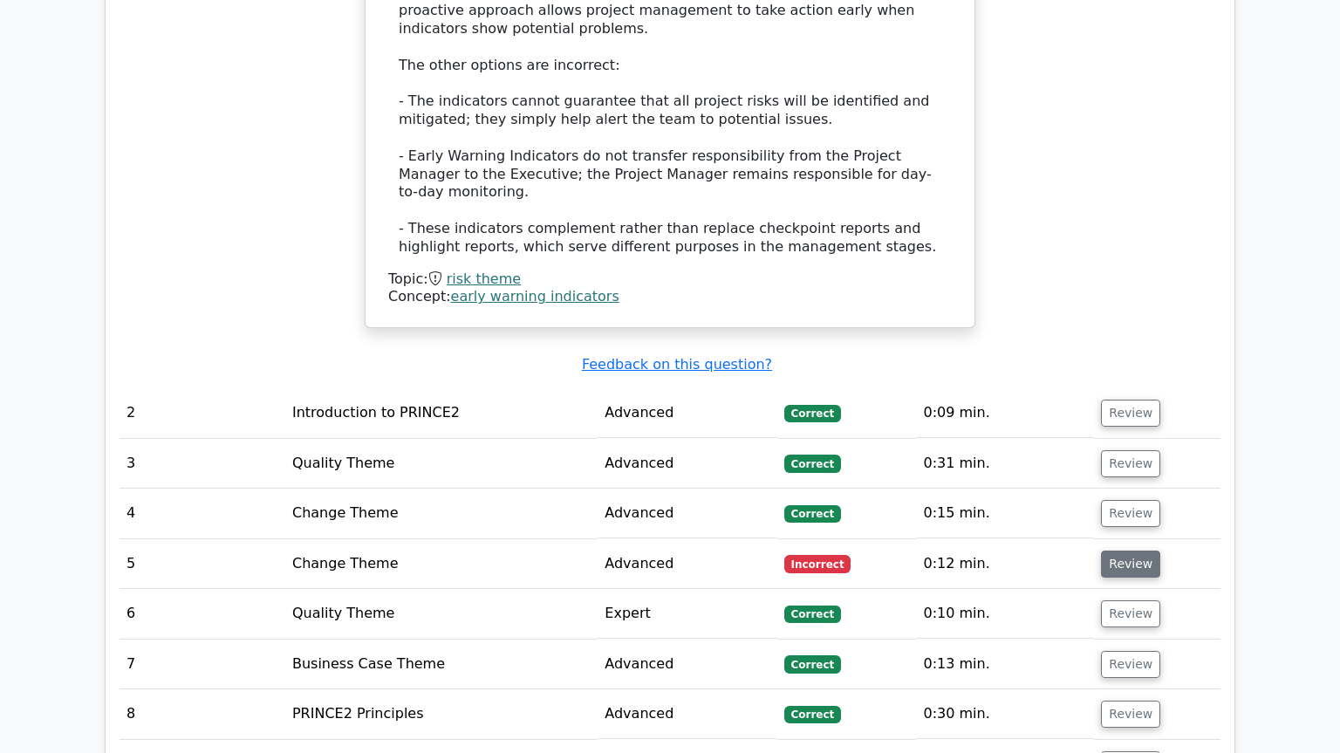
click at [1140, 551] on button "Review" at bounding box center [1130, 564] width 59 height 27
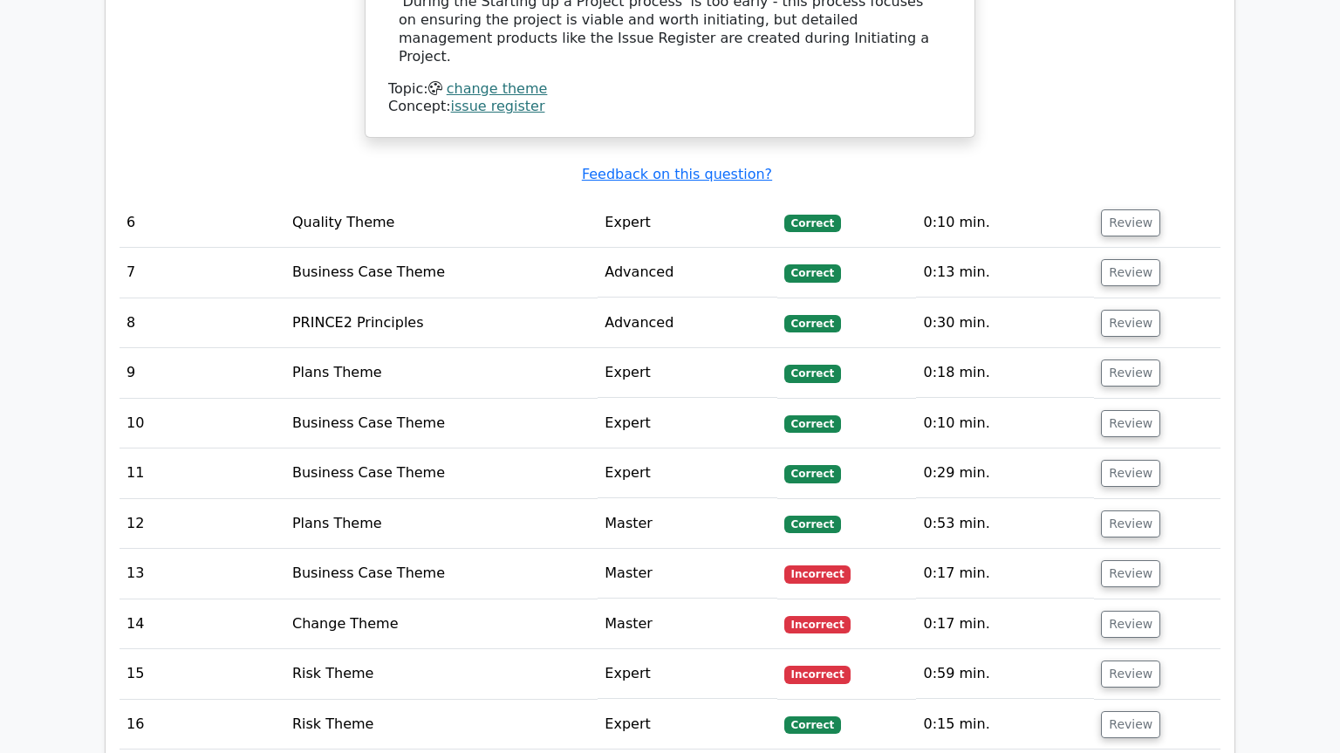
scroll to position [3441, 0]
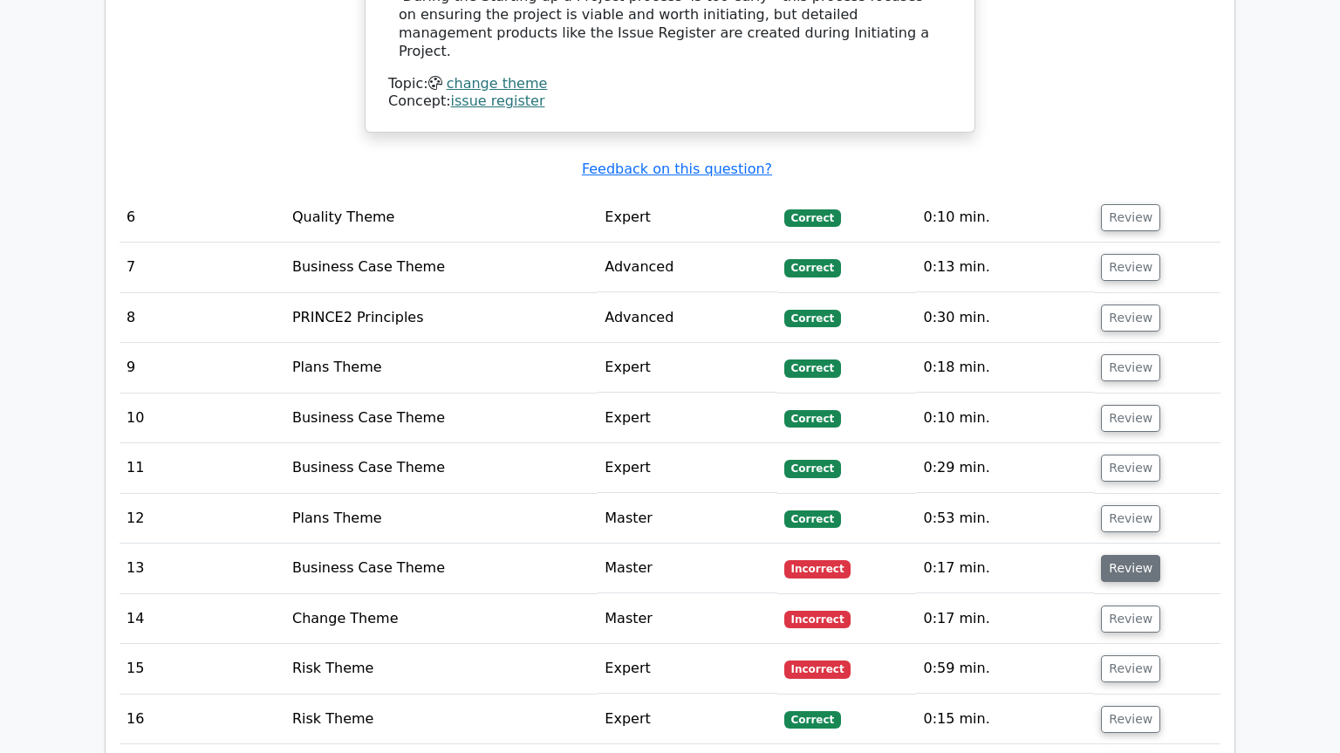
click at [1124, 555] on button "Review" at bounding box center [1130, 568] width 59 height 27
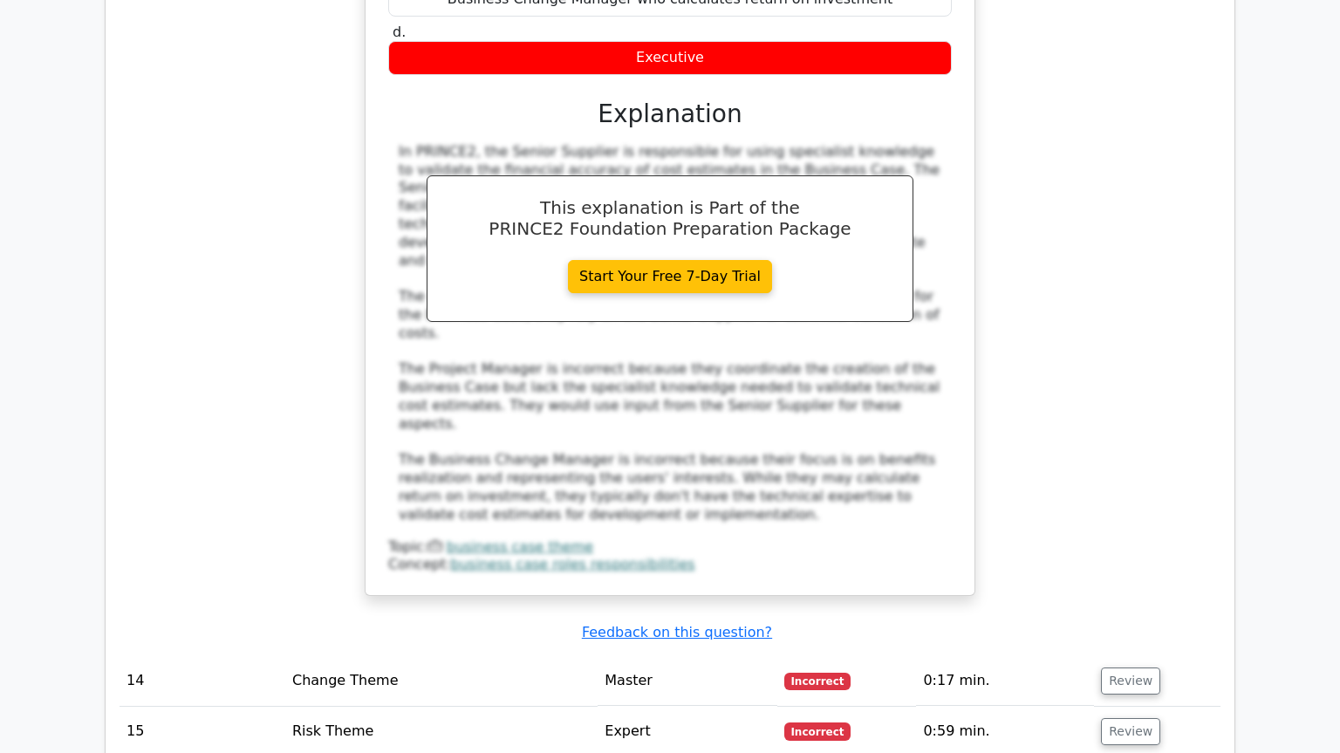
scroll to position [4272, 0]
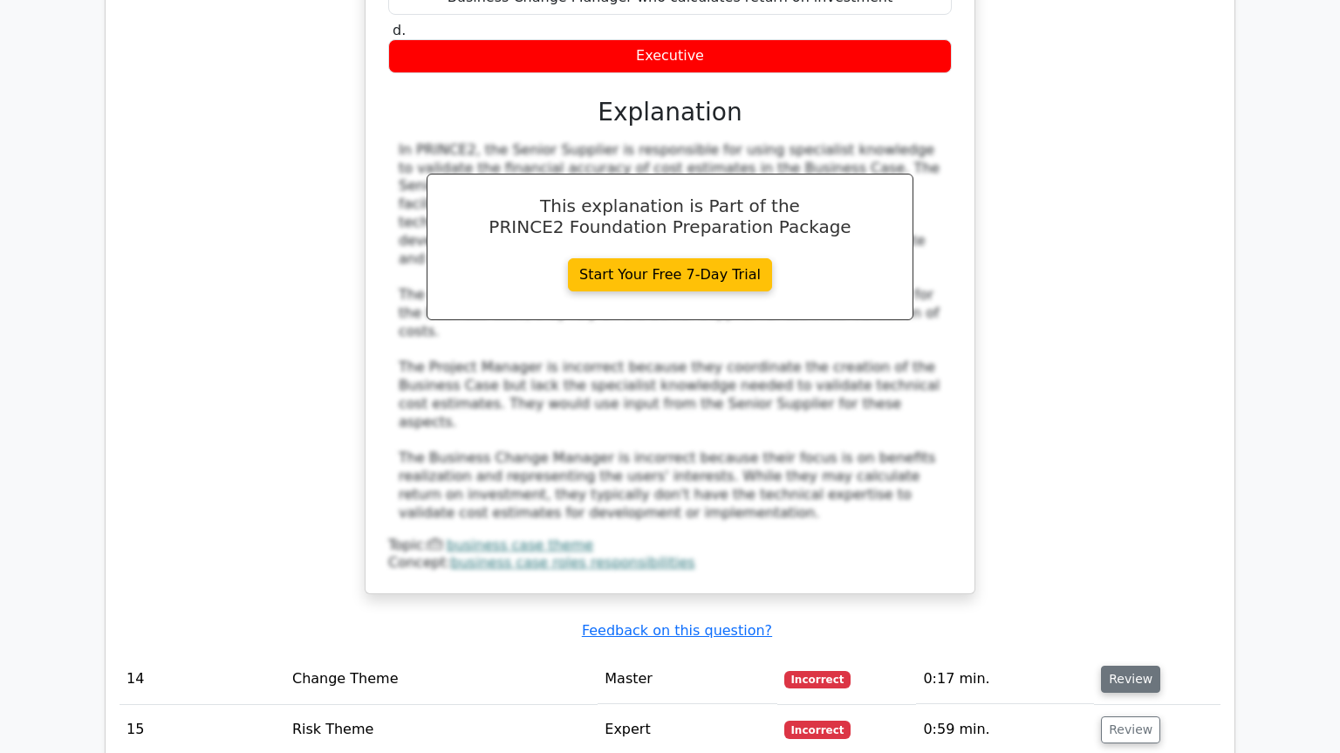
click at [1138, 666] on button "Review" at bounding box center [1130, 679] width 59 height 27
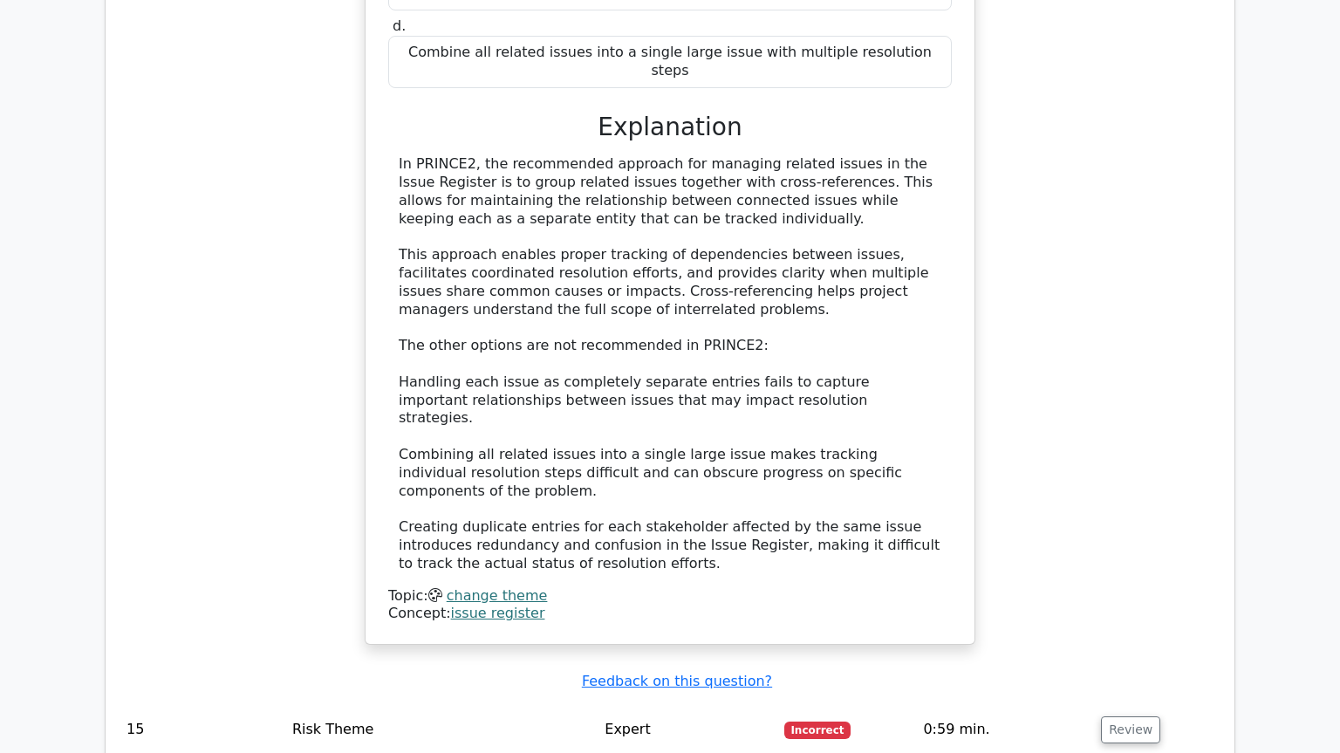
scroll to position [5221, 0]
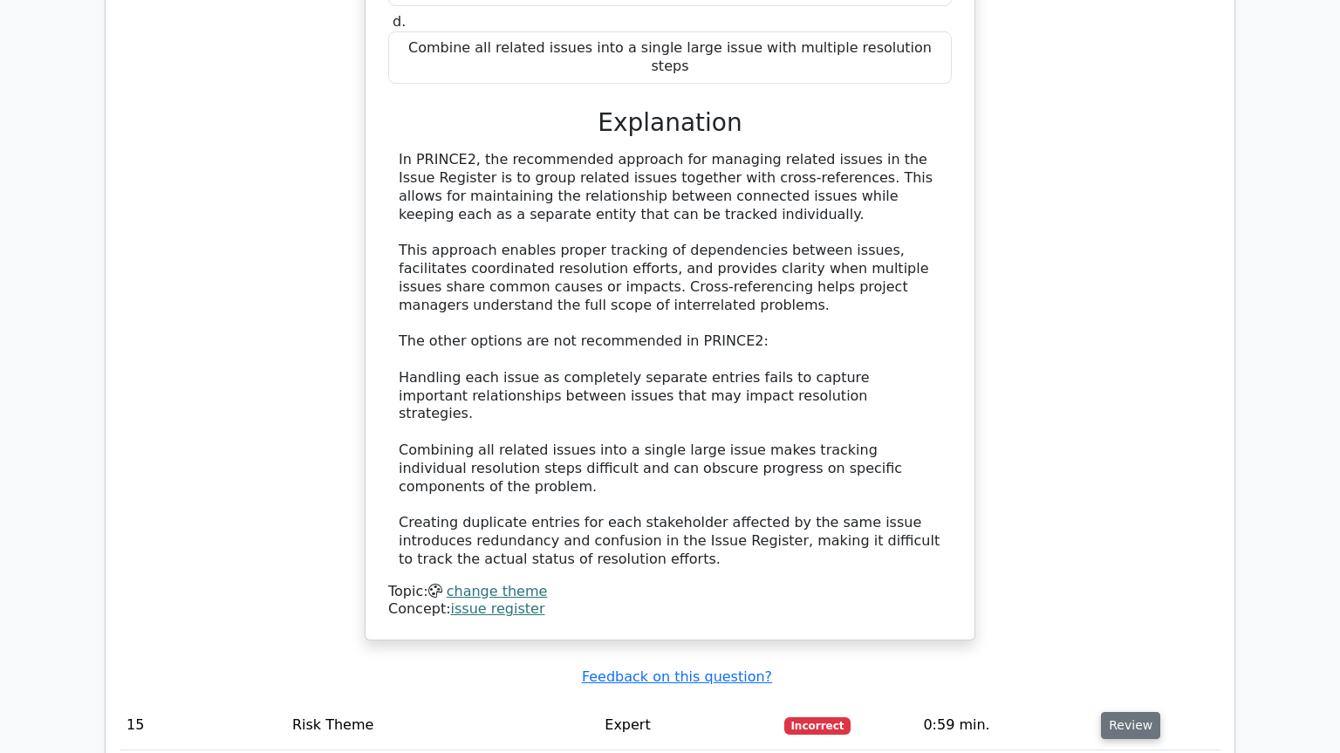
click at [1103, 712] on button "Review" at bounding box center [1130, 725] width 59 height 27
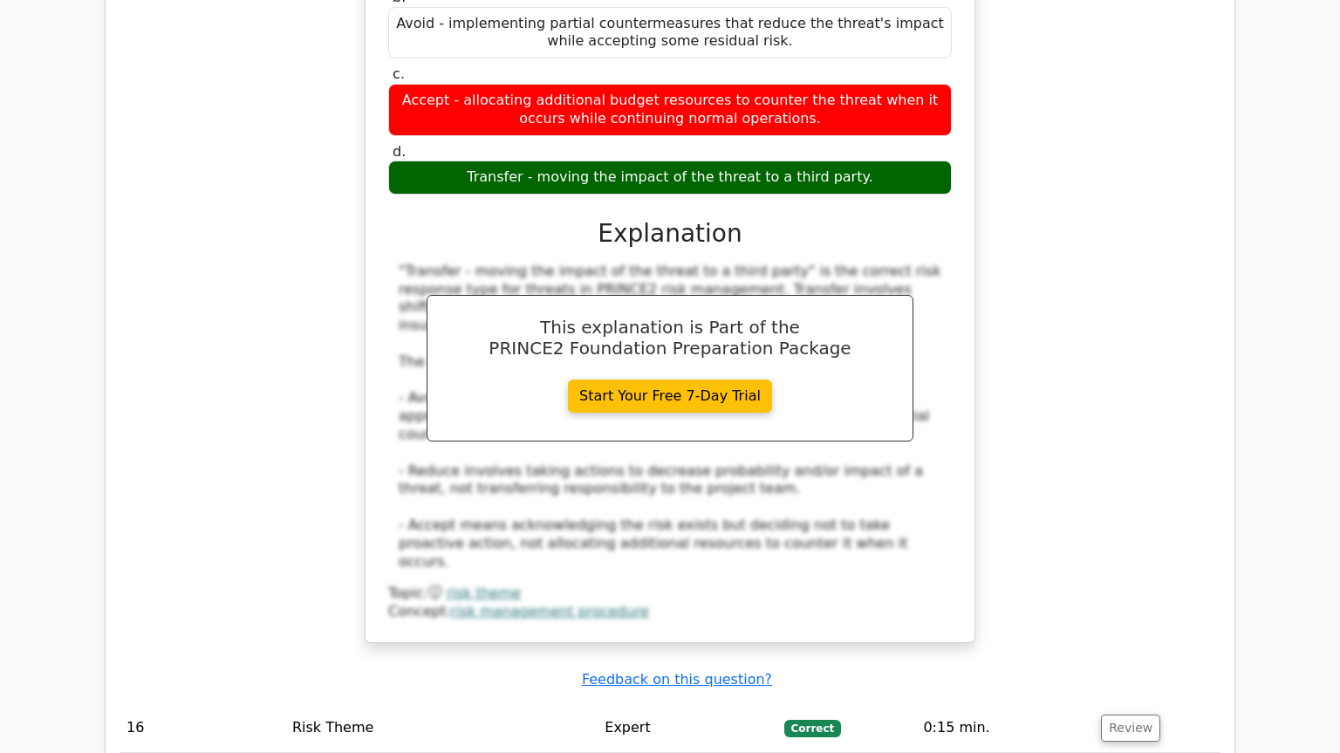
scroll to position [6289, 0]
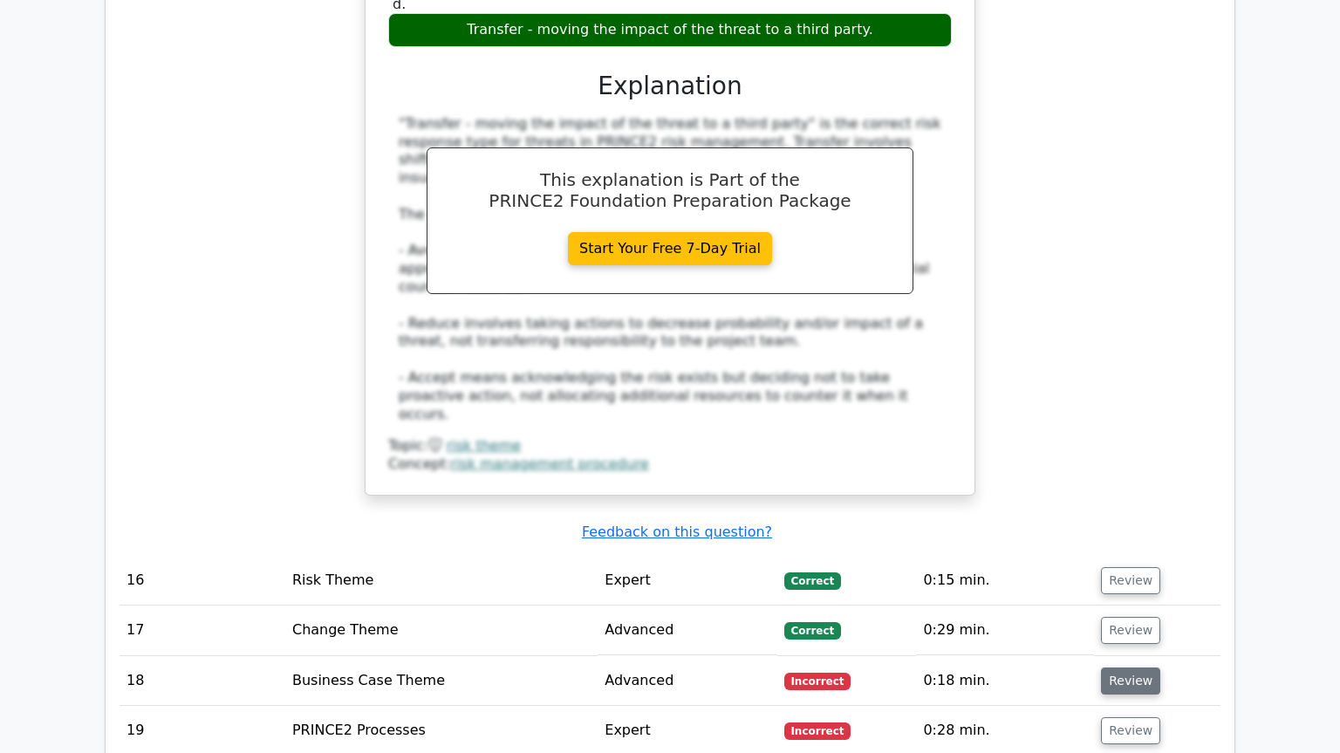
click at [1113, 668] on button "Review" at bounding box center [1130, 681] width 59 height 27
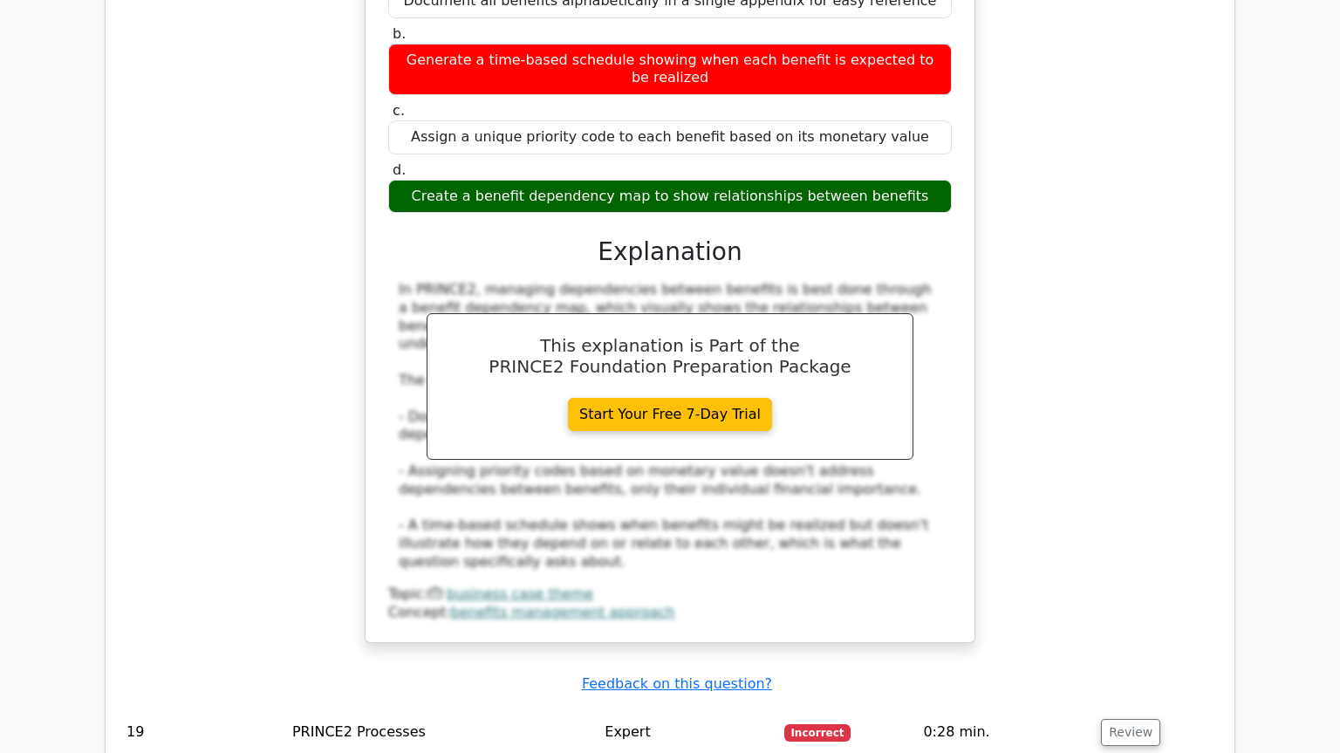
scroll to position [7120, 0]
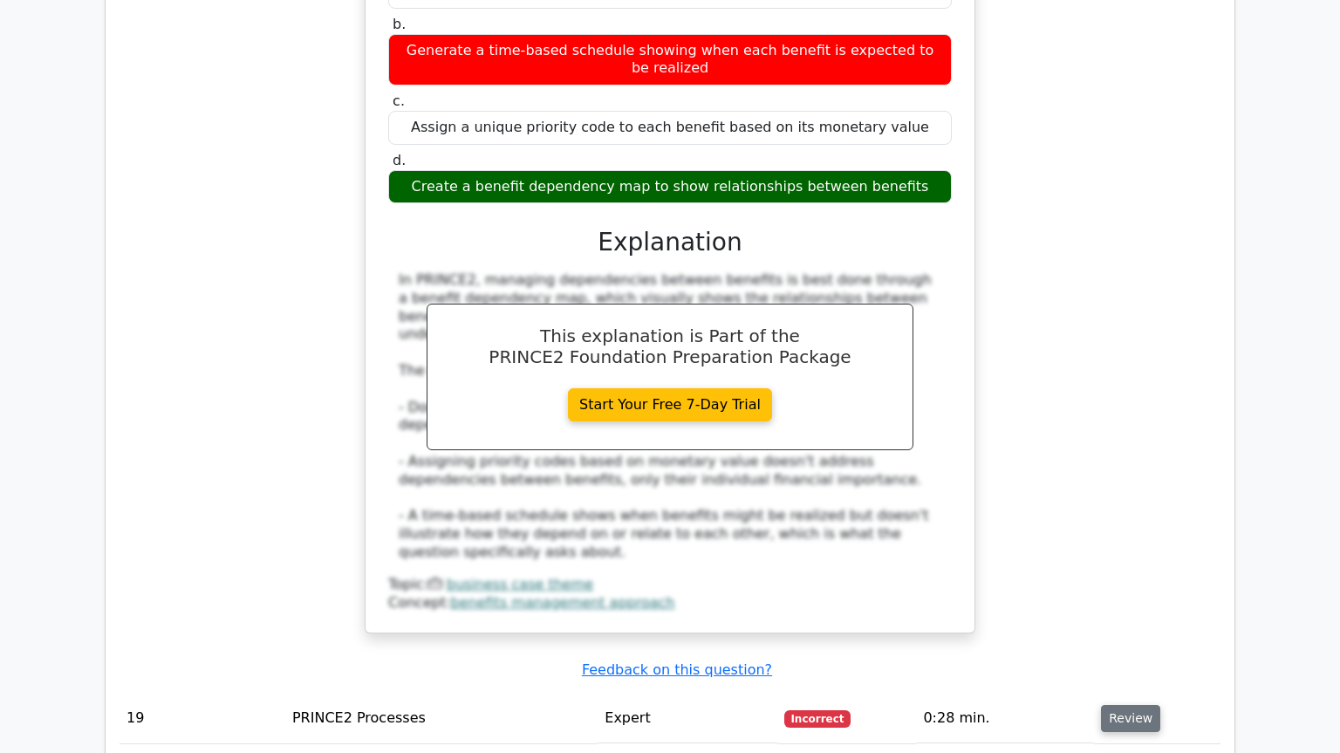
click at [1133, 705] on button "Review" at bounding box center [1130, 718] width 59 height 27
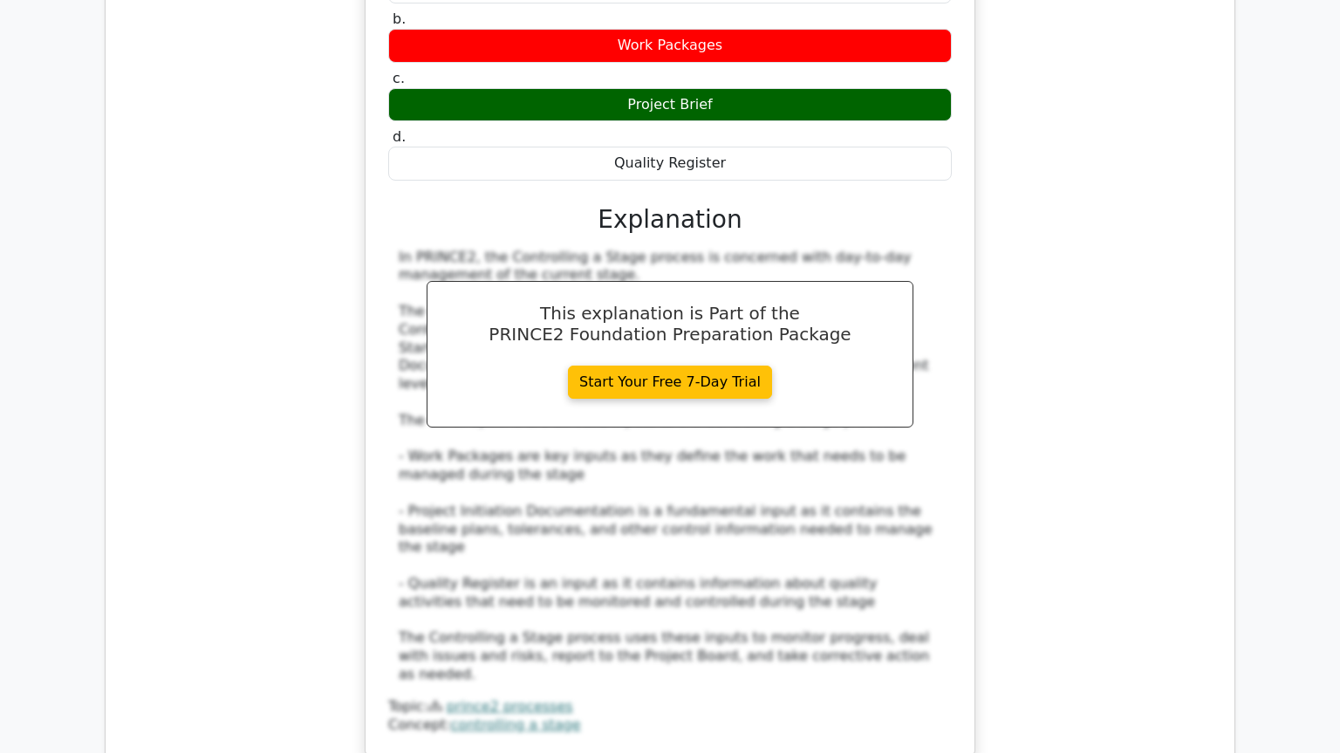
scroll to position [8069, 0]
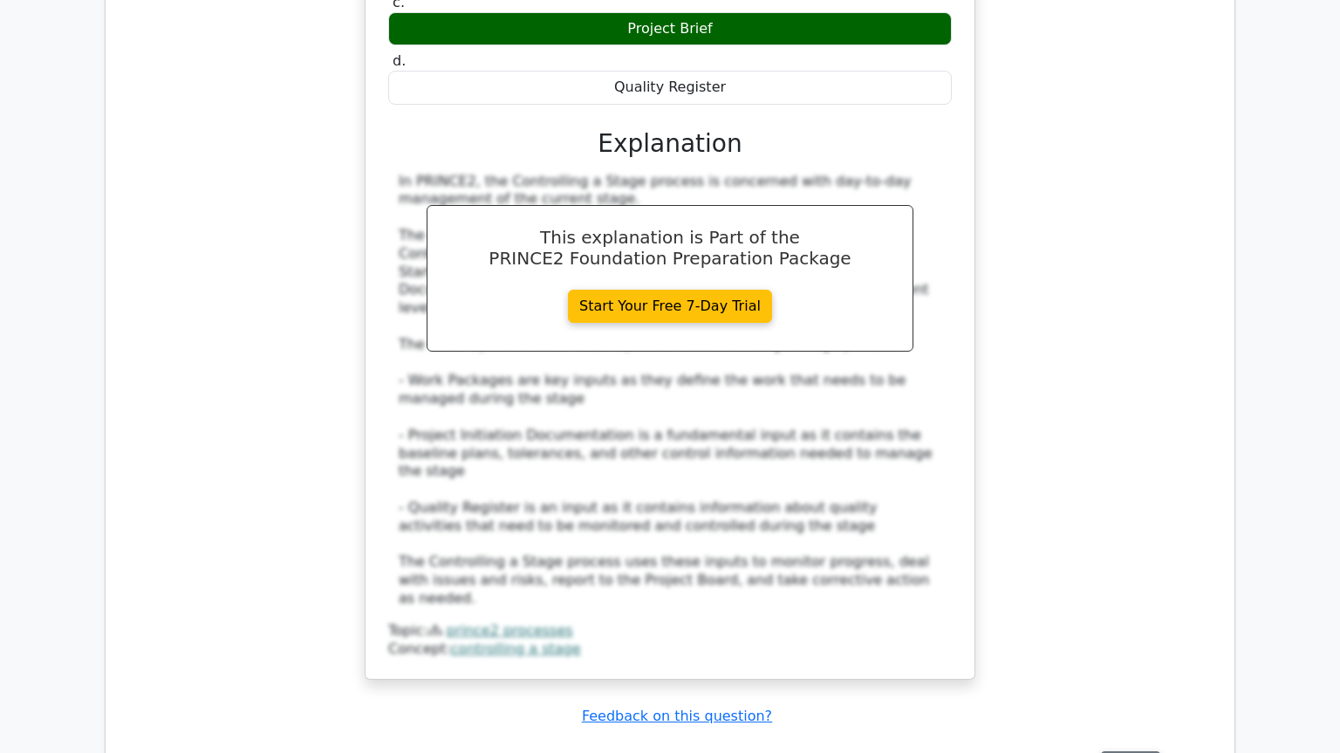
click at [1115, 751] on button "Review" at bounding box center [1130, 764] width 59 height 27
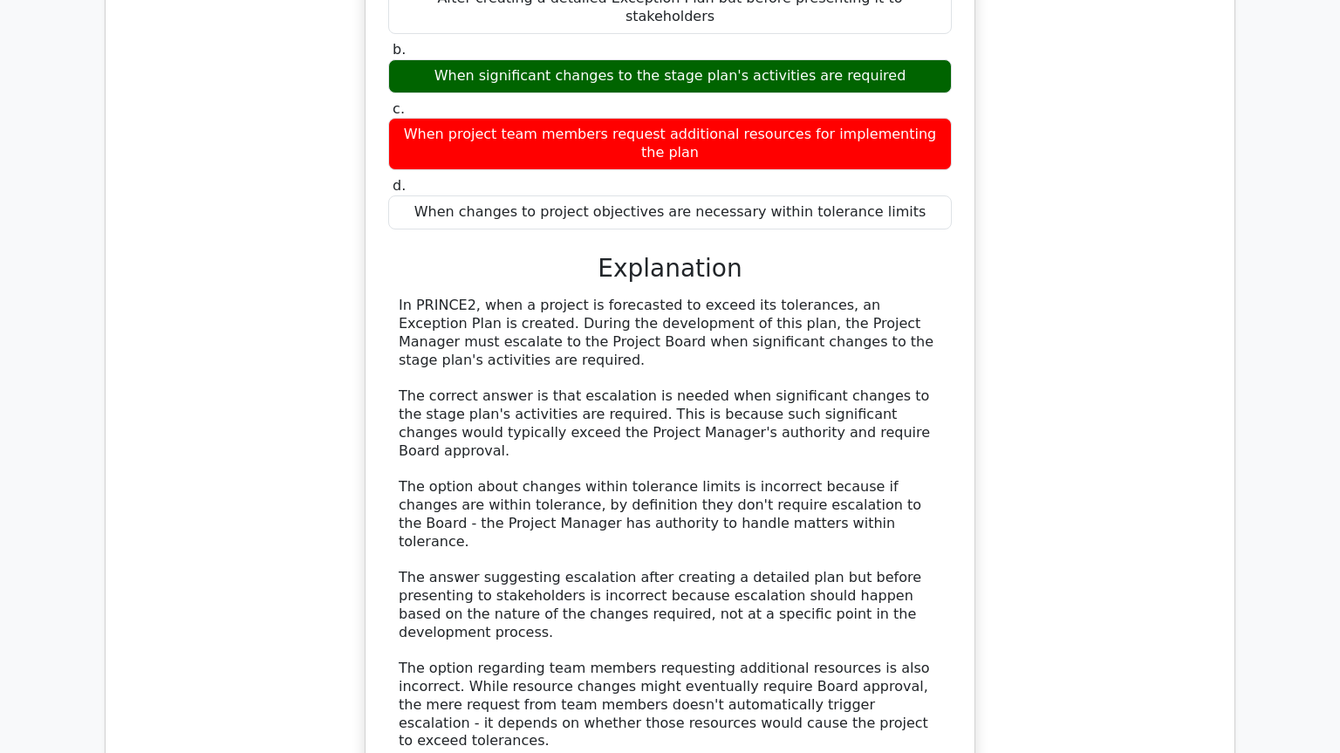
scroll to position [9137, 0]
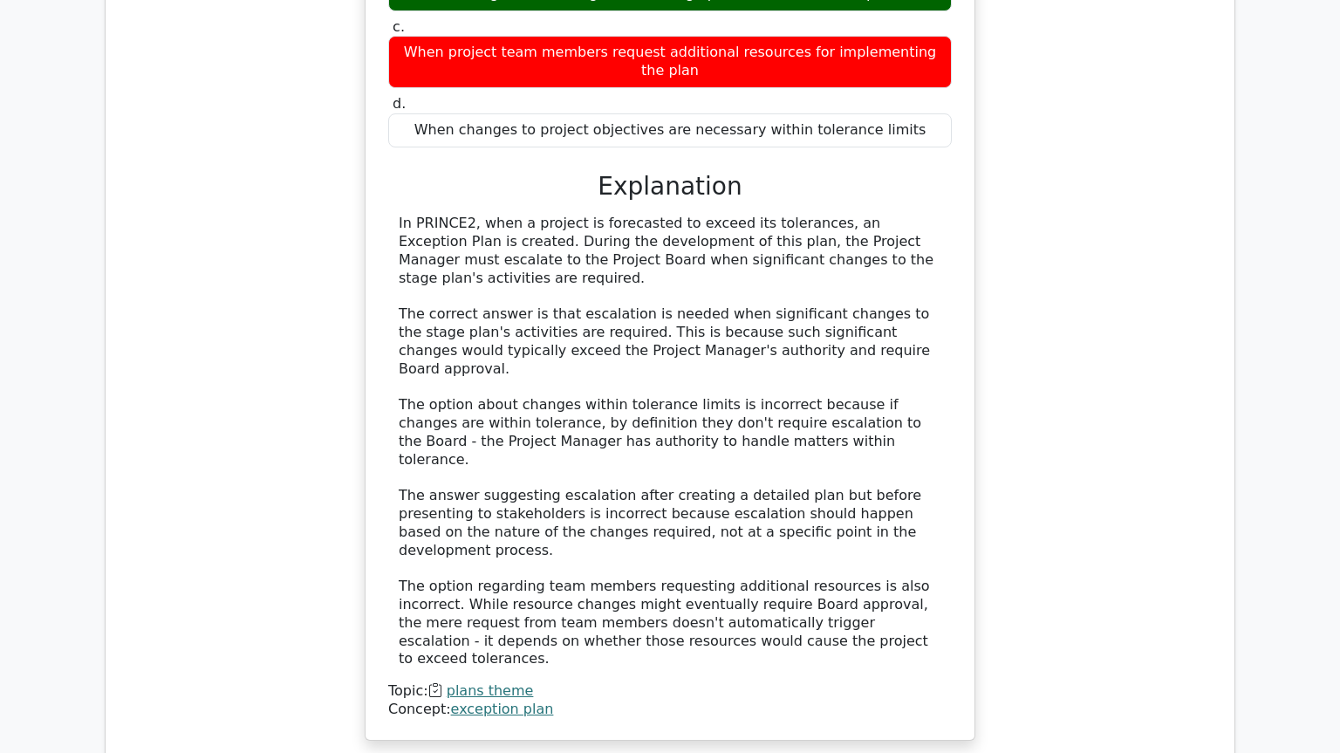
scroll to position [9019, 0]
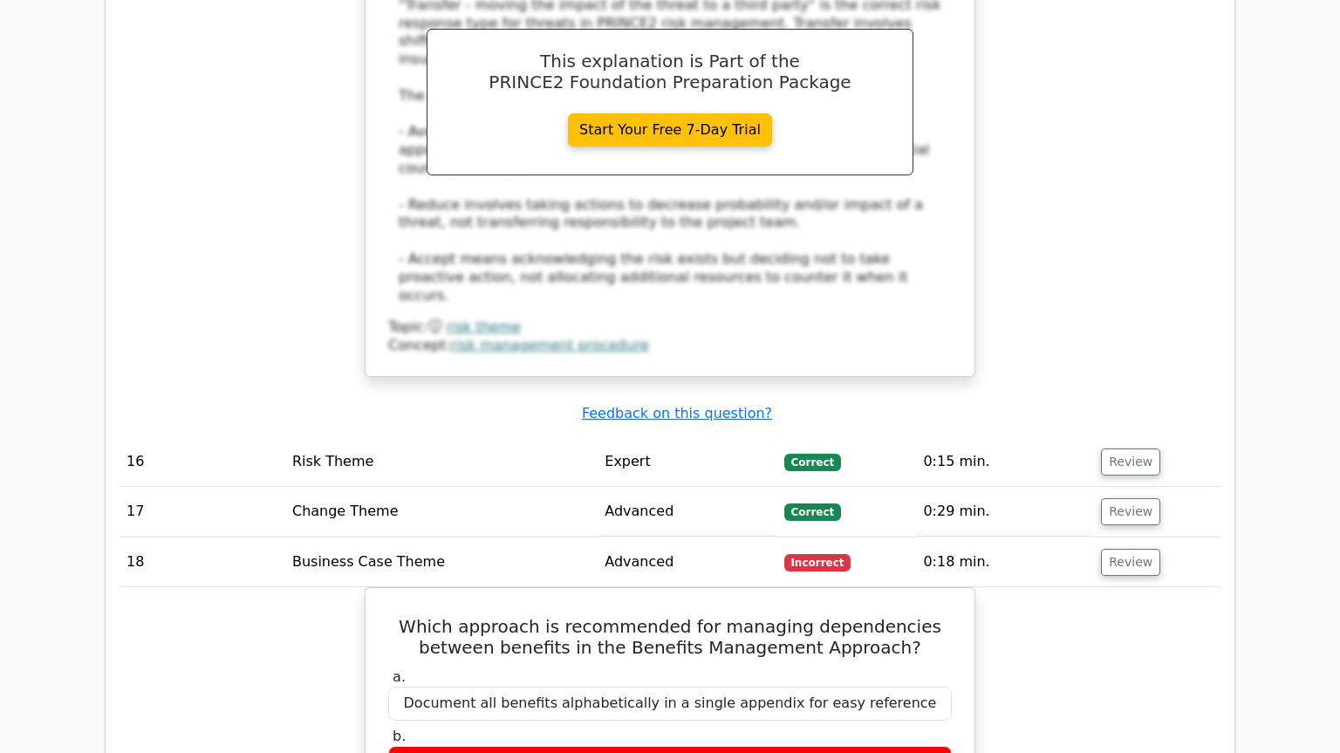
scroll to position [5815, 0]
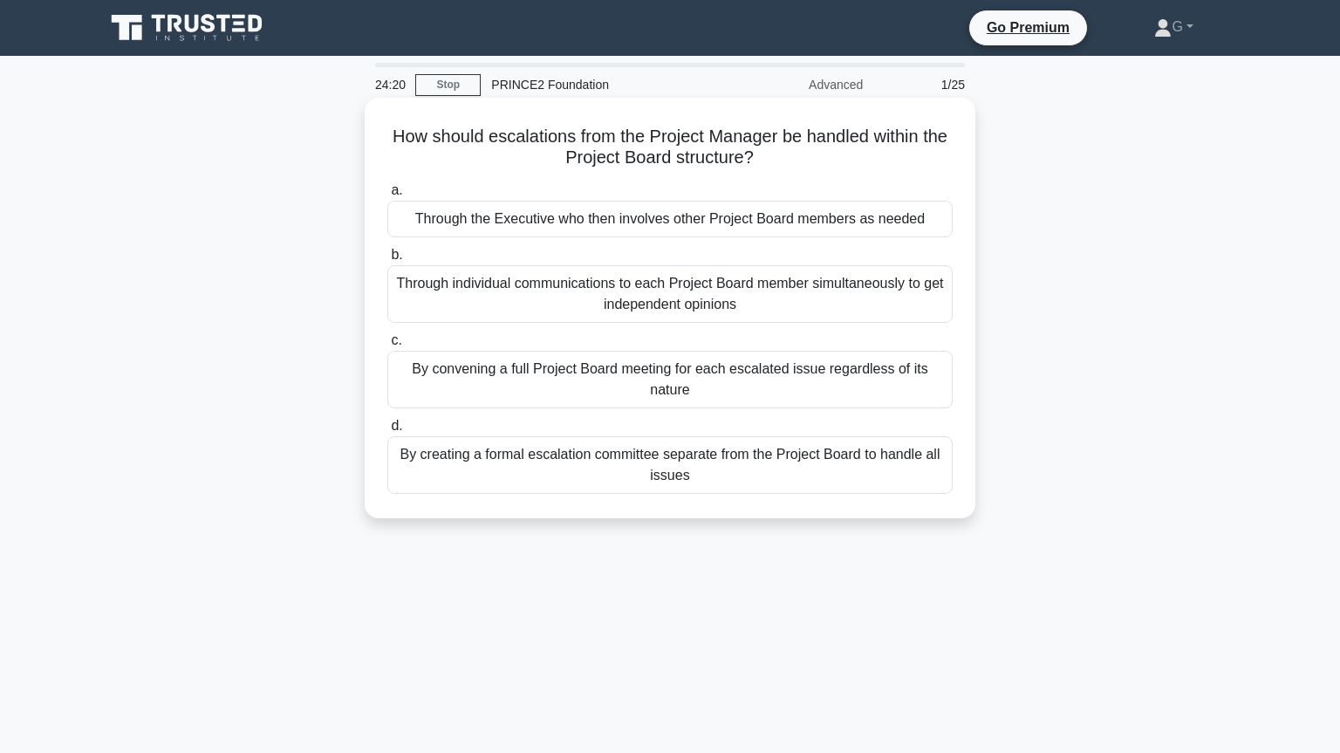
click at [769, 223] on div "Through the Executive who then involves other Project Board members as needed" at bounding box center [669, 219] width 565 height 37
click at [387, 196] on input "a. Through the Executive who then involves other Project Board members as needed" at bounding box center [387, 190] width 0 height 11
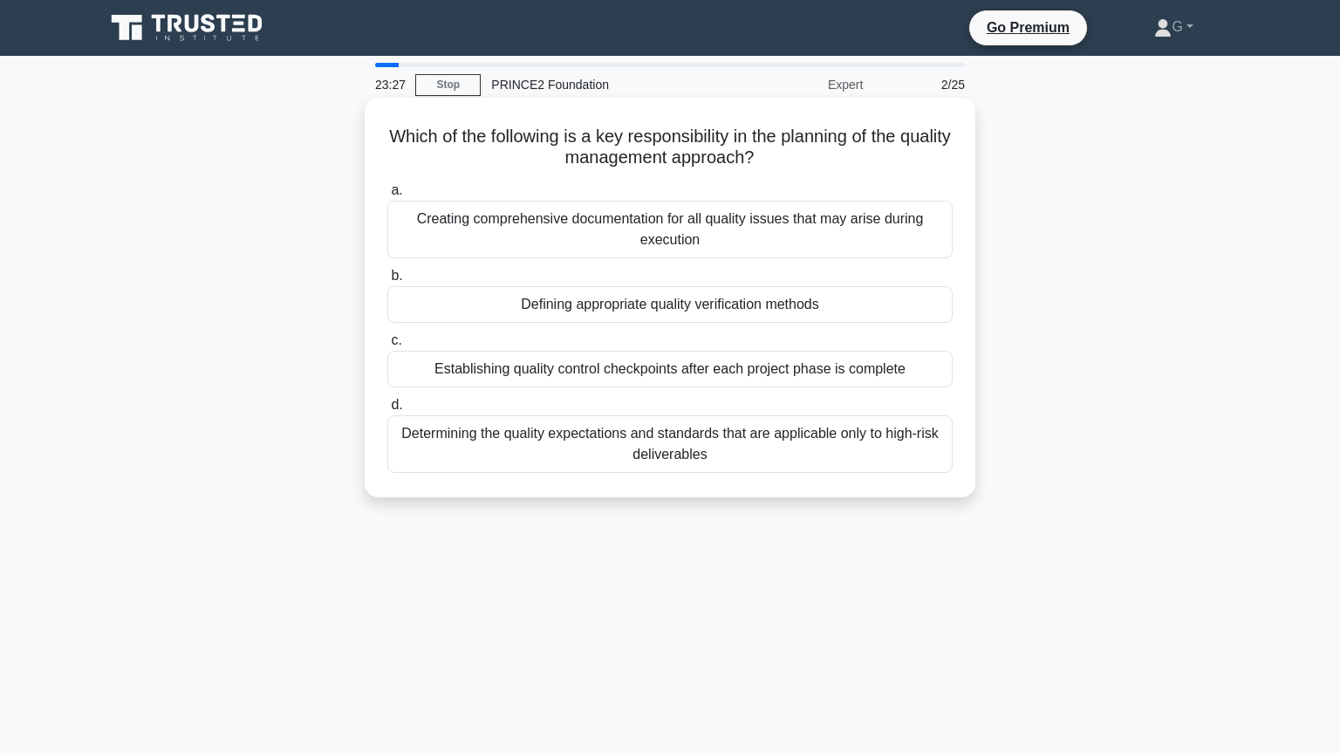
click at [739, 238] on div "Creating comprehensive documentation for all quality issues that may arise duri…" at bounding box center [669, 230] width 565 height 58
click at [387, 196] on input "a. Creating comprehensive documentation for all quality issues that may arise d…" at bounding box center [387, 190] width 0 height 11
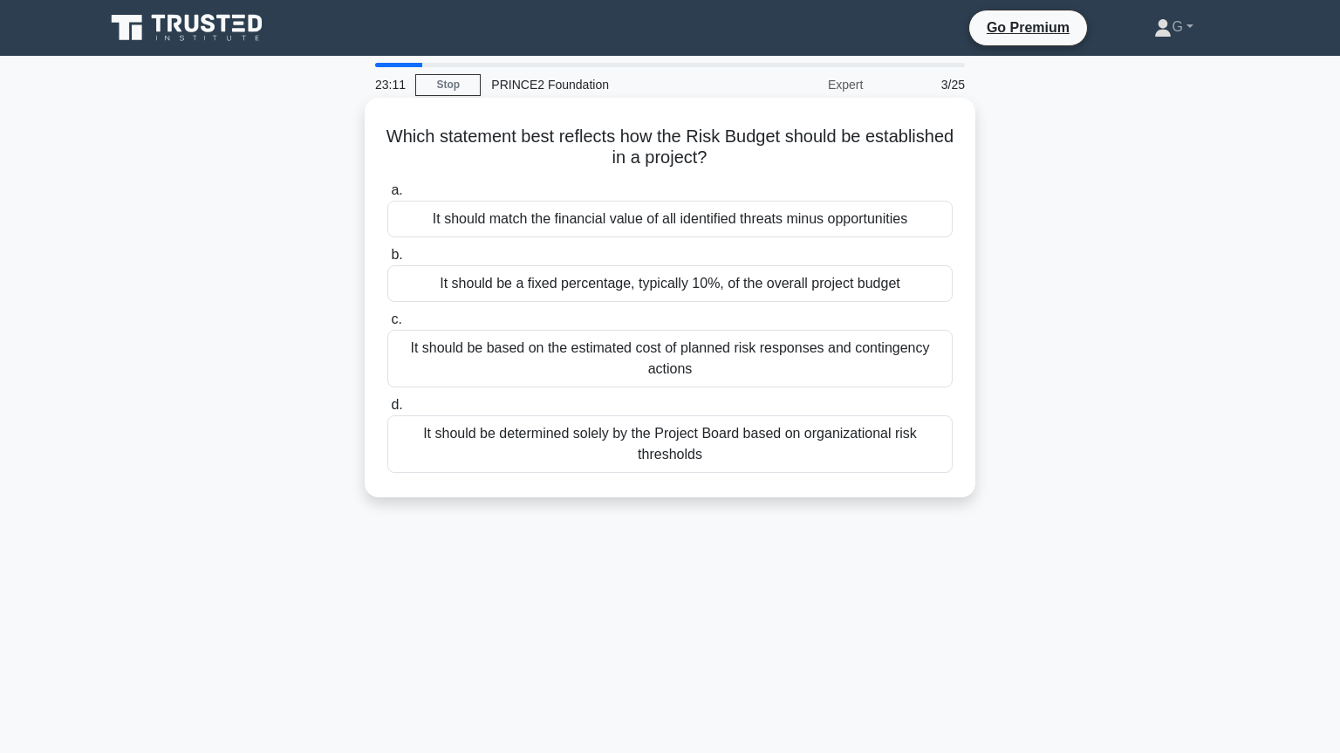
click at [616, 367] on div "It should be based on the estimated cost of planned risk responses and continge…" at bounding box center [669, 359] width 565 height 58
click at [387, 325] on input "c. It should be based on the estimated cost of planned risk responses and conti…" at bounding box center [387, 319] width 0 height 11
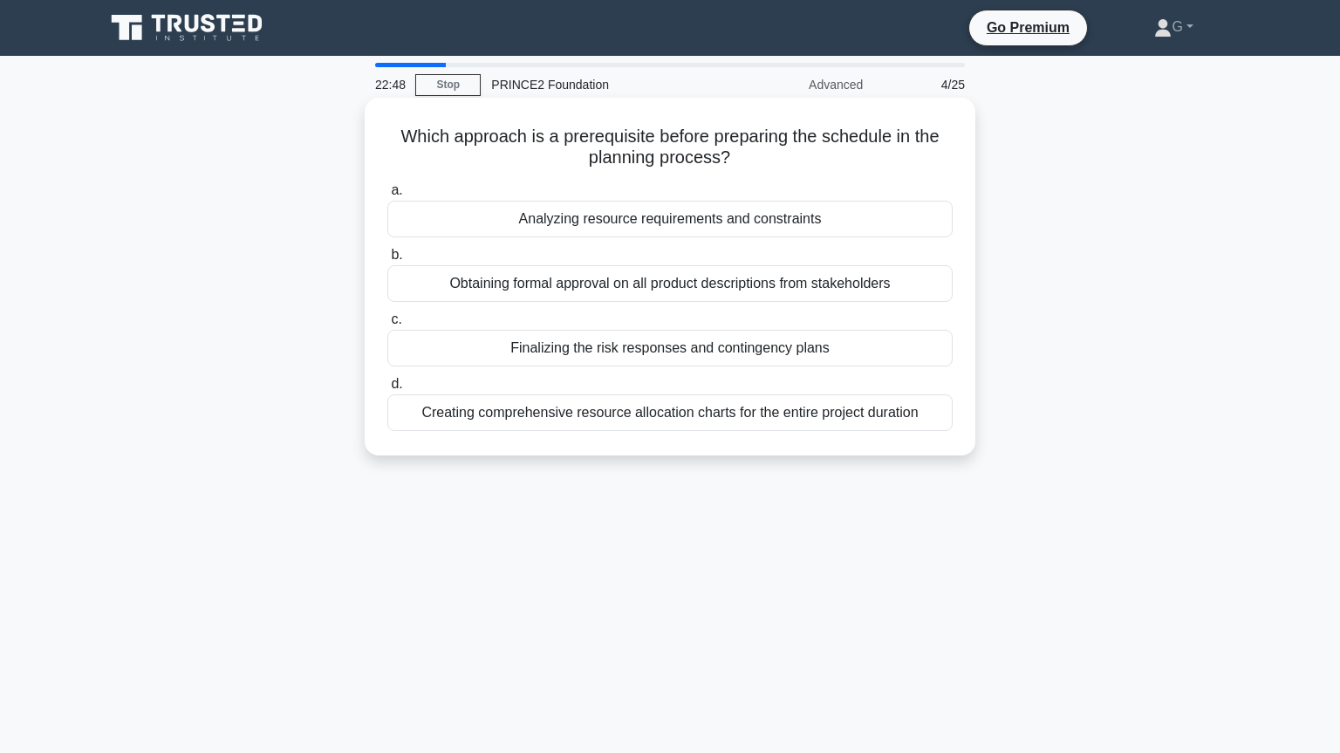
click at [742, 227] on div "Analyzing resource requirements and constraints" at bounding box center [669, 219] width 565 height 37
click at [387, 196] on input "a. Analyzing resource requirements and constraints" at bounding box center [387, 190] width 0 height 11
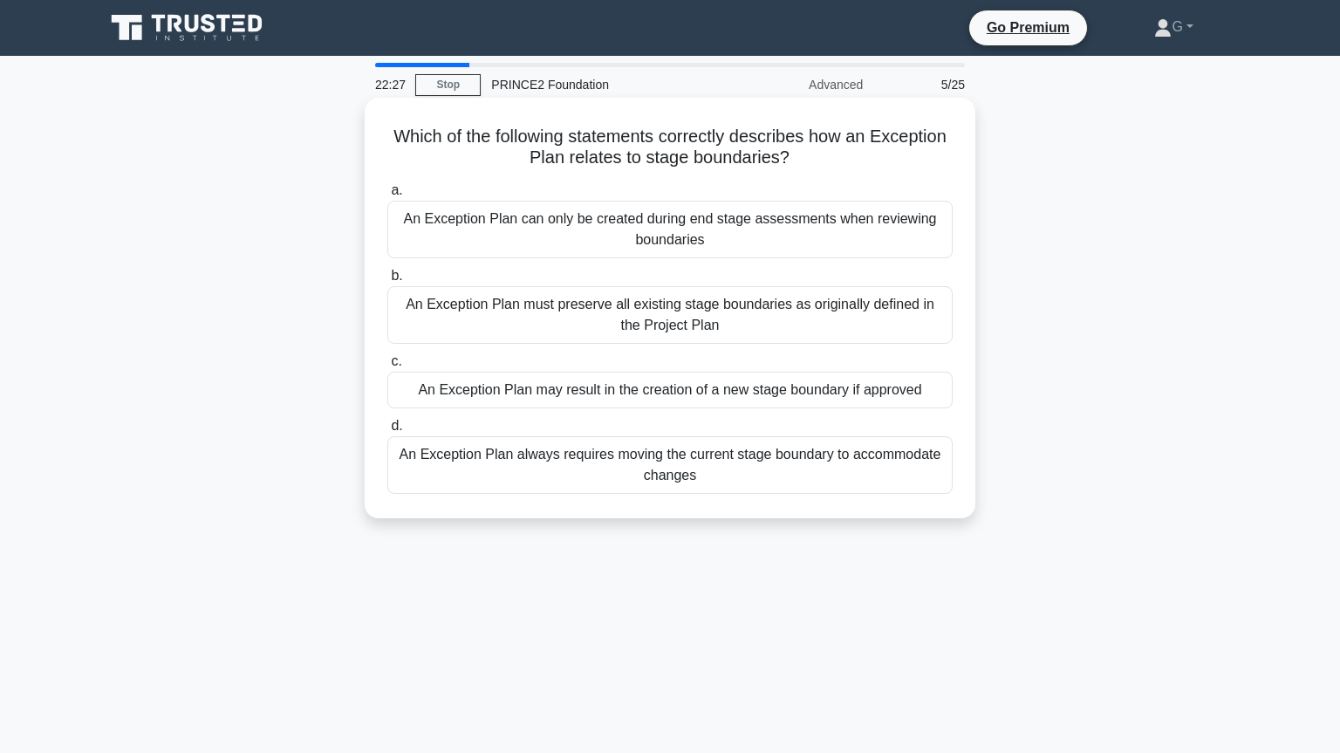
click at [612, 396] on div "An Exception Plan may result in the creation of a new stage boundary if approved" at bounding box center [669, 390] width 565 height 37
click at [387, 367] on input "c. An Exception Plan may result in the creation of a new stage boundary if appr…" at bounding box center [387, 361] width 0 height 11
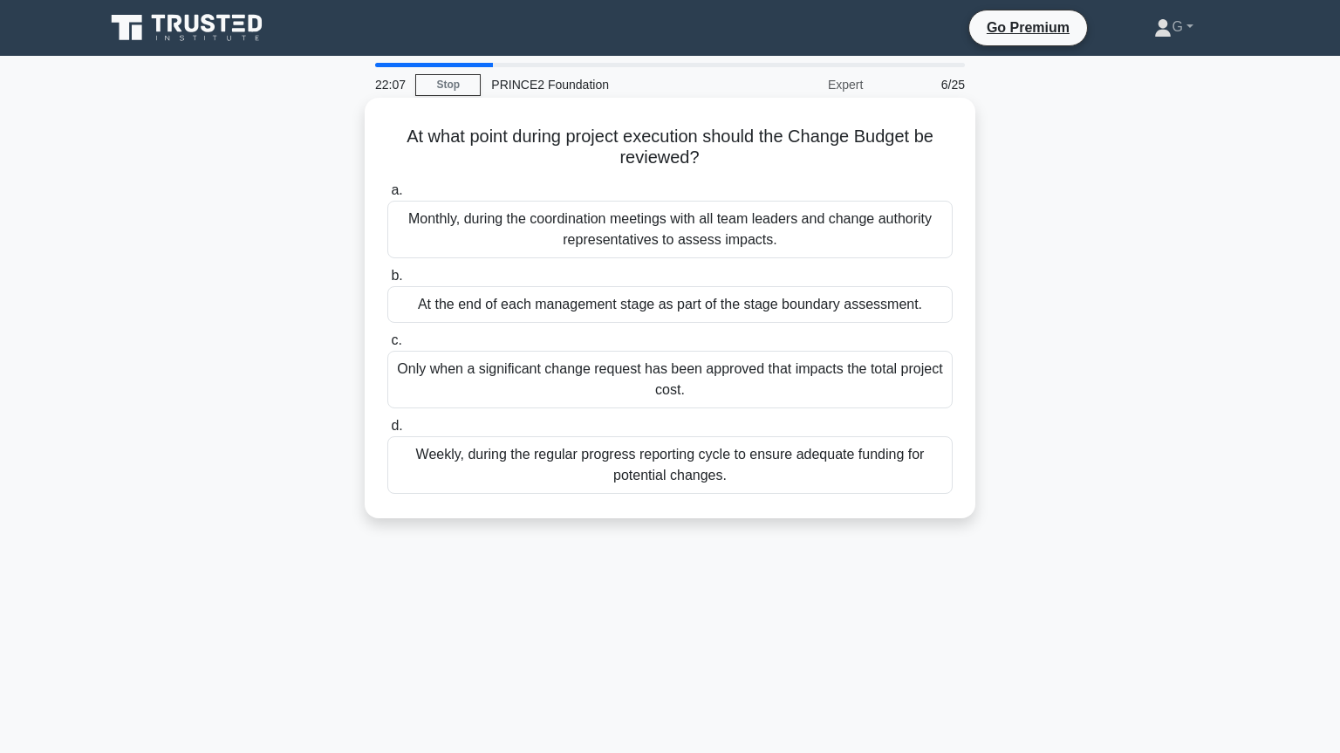
click at [612, 383] on div "Only when a significant change request has been approved that impacts the total…" at bounding box center [669, 380] width 565 height 58
click at [387, 346] on input "c. Only when a significant change request has been approved that impacts the to…" at bounding box center [387, 340] width 0 height 11
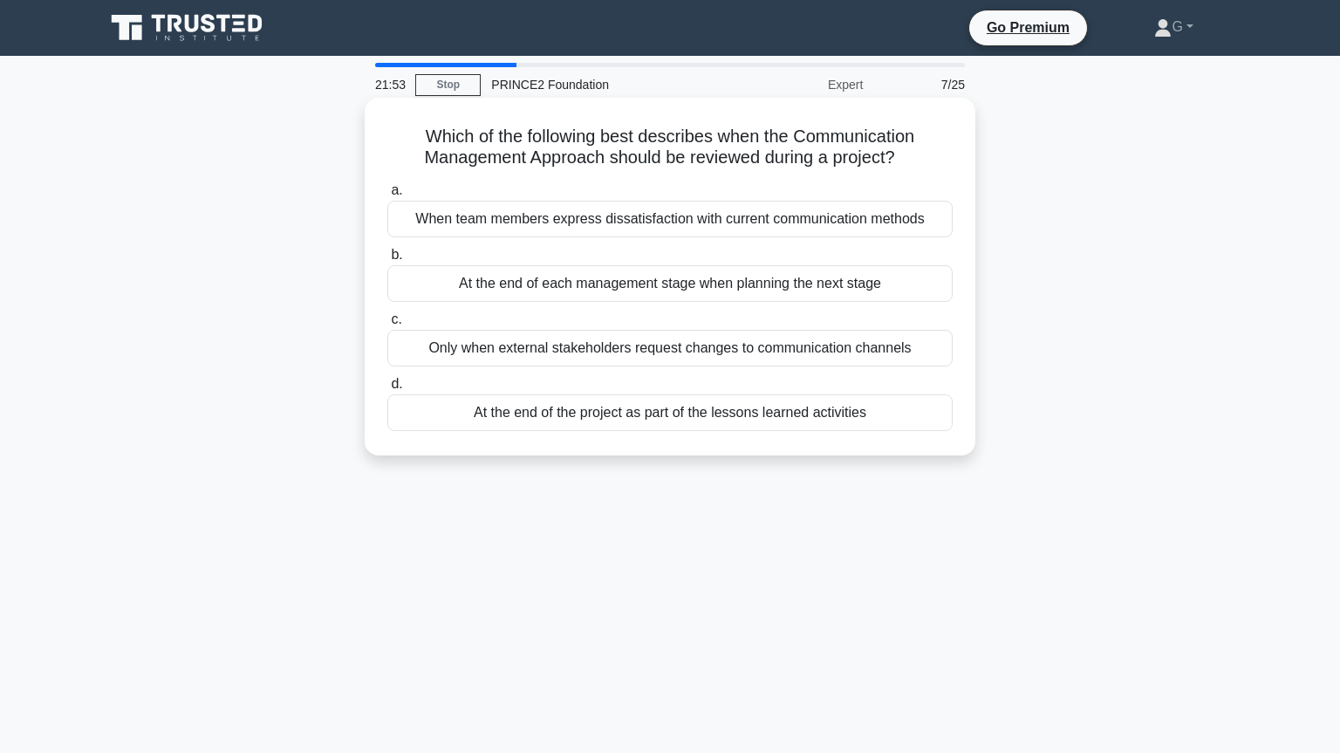
click at [729, 292] on div "At the end of each management stage when planning the next stage" at bounding box center [669, 283] width 565 height 37
click at [387, 261] on input "b. At the end of each management stage when planning the next stage" at bounding box center [387, 255] width 0 height 11
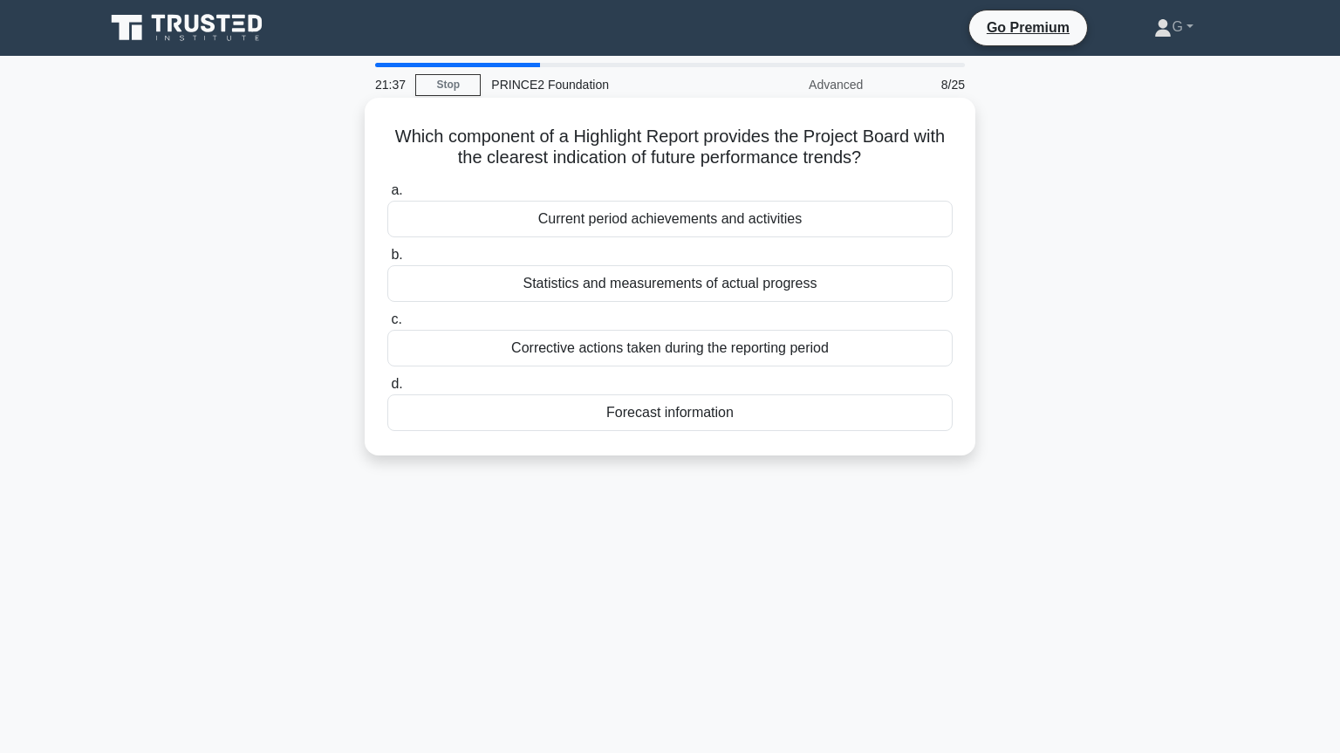
click at [660, 417] on div "Forecast information" at bounding box center [669, 412] width 565 height 37
click at [387, 390] on input "d. Forecast information" at bounding box center [387, 384] width 0 height 11
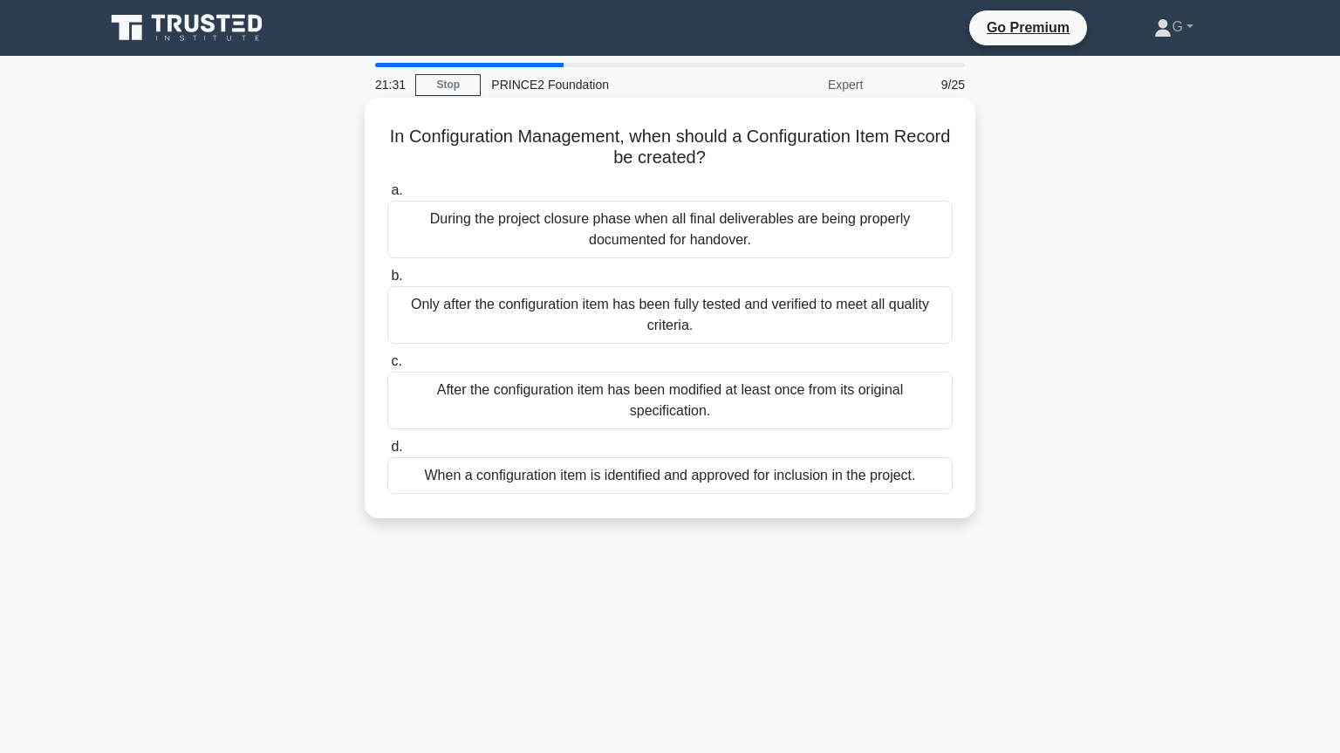
click at [654, 476] on div "When a configuration item is identified and approved for inclusion in the proje…" at bounding box center [669, 475] width 565 height 37
click at [387, 453] on input "d. When a configuration item is identified and approved for inclusion in the pr…" at bounding box center [387, 447] width 0 height 11
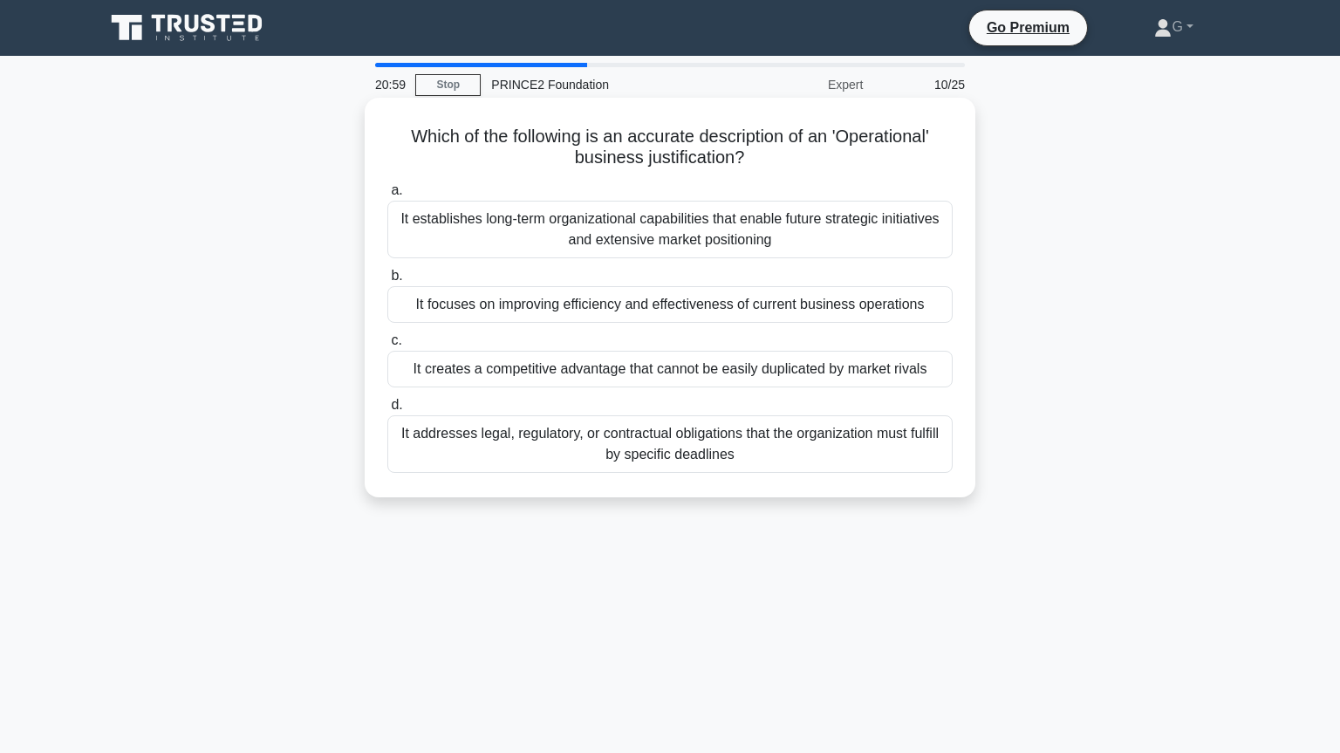
click at [569, 311] on div "It focuses on improving efficiency and effectiveness of current business operat…" at bounding box center [669, 304] width 565 height 37
click at [387, 282] on input "b. It focuses on improving efficiency and effectiveness of current business ope…" at bounding box center [387, 275] width 0 height 11
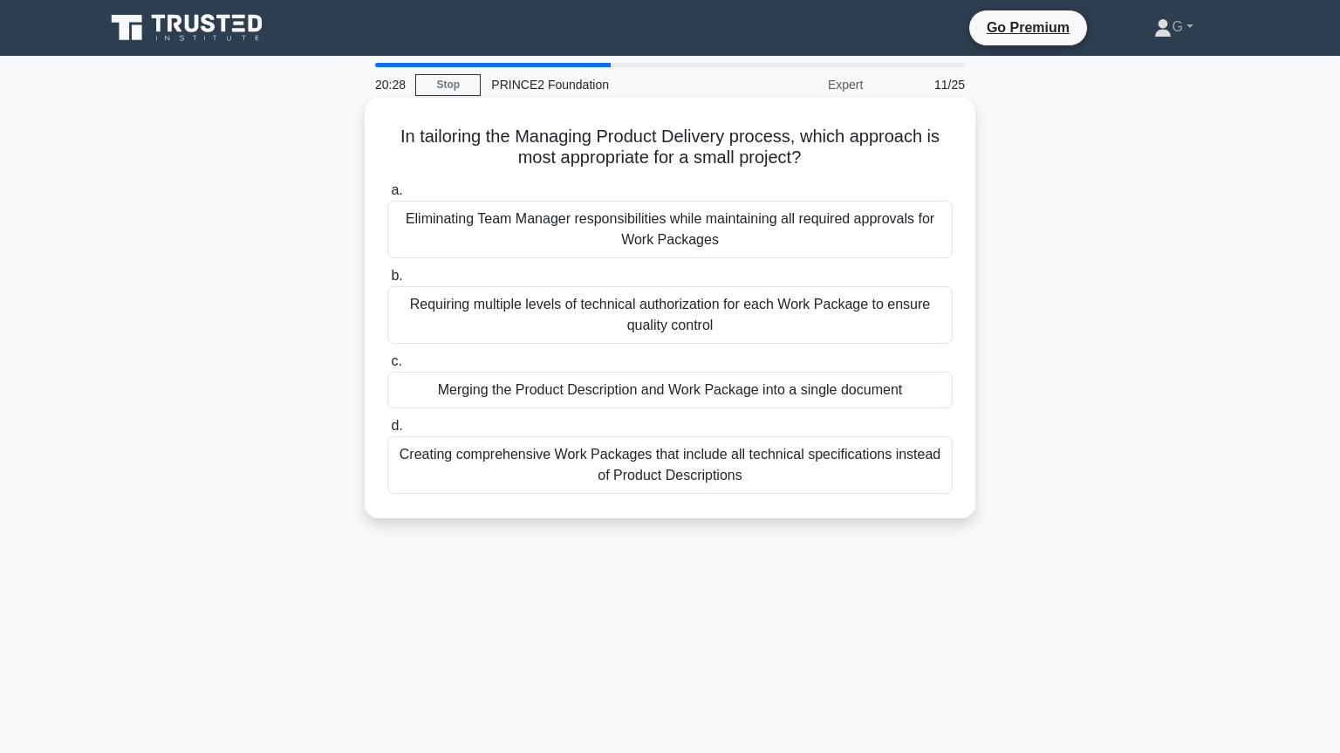
click at [770, 231] on div "Eliminating Team Manager responsibilities while maintaining all required approv…" at bounding box center [669, 230] width 565 height 58
click at [387, 196] on input "a. Eliminating Team Manager responsibilities while maintaining all required app…" at bounding box center [387, 190] width 0 height 11
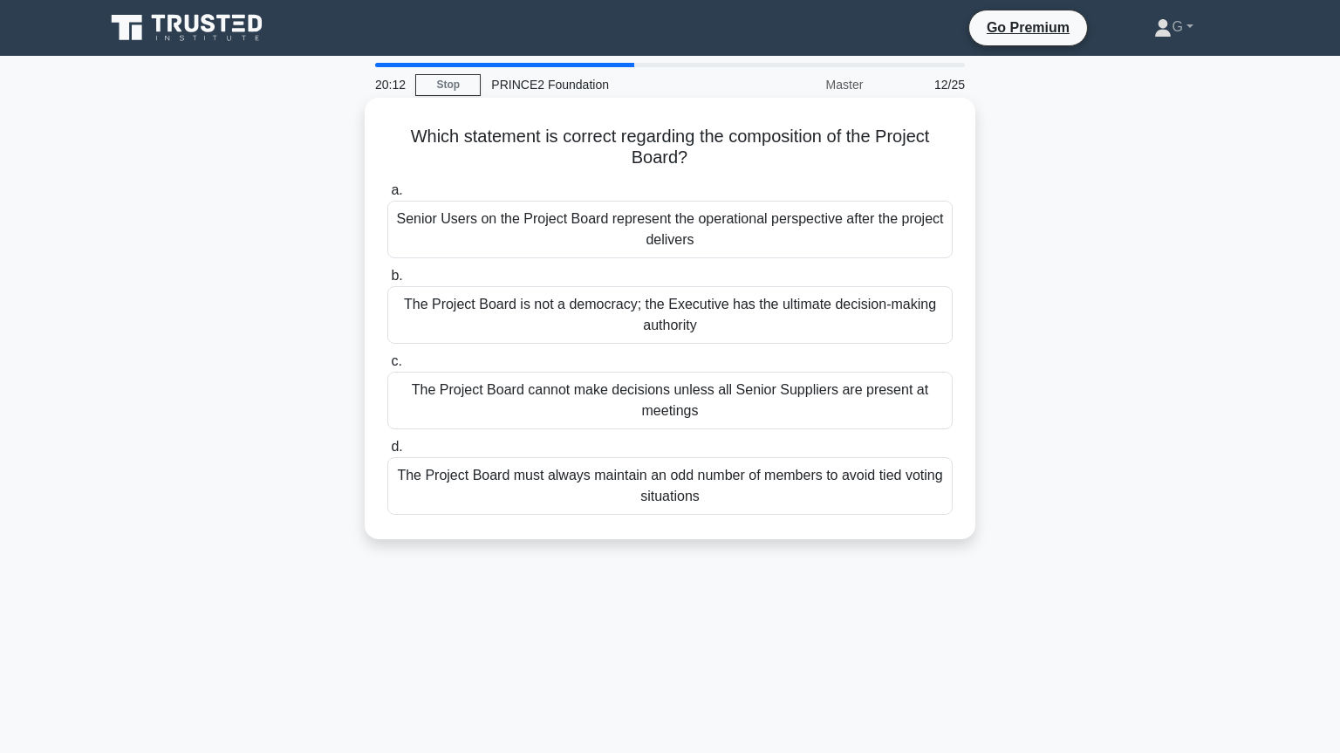
click at [760, 325] on div "The Project Board is not a democracy; the Executive has the ultimate decision-m…" at bounding box center [669, 315] width 565 height 58
click at [387, 282] on input "b. The Project Board is not a democracy; the Executive has the ultimate decisio…" at bounding box center [387, 275] width 0 height 11
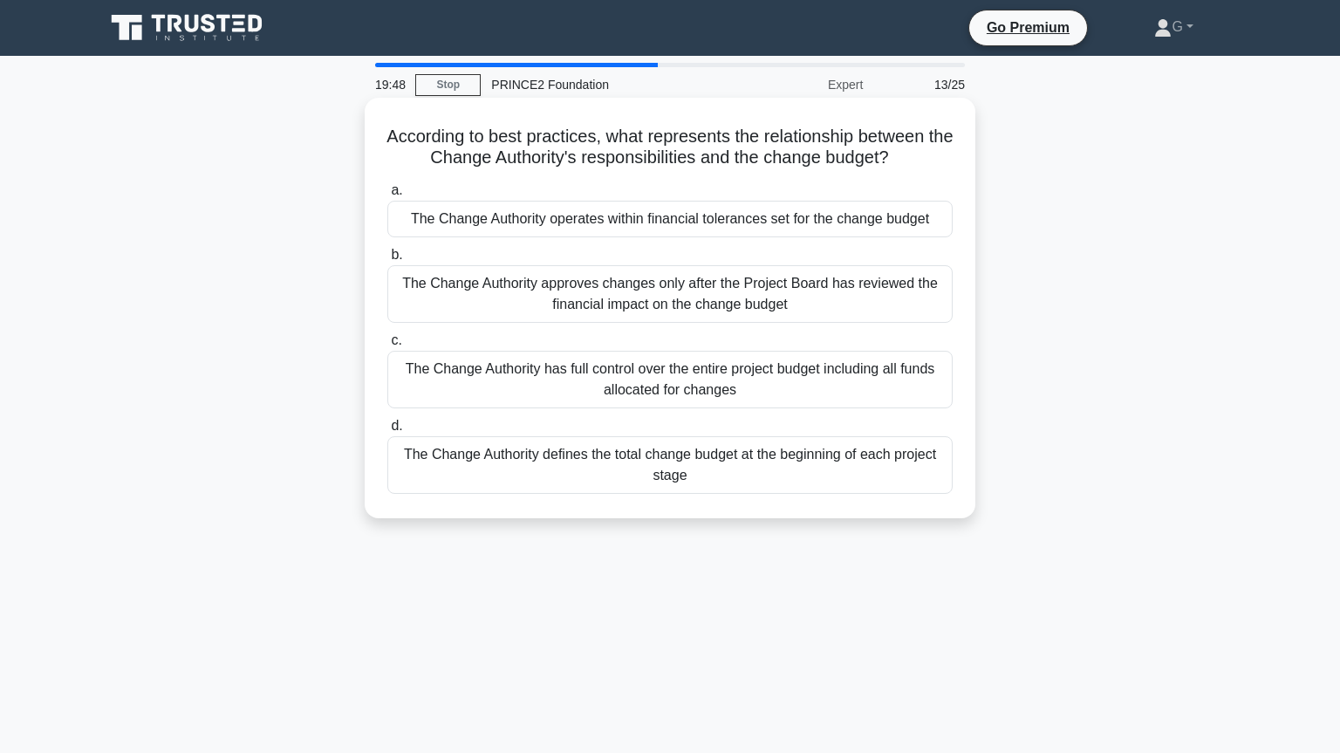
click at [851, 226] on div "The Change Authority operates within financial tolerances set for the change bu…" at bounding box center [669, 219] width 565 height 37
click at [387, 196] on input "a. The Change Authority operates within financial tolerances set for the change…" at bounding box center [387, 190] width 0 height 11
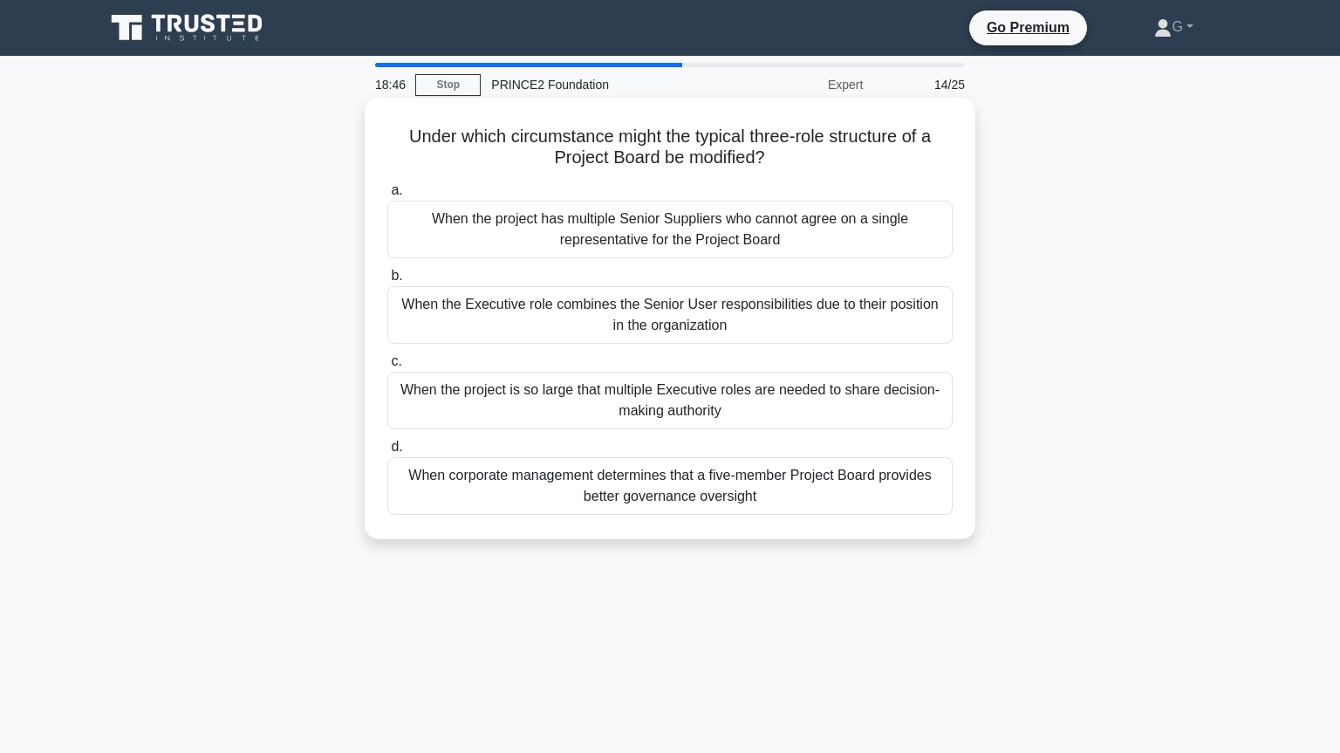
click at [658, 330] on div "When the Executive role combines the Senior User responsibilities due to their …" at bounding box center [669, 315] width 565 height 58
click at [387, 282] on input "b. When the Executive role combines the Senior User responsibilities due to the…" at bounding box center [387, 275] width 0 height 11
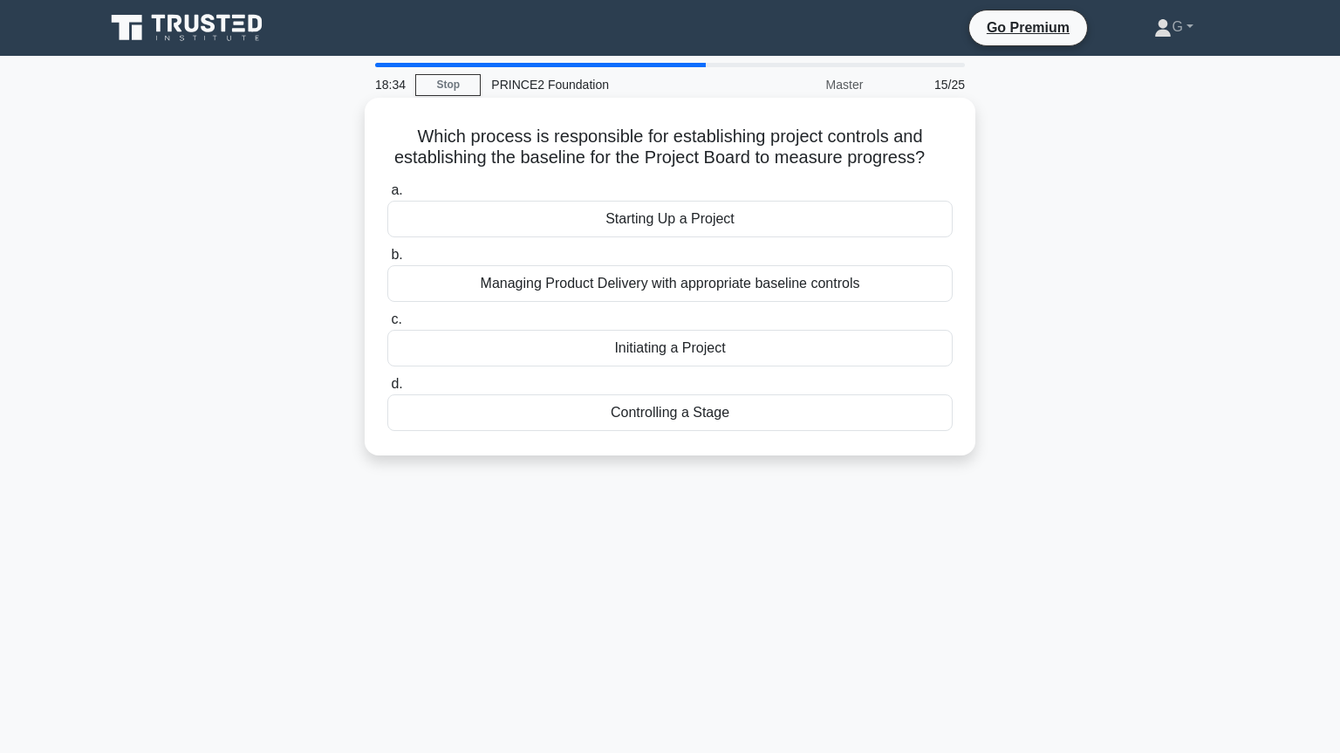
click at [639, 350] on div "Initiating a Project" at bounding box center [669, 348] width 565 height 37
click at [387, 325] on input "c. Initiating a Project" at bounding box center [387, 319] width 0 height 11
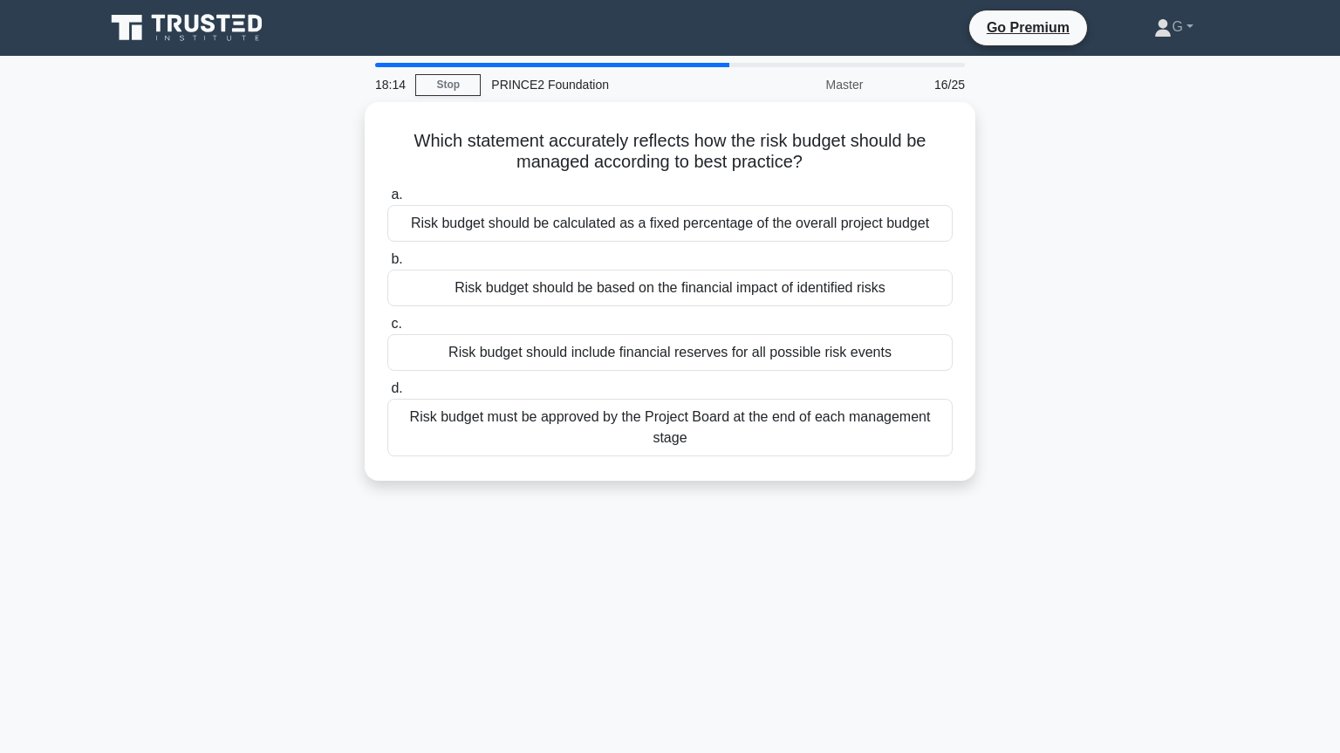
click at [639, 350] on div "Risk budget should include financial reserves for all possible risk events" at bounding box center [669, 352] width 565 height 37
click at [387, 330] on input "c. Risk budget should include financial reserves for all possible risk events" at bounding box center [387, 323] width 0 height 11
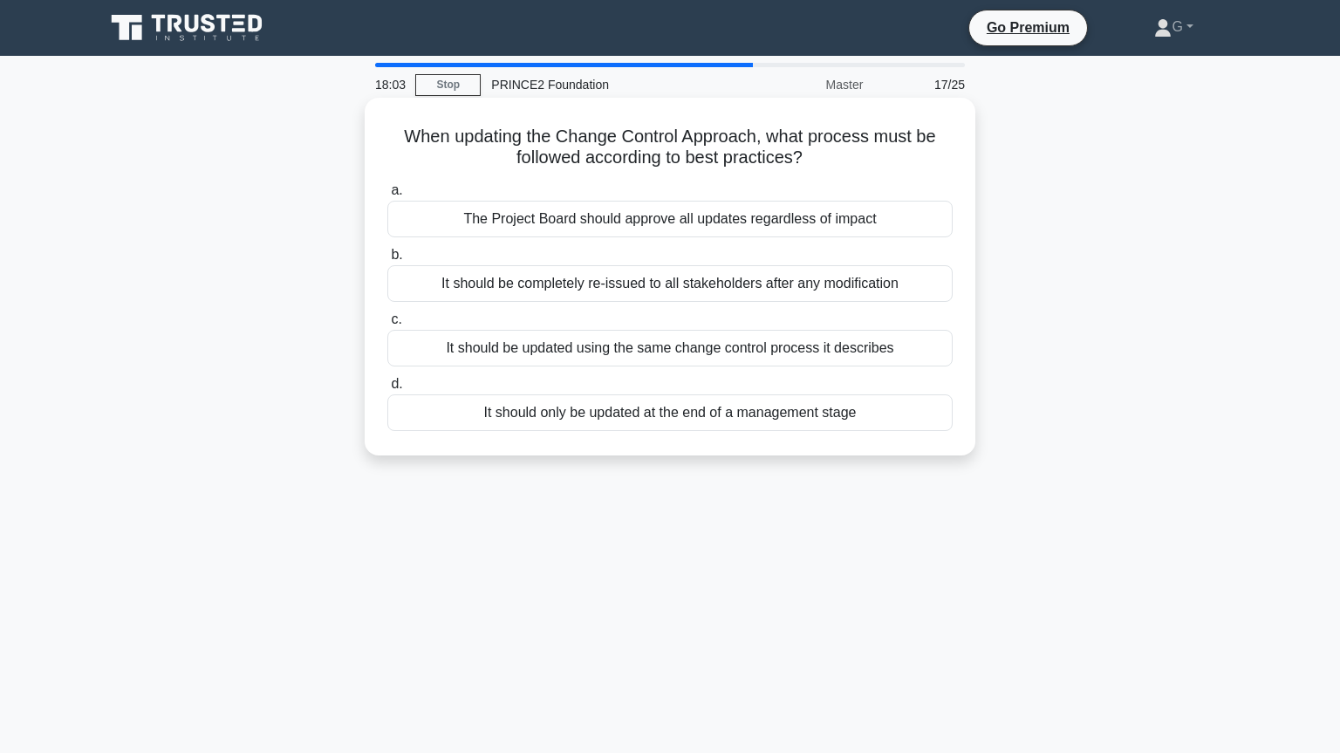
click at [728, 224] on div "The Project Board should approve all updates regardless of impact" at bounding box center [669, 219] width 565 height 37
click at [387, 196] on input "a. The Project Board should approve all updates regardless of impact" at bounding box center [387, 190] width 0 height 11
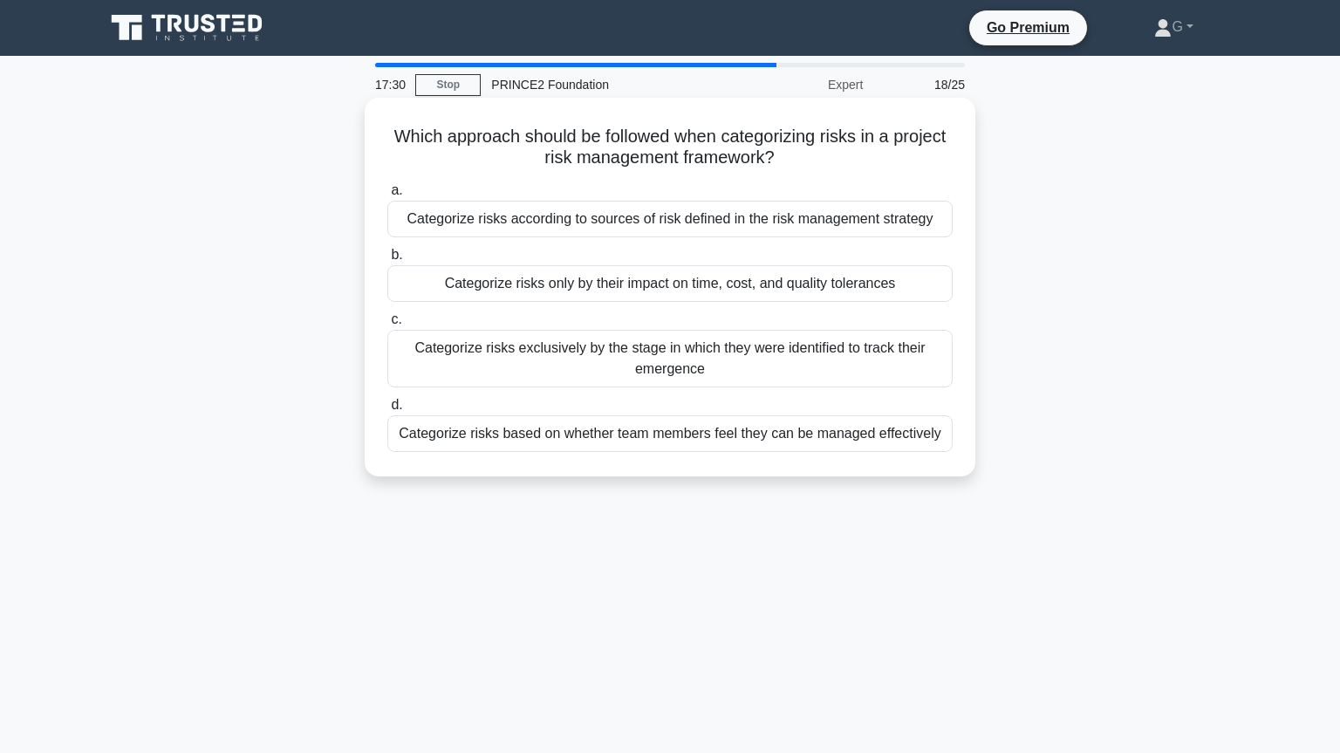
click at [660, 225] on div "Categorize risks according to sources of risk defined in the risk management st…" at bounding box center [669, 219] width 565 height 37
click at [387, 196] on input "a. Categorize risks according to sources of risk defined in the risk management…" at bounding box center [387, 190] width 0 height 11
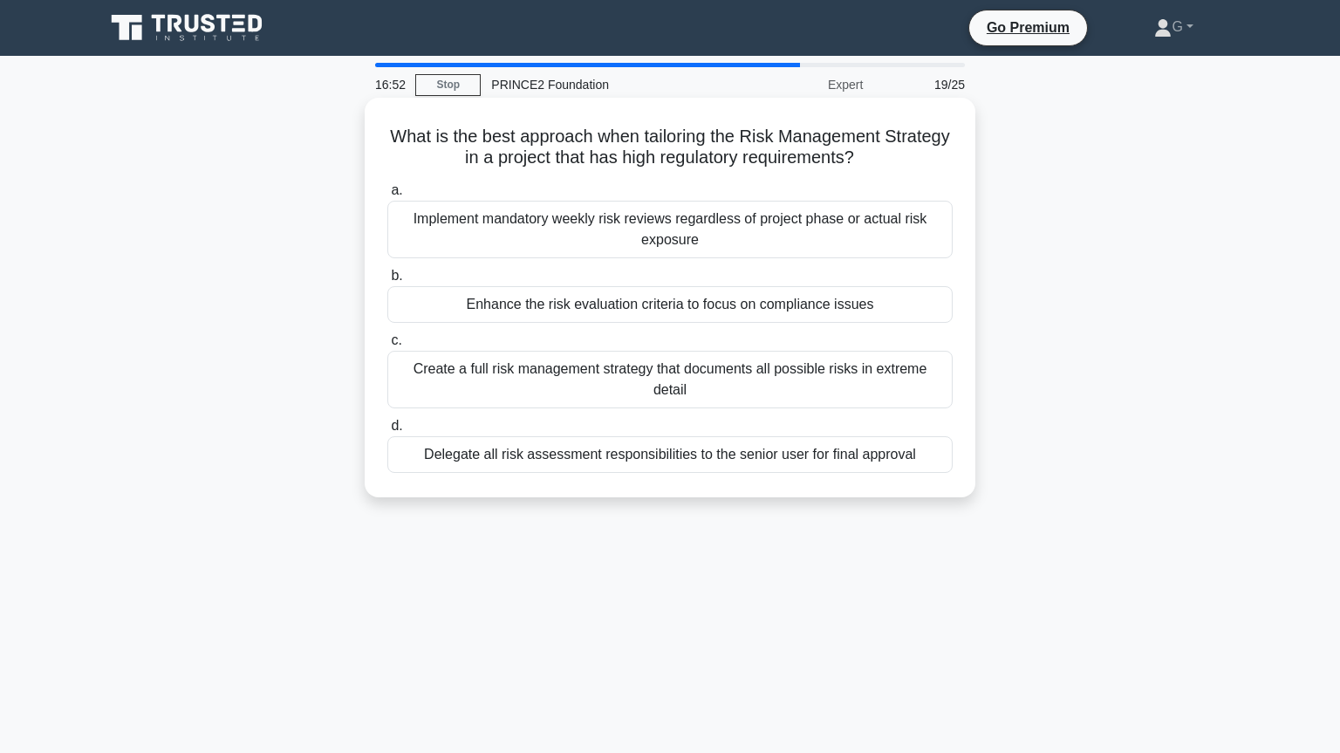
click at [614, 313] on div "Enhance the risk evaluation criteria to focus on compliance issues" at bounding box center [669, 304] width 565 height 37
click at [387, 282] on input "b. Enhance the risk evaluation criteria to focus on compliance issues" at bounding box center [387, 275] width 0 height 11
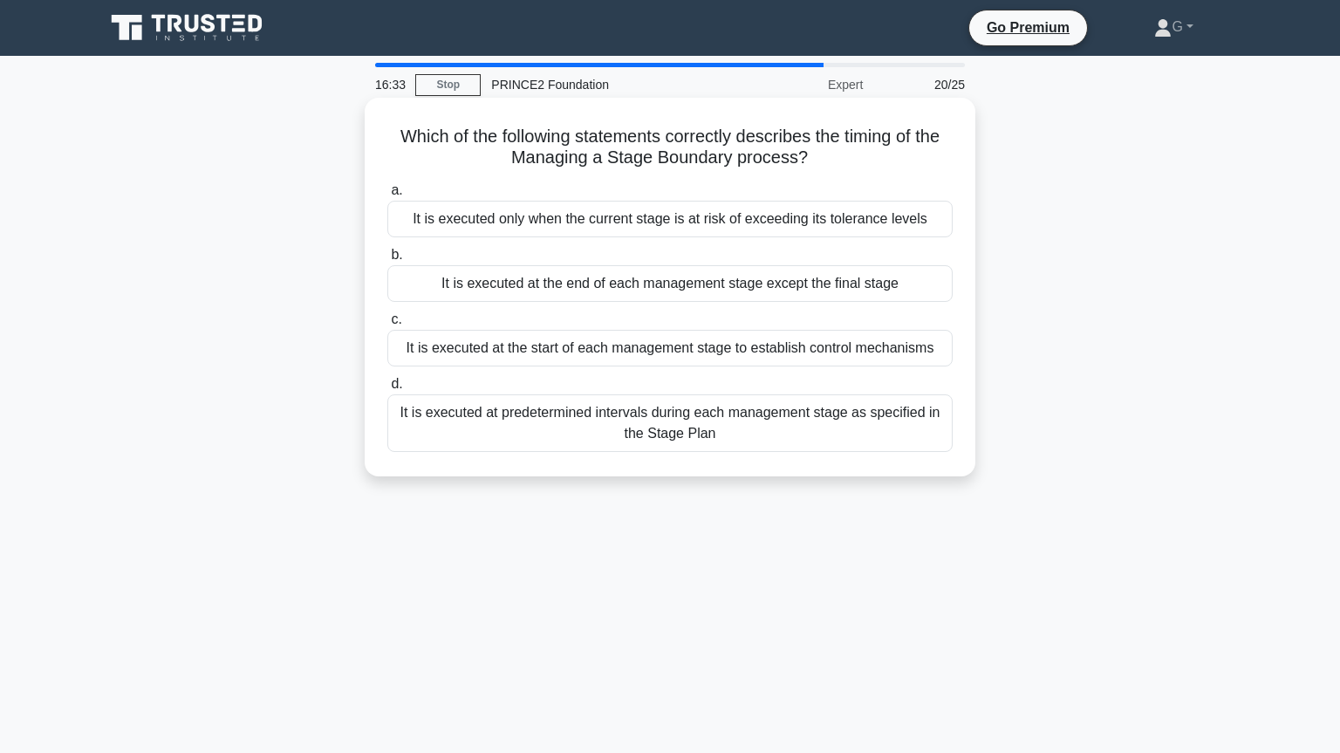
click at [561, 377] on label "d. It is executed at predetermined intervals during each management stage as sp…" at bounding box center [669, 412] width 565 height 79
click at [387, 379] on input "d. It is executed at predetermined intervals during each management stage as sp…" at bounding box center [387, 384] width 0 height 11
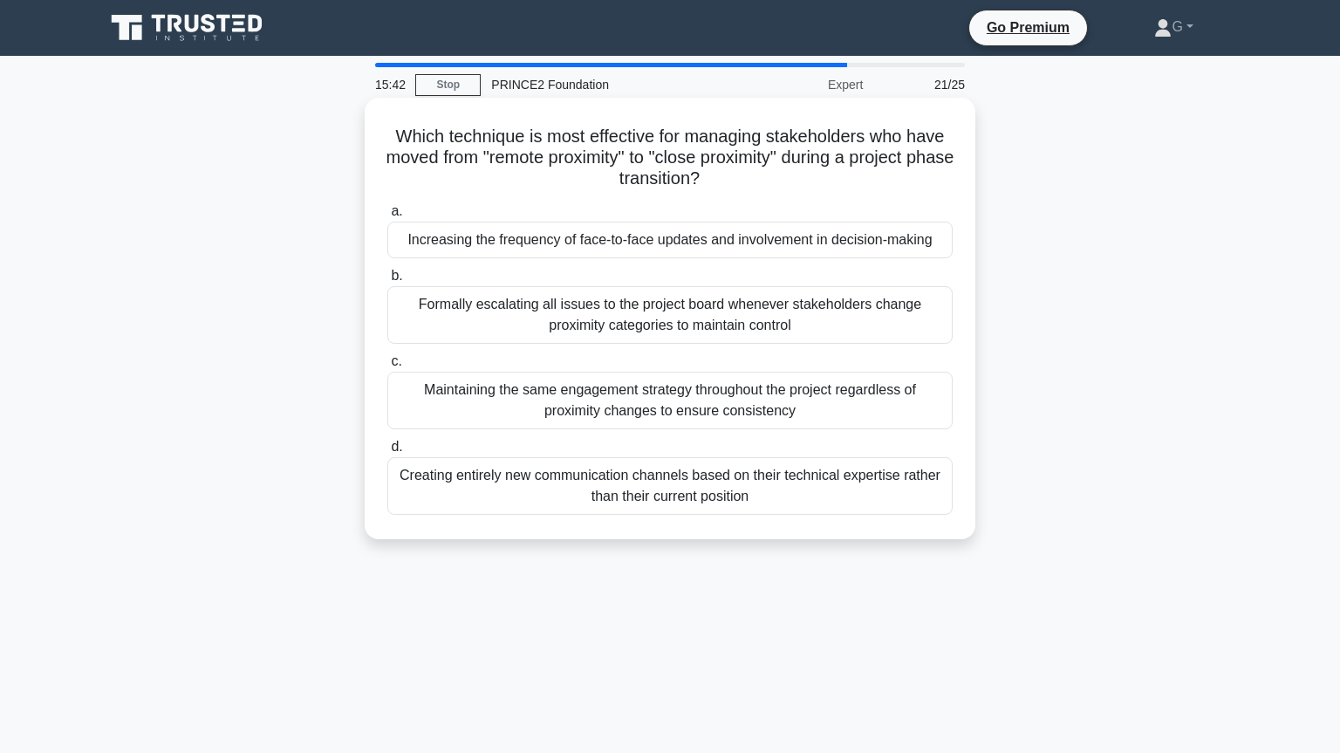
click at [603, 239] on div "Increasing the frequency of face-to-face updates and involvement in decision-ma…" at bounding box center [669, 240] width 565 height 37
click at [387, 217] on input "a. Increasing the frequency of face-to-face updates and involvement in decision…" at bounding box center [387, 211] width 0 height 11
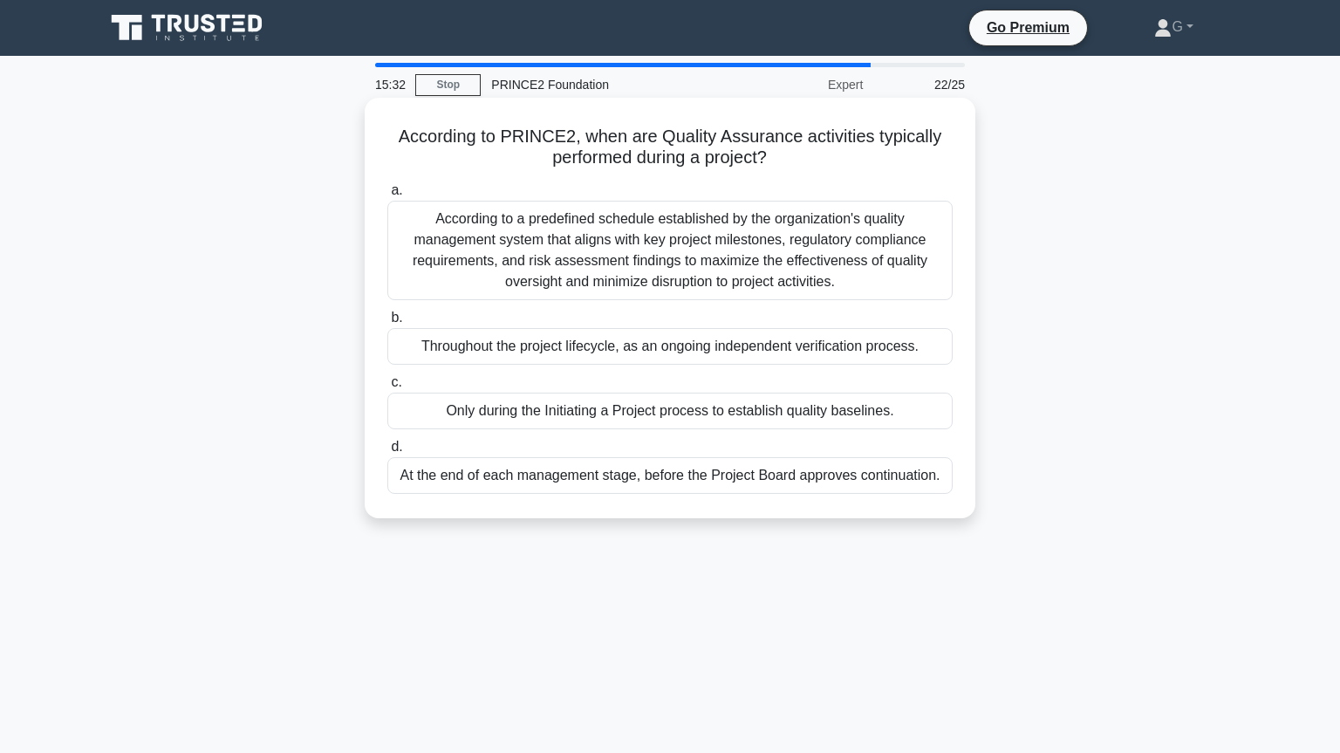
click at [566, 351] on div "Throughout the project lifecycle, as an ongoing independent verification proces…" at bounding box center [669, 346] width 565 height 37
click at [387, 324] on input "b. Throughout the project lifecycle, as an ongoing independent verification pro…" at bounding box center [387, 317] width 0 height 11
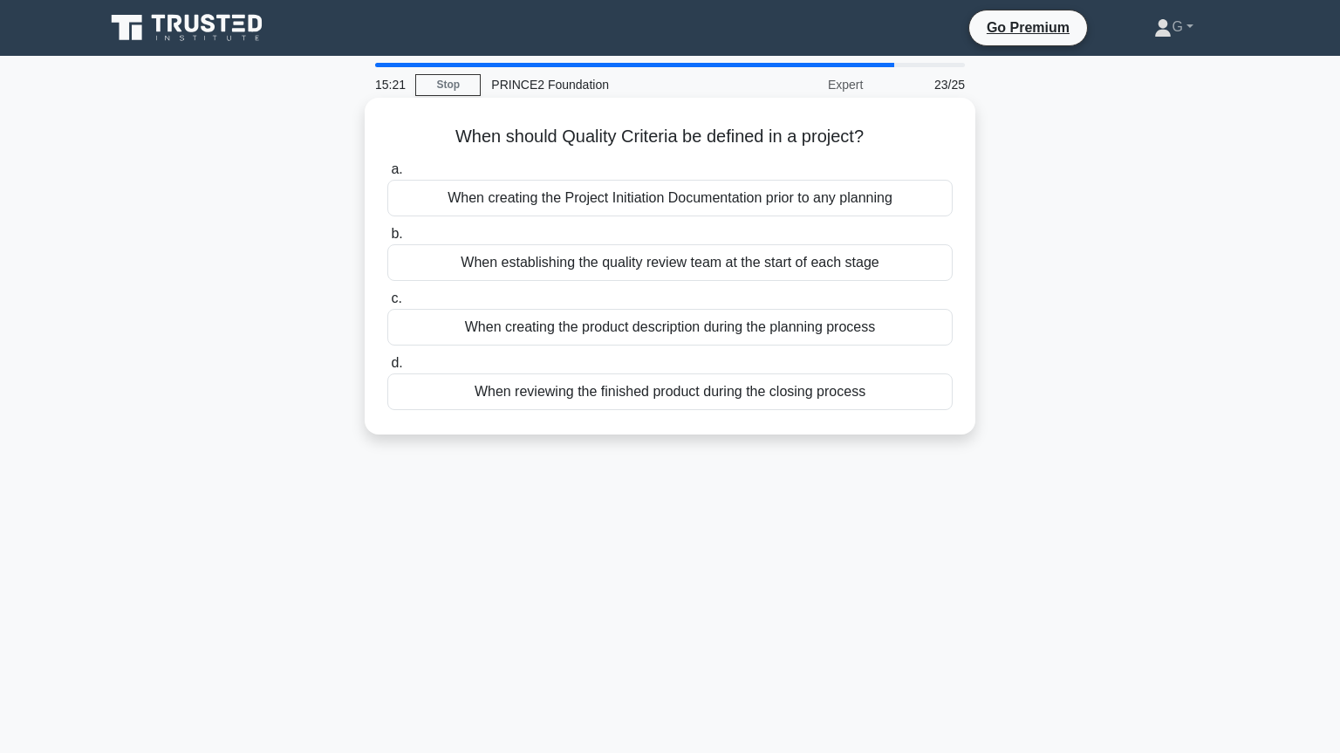
click at [588, 334] on div "When creating the product description during the planning process" at bounding box center [669, 327] width 565 height 37
click at [387, 305] on input "c. When creating the product description during the planning process" at bounding box center [387, 298] width 0 height 11
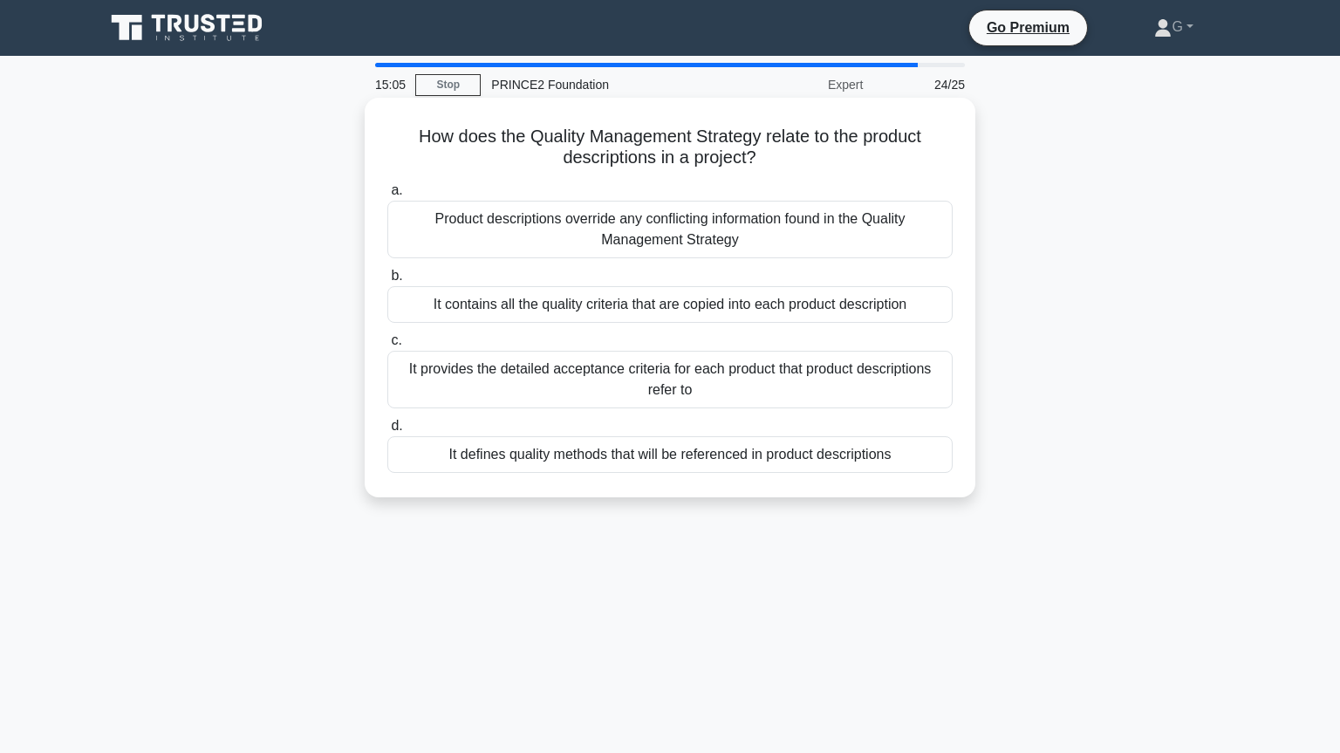
click at [604, 457] on div "It defines quality methods that will be referenced in product descriptions" at bounding box center [669, 454] width 565 height 37
click at [387, 432] on input "d. It defines quality methods that will be referenced in product descriptions" at bounding box center [387, 426] width 0 height 11
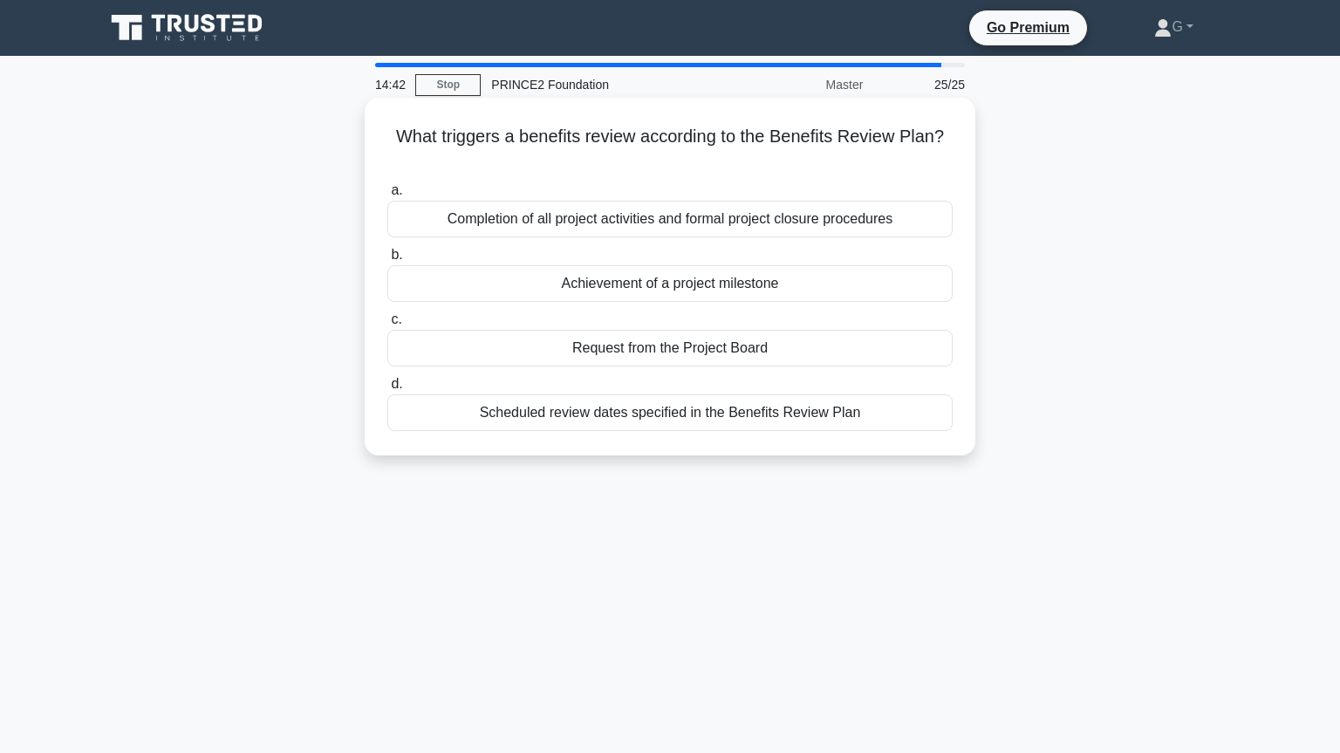
click at [704, 399] on div "Scheduled review dates specified in the Benefits Review Plan" at bounding box center [669, 412] width 565 height 37
click at [387, 390] on input "d. Scheduled review dates specified in the Benefits Review Plan" at bounding box center [387, 384] width 0 height 11
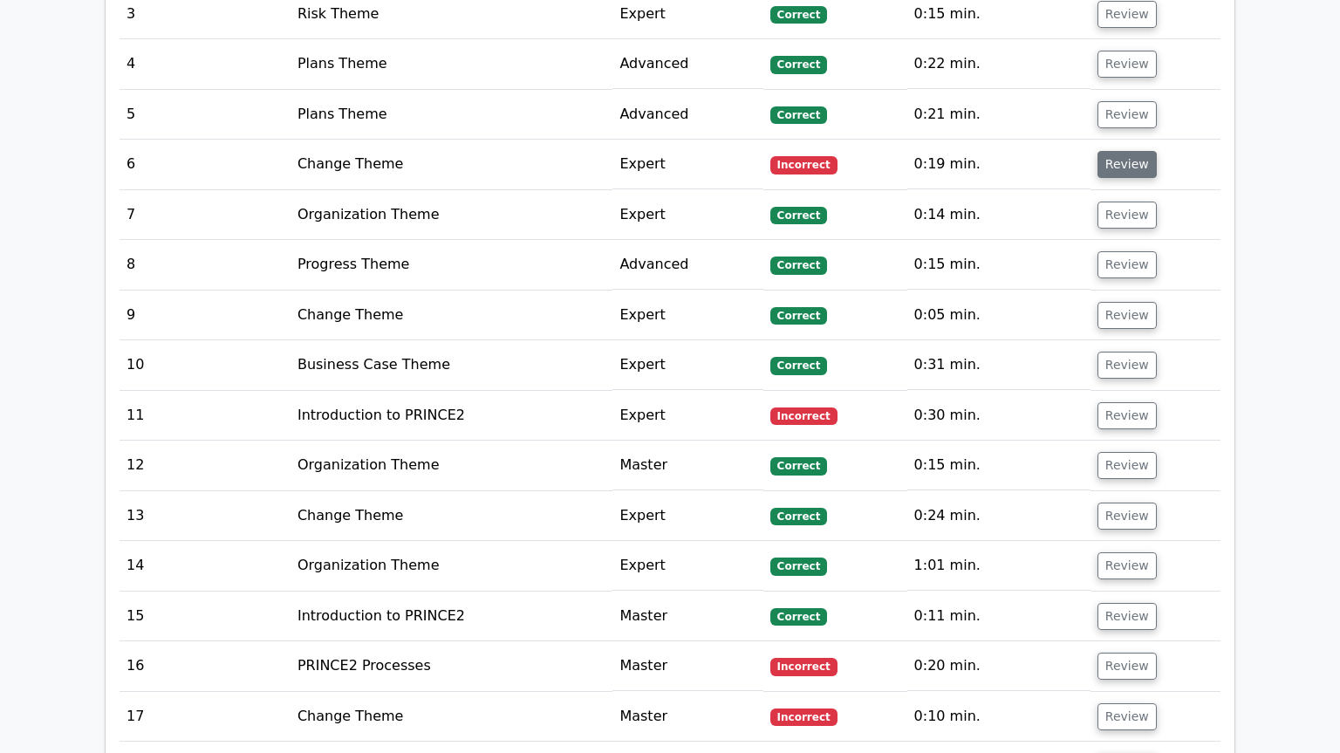
scroll to position [2729, 0]
